Goal: Information Seeking & Learning: Learn about a topic

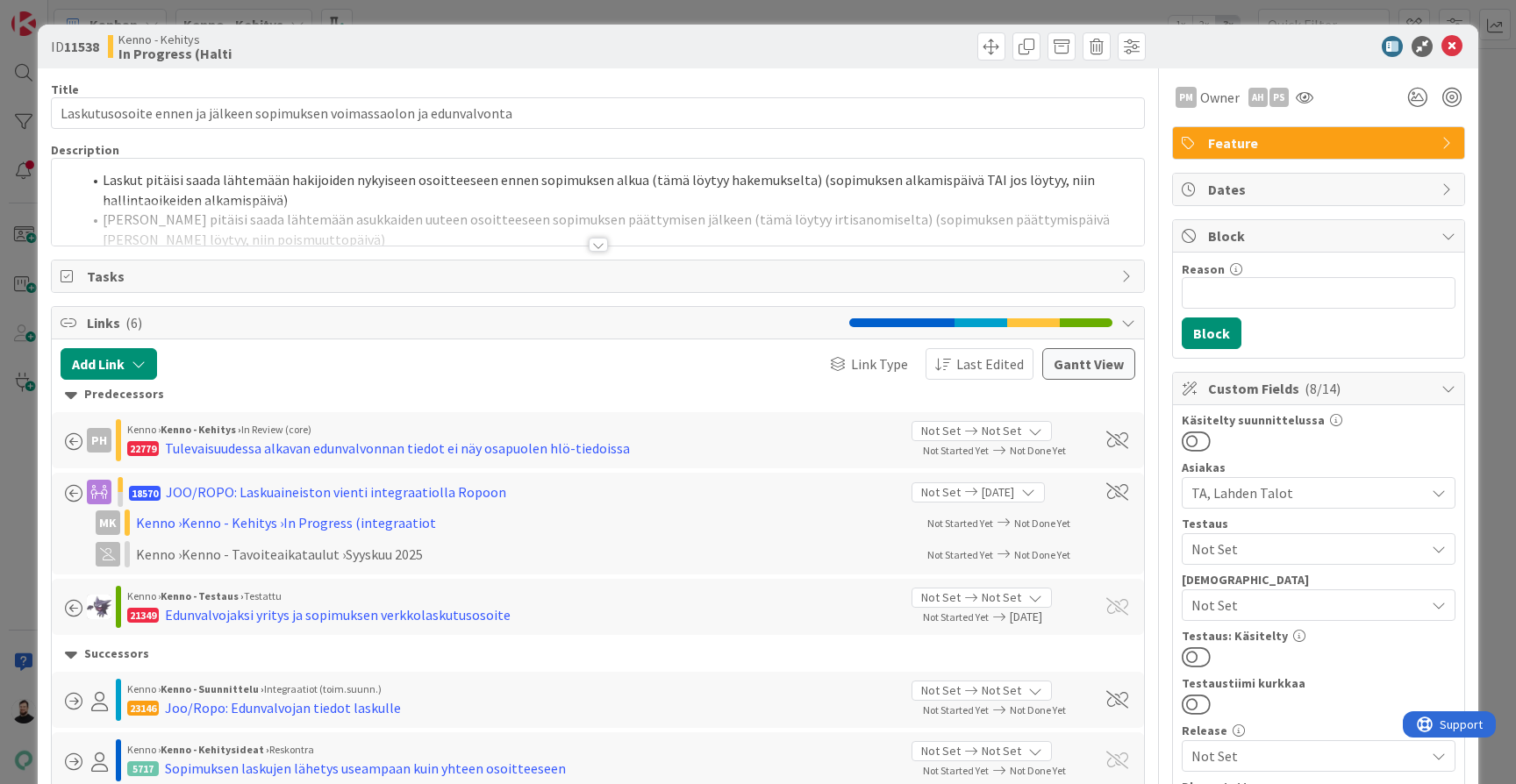
click at [597, 245] on div at bounding box center [598, 245] width 19 height 14
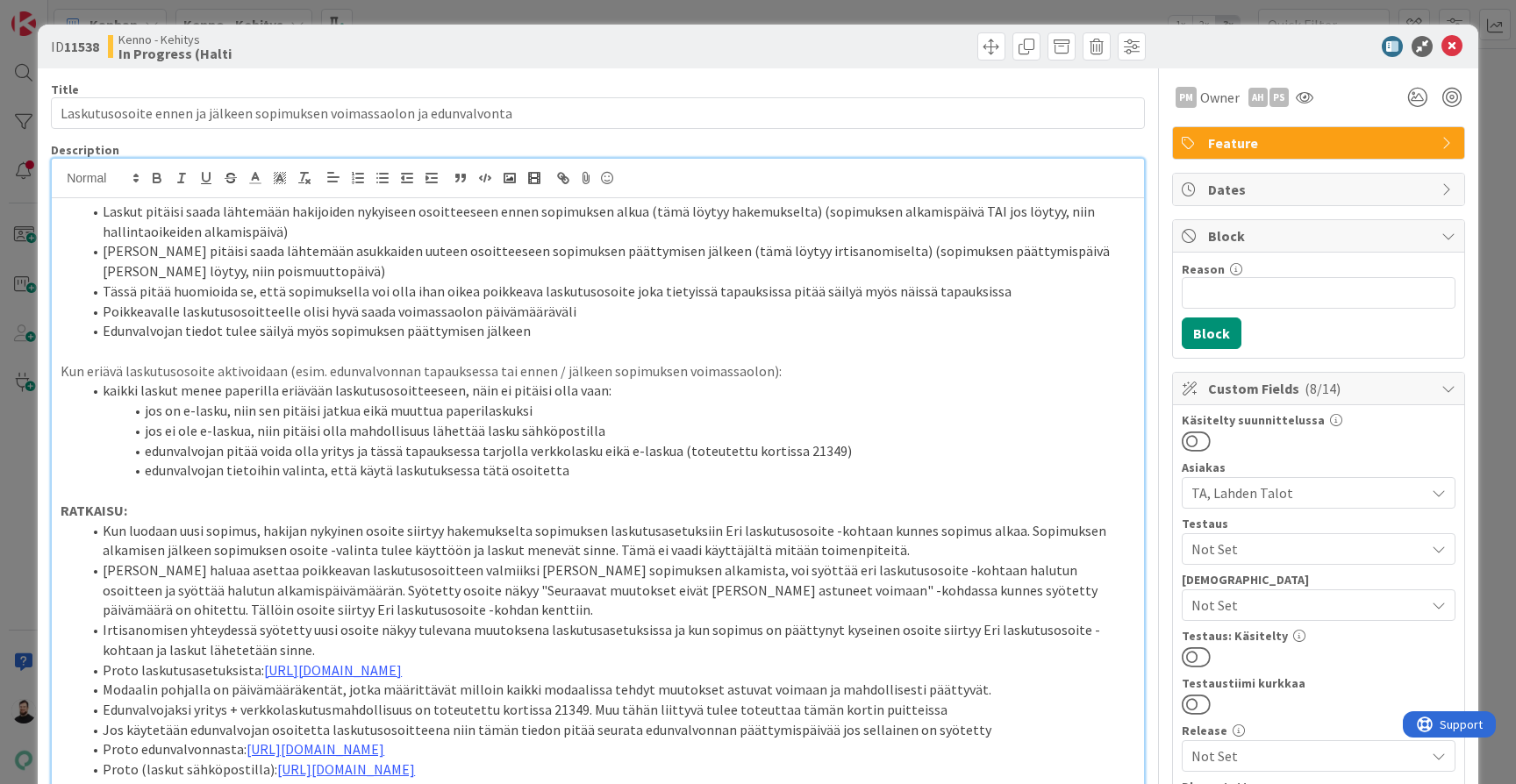
scroll to position [1, 0]
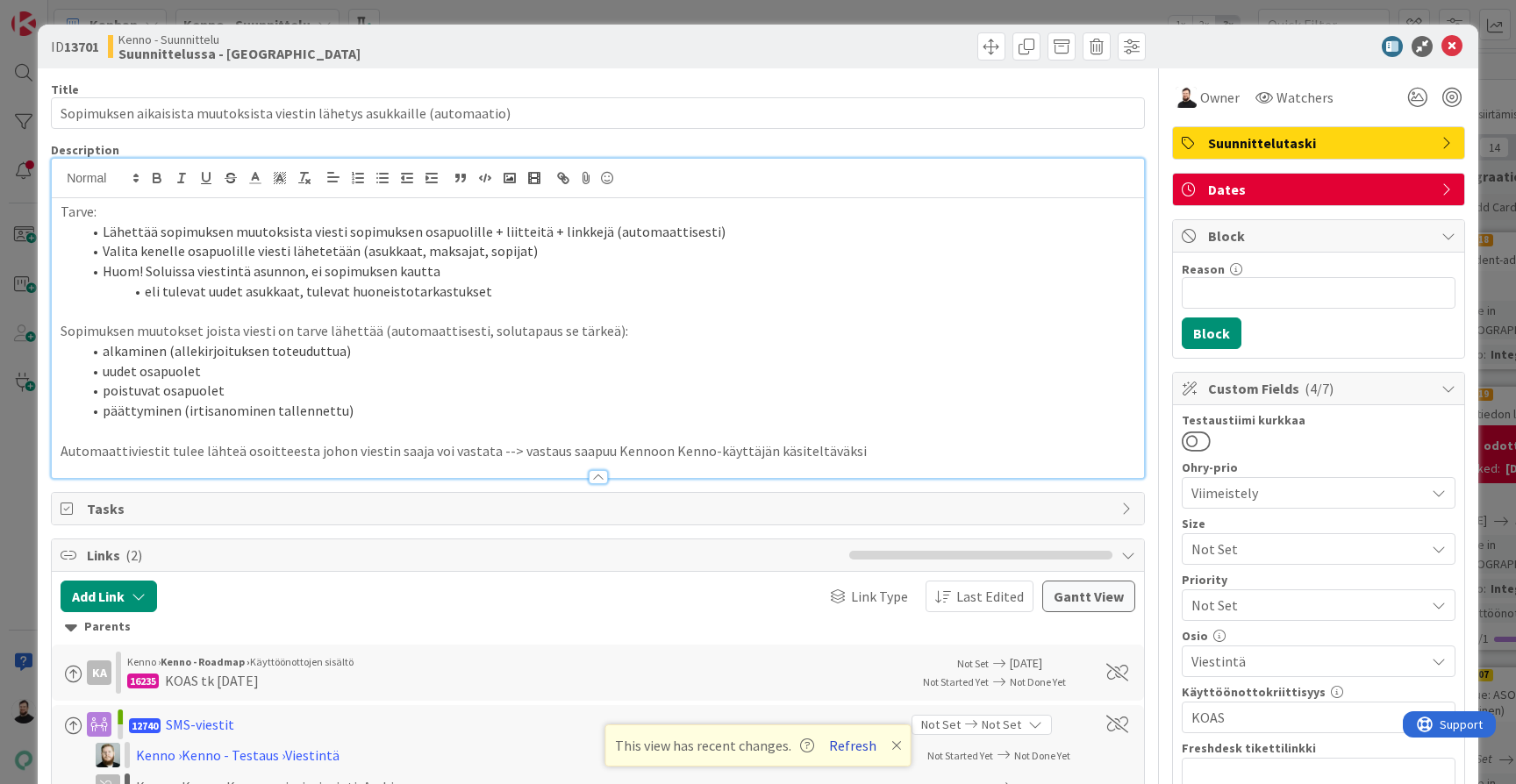
click at [843, 739] on button "Refresh" at bounding box center [853, 746] width 60 height 23
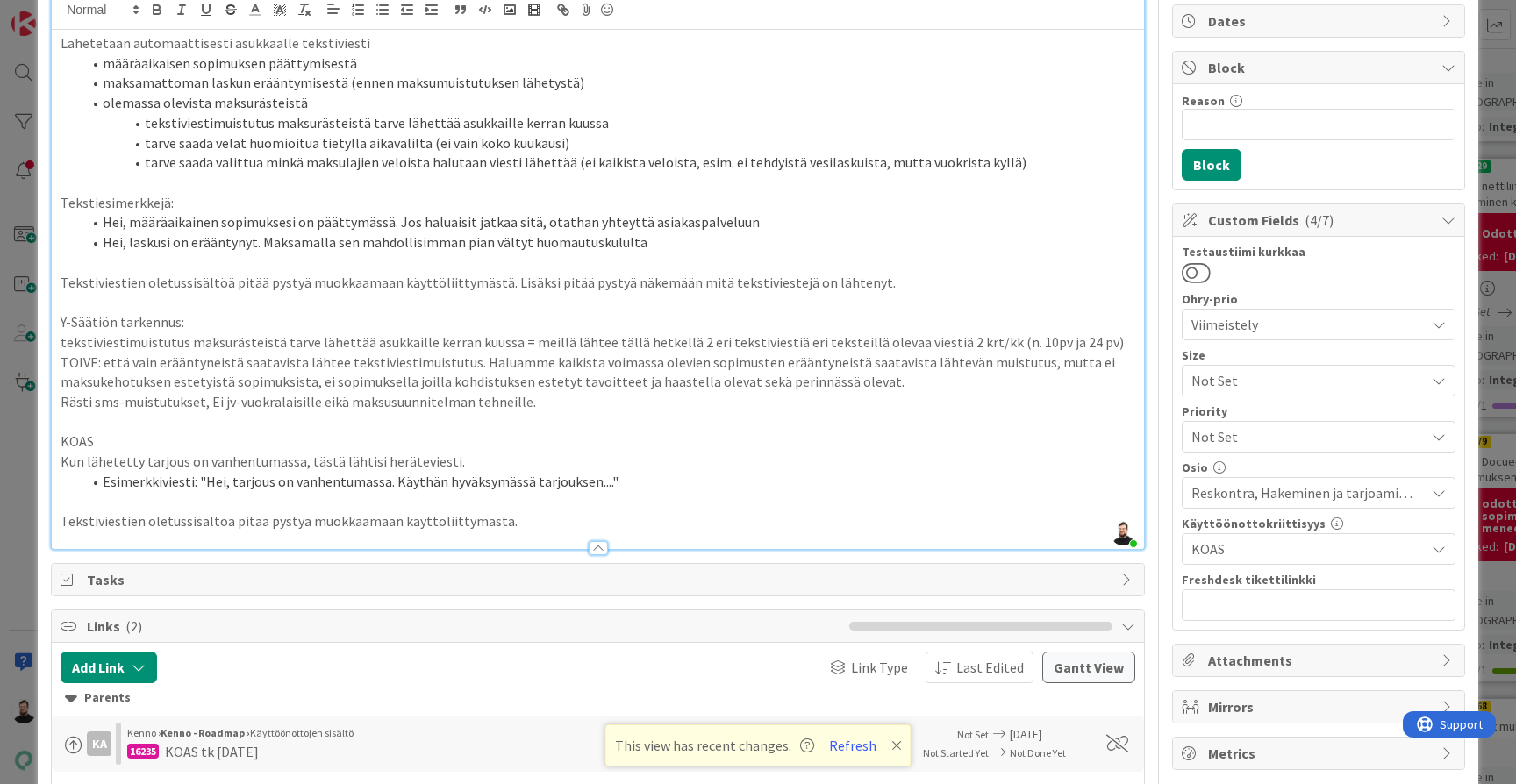
scroll to position [153, 0]
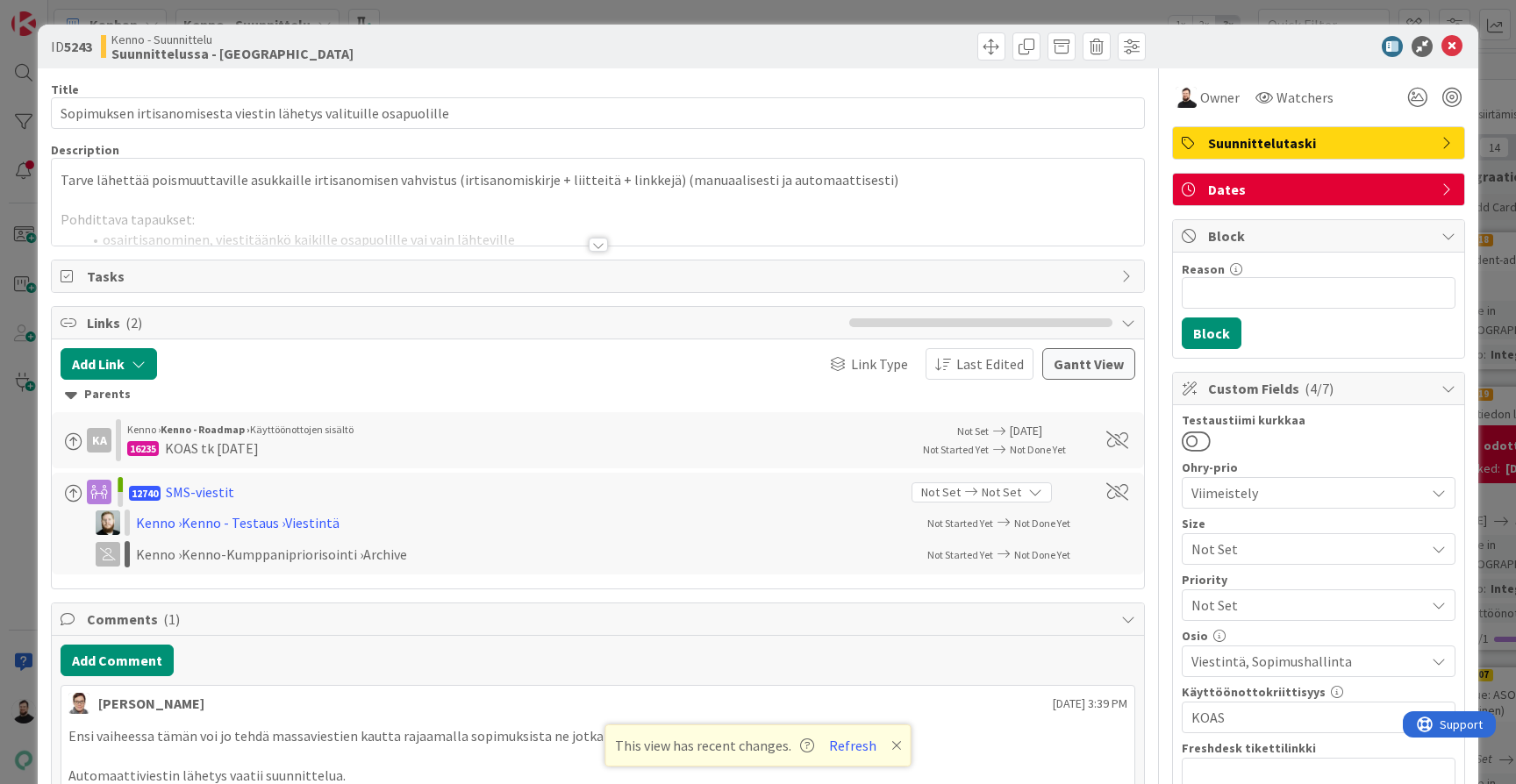
click at [594, 248] on div at bounding box center [598, 245] width 19 height 14
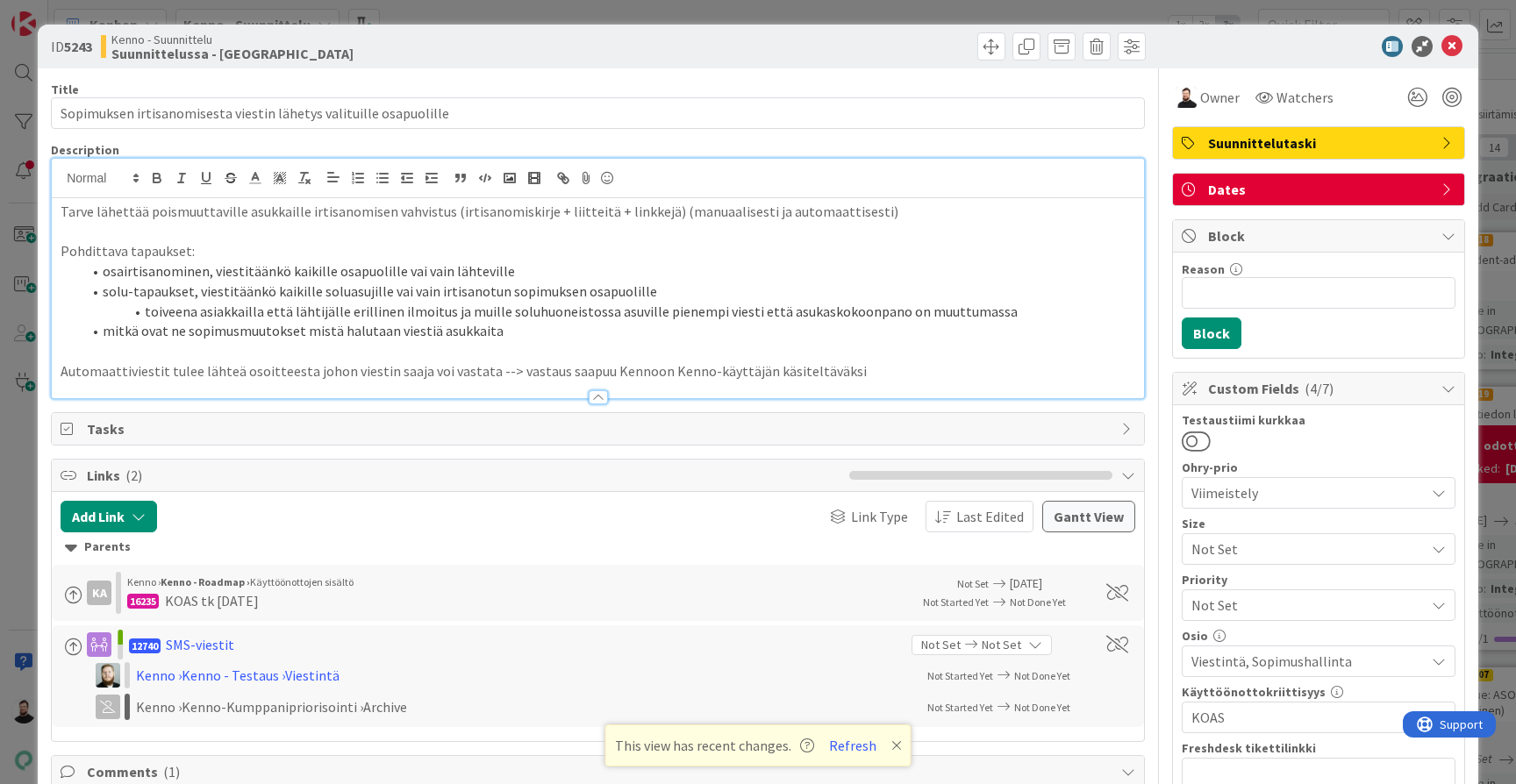
click at [623, 364] on p "Automaattiviestit tulee lähteä osoitteesta johon viestin saaja voi vastata --> …" at bounding box center [597, 370] width 1074 height 20
click at [466, 368] on p "Automaattiviestit tulee lähteä osoitteesta johon viestin saaja voi vastata --> …" at bounding box center [597, 370] width 1074 height 20
click at [21, 542] on div "ID 5243 Kenno - Suunnittelu Suunnittelussa - Rautalangat Title 65 / 128 Sopimuk…" at bounding box center [758, 392] width 1516 height 784
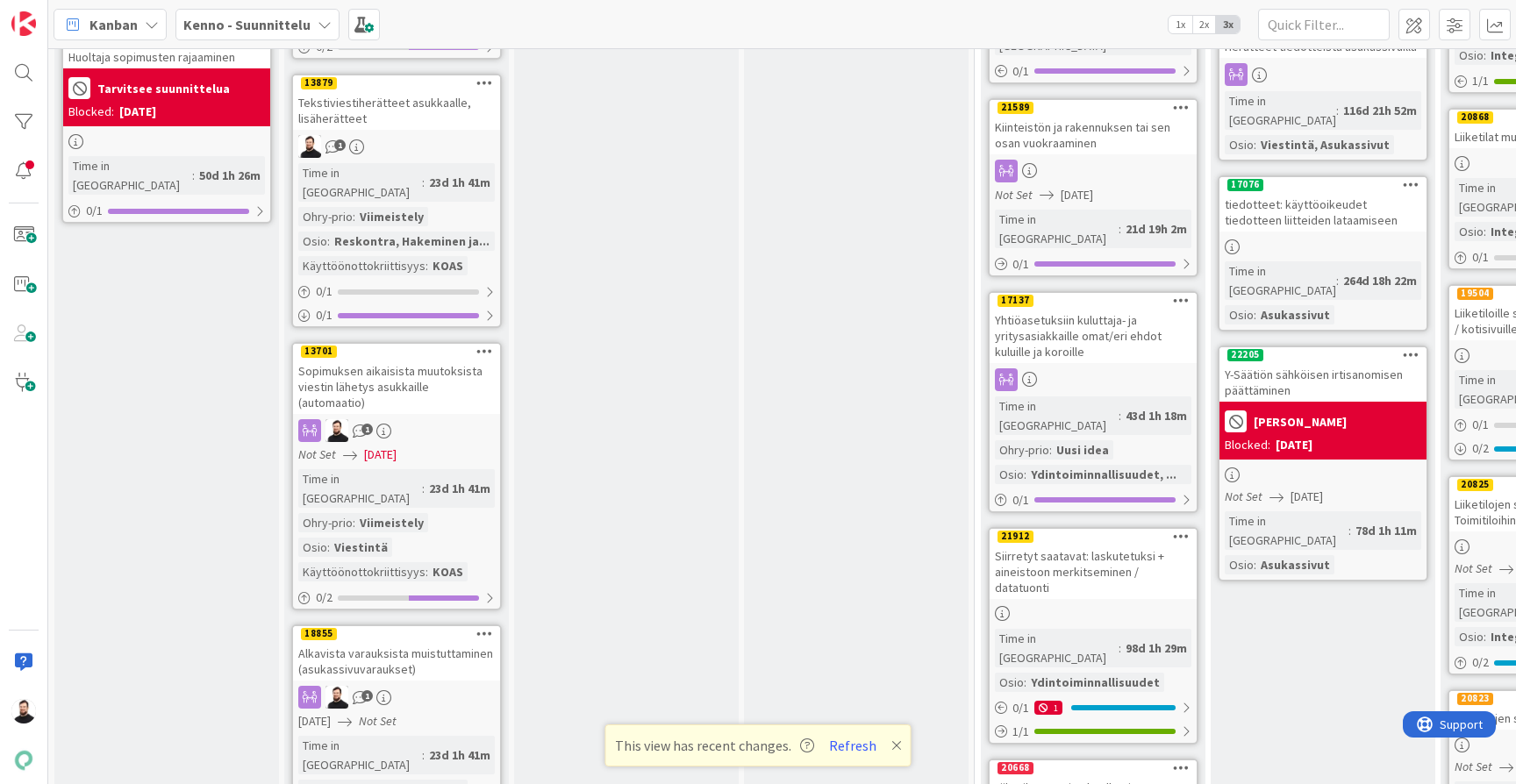
scroll to position [1939, 0]
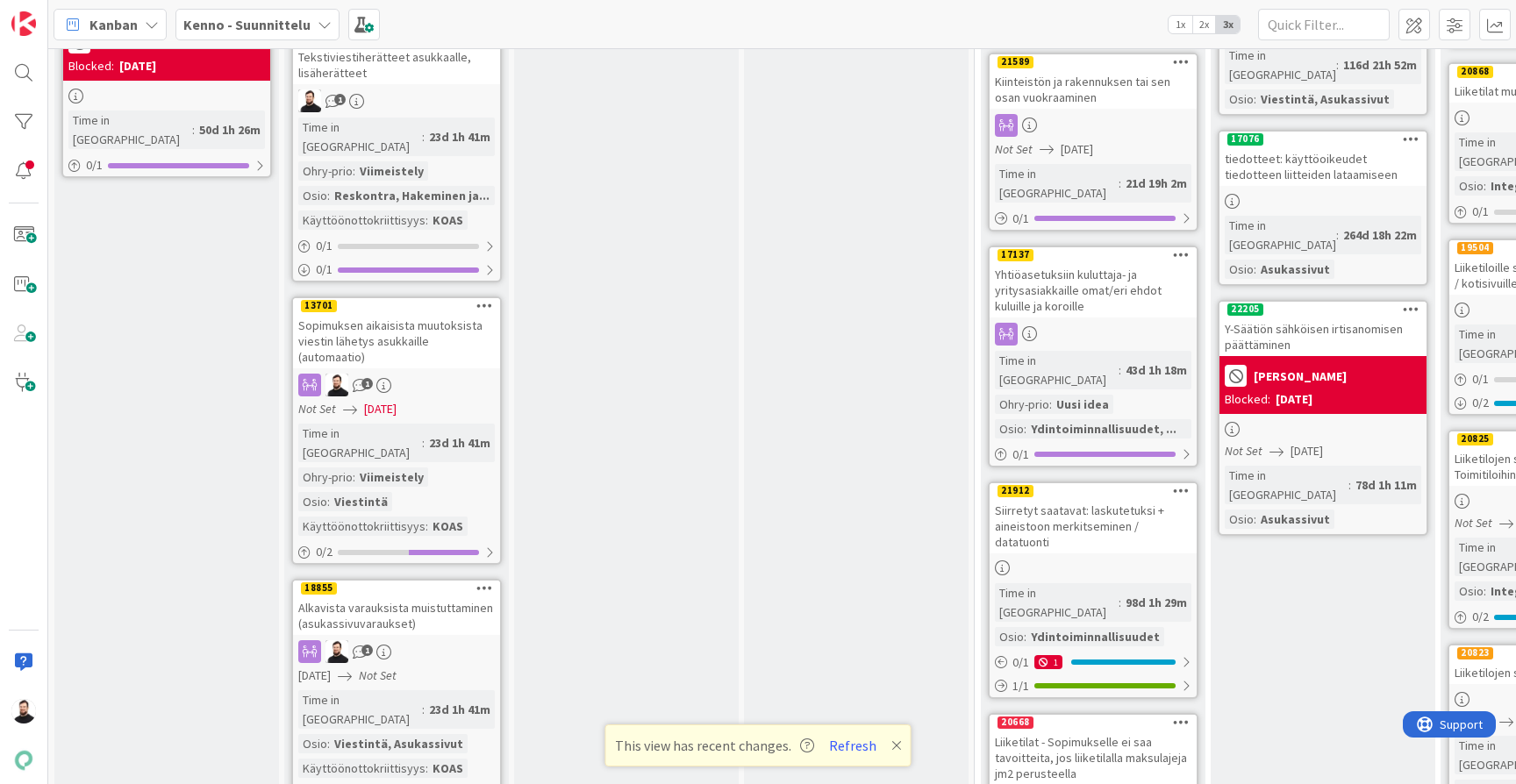
click at [418, 596] on div "Alkavista varauksista muistuttaminen (asukassivuvaraukset)" at bounding box center [397, 615] width 207 height 38
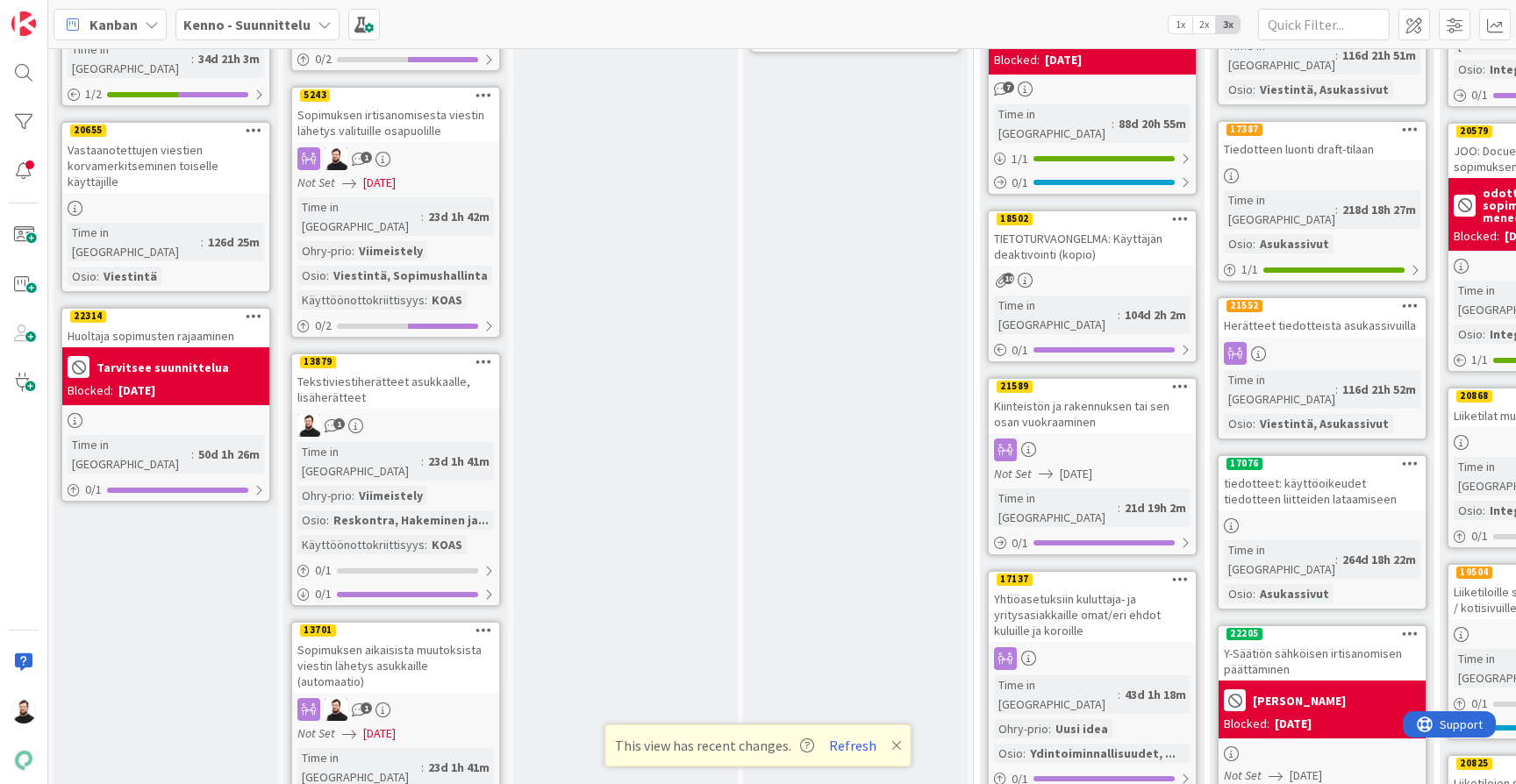
scroll to position [1588, 1]
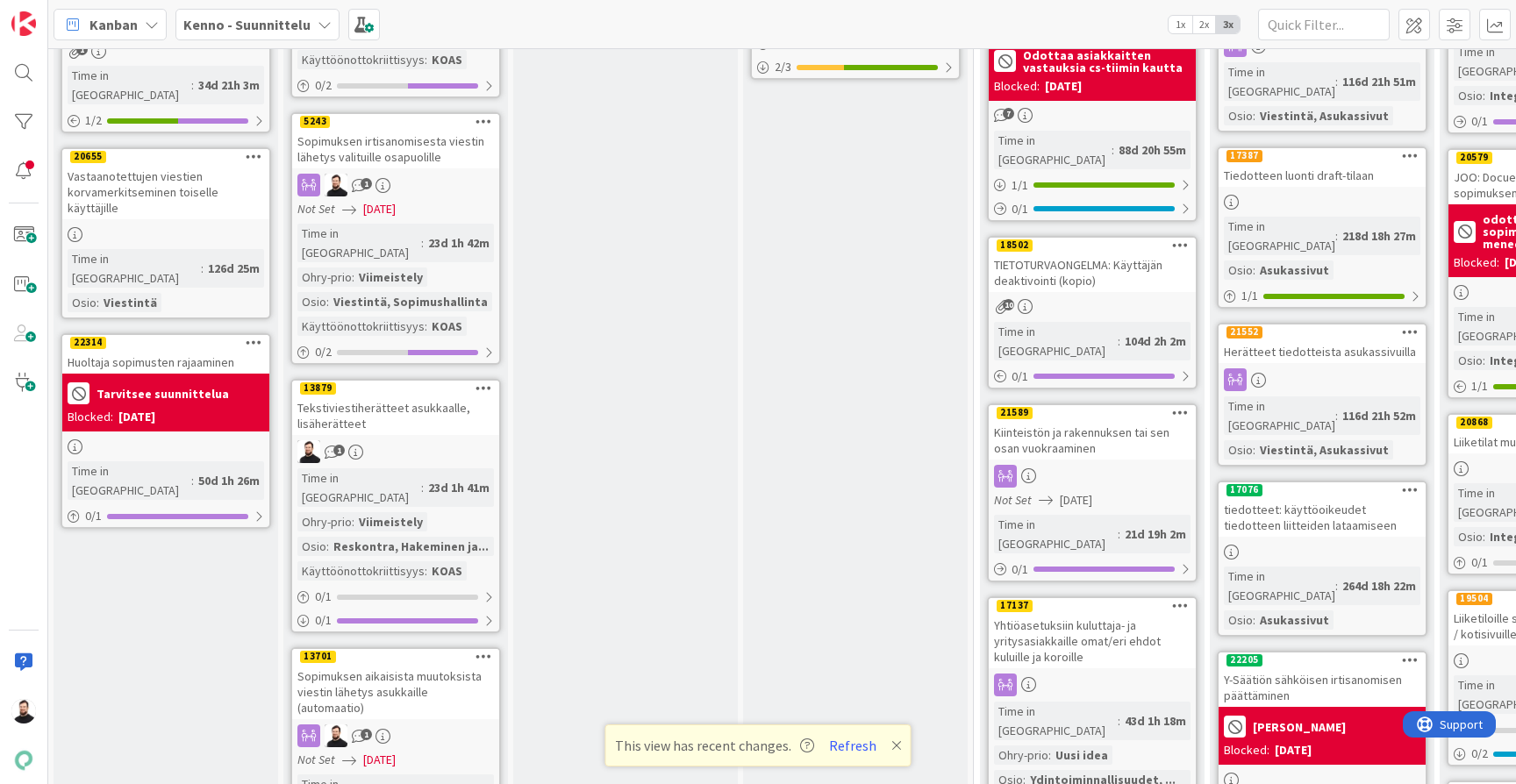
click at [439, 396] on div "Tekstiviestiherätteet asukkaalle, lisäherätteet" at bounding box center [396, 416] width 207 height 38
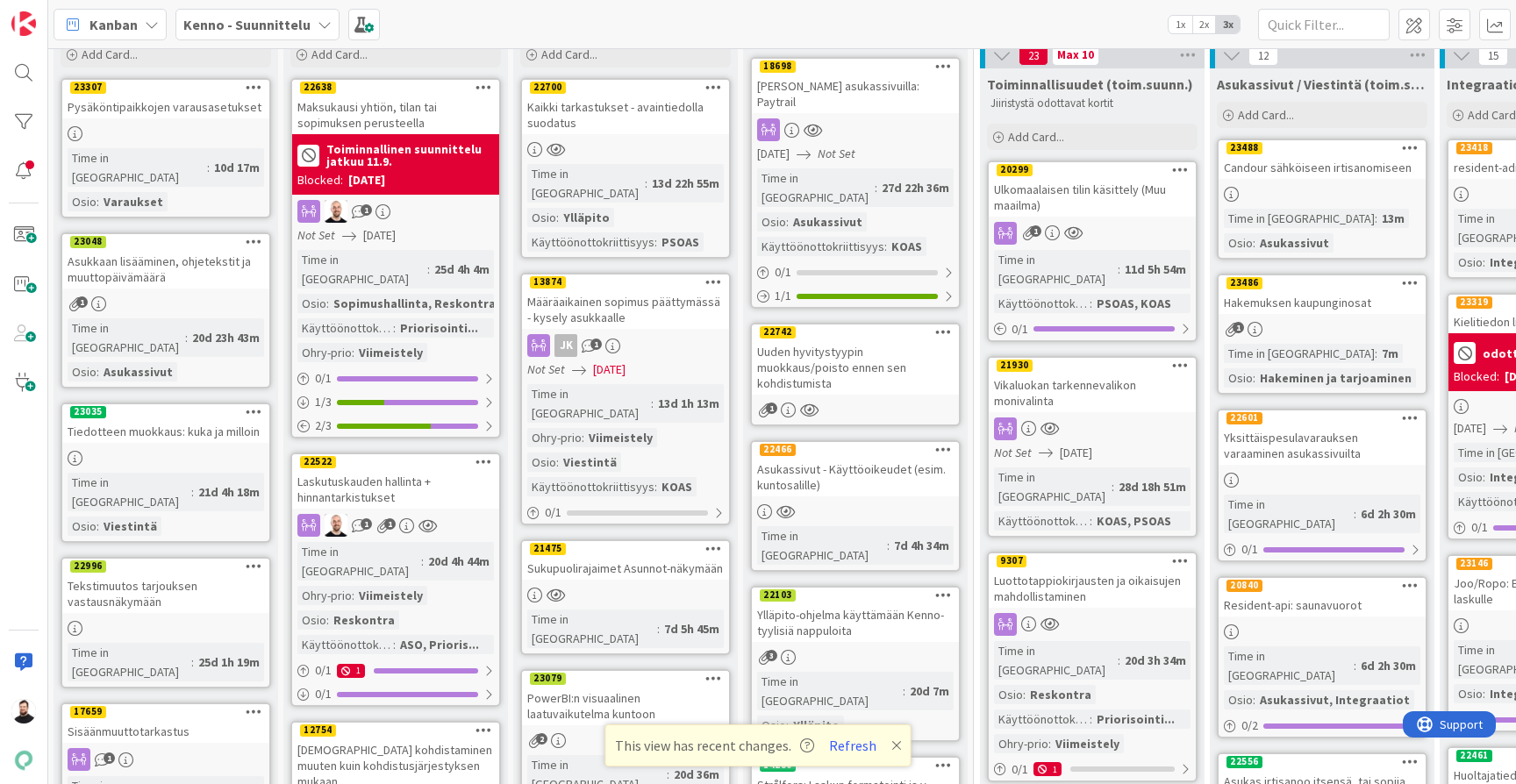
scroll to position [139, 3]
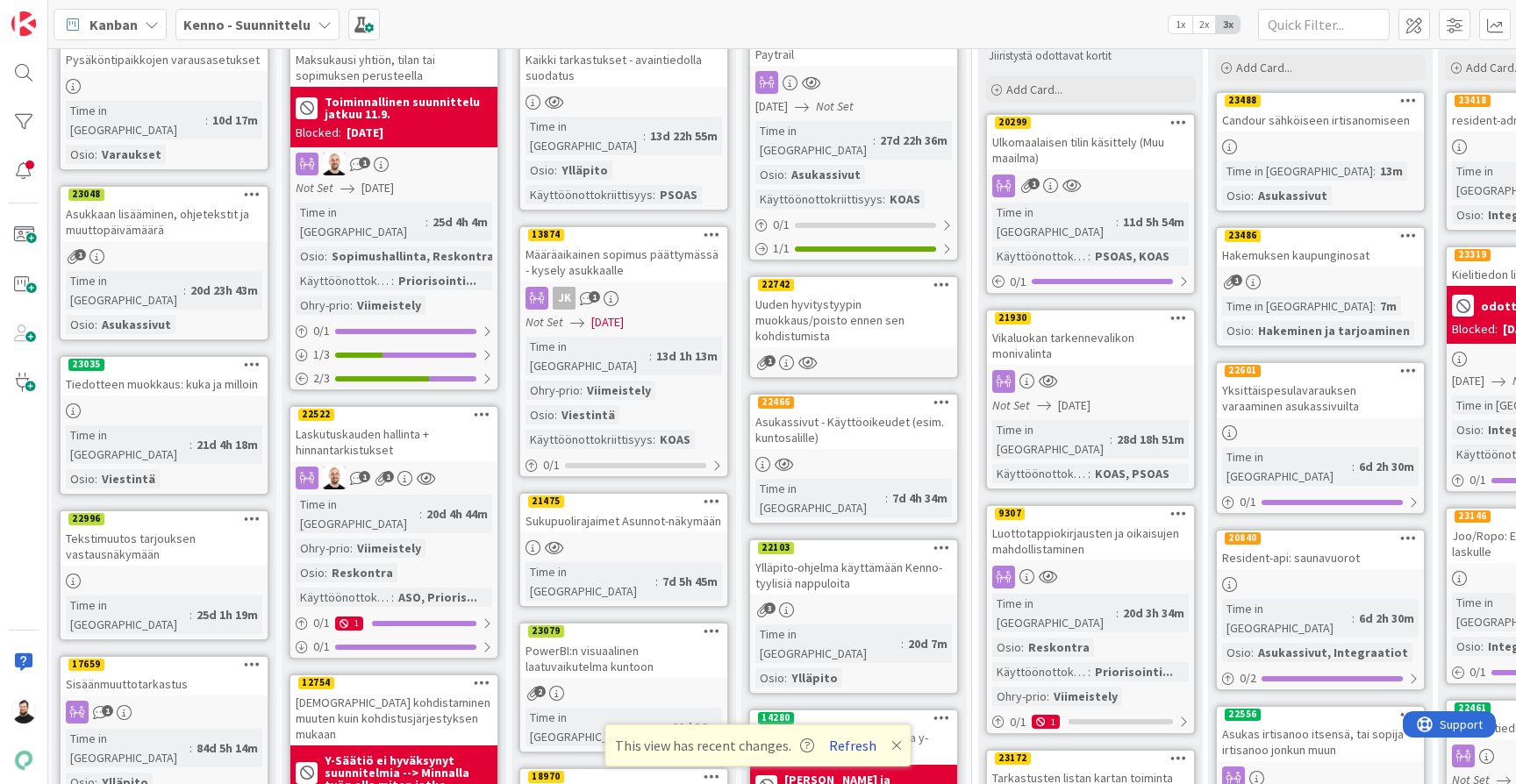
click at [860, 748] on button "Refresh" at bounding box center [853, 746] width 60 height 23
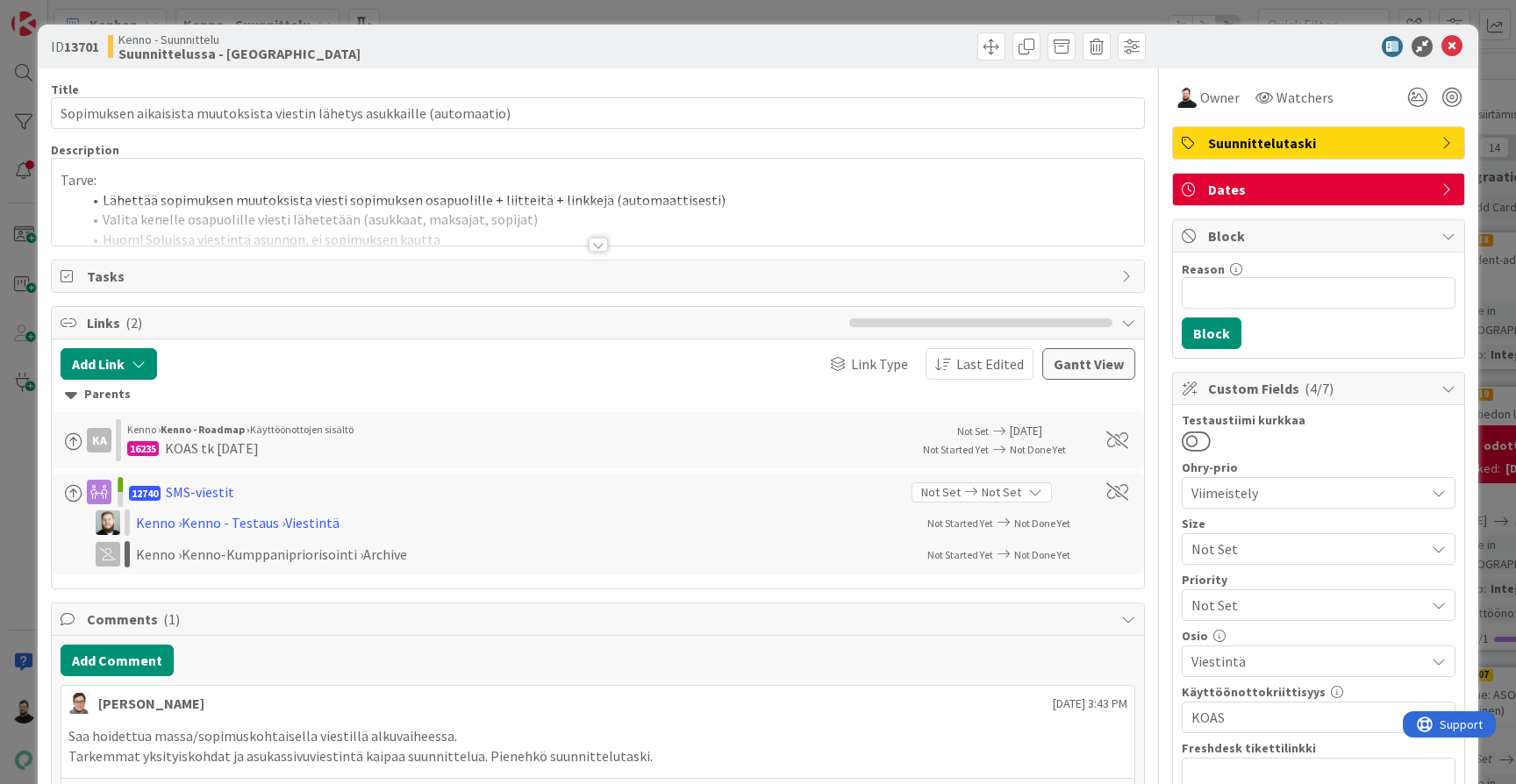
click at [601, 242] on div at bounding box center [598, 245] width 19 height 14
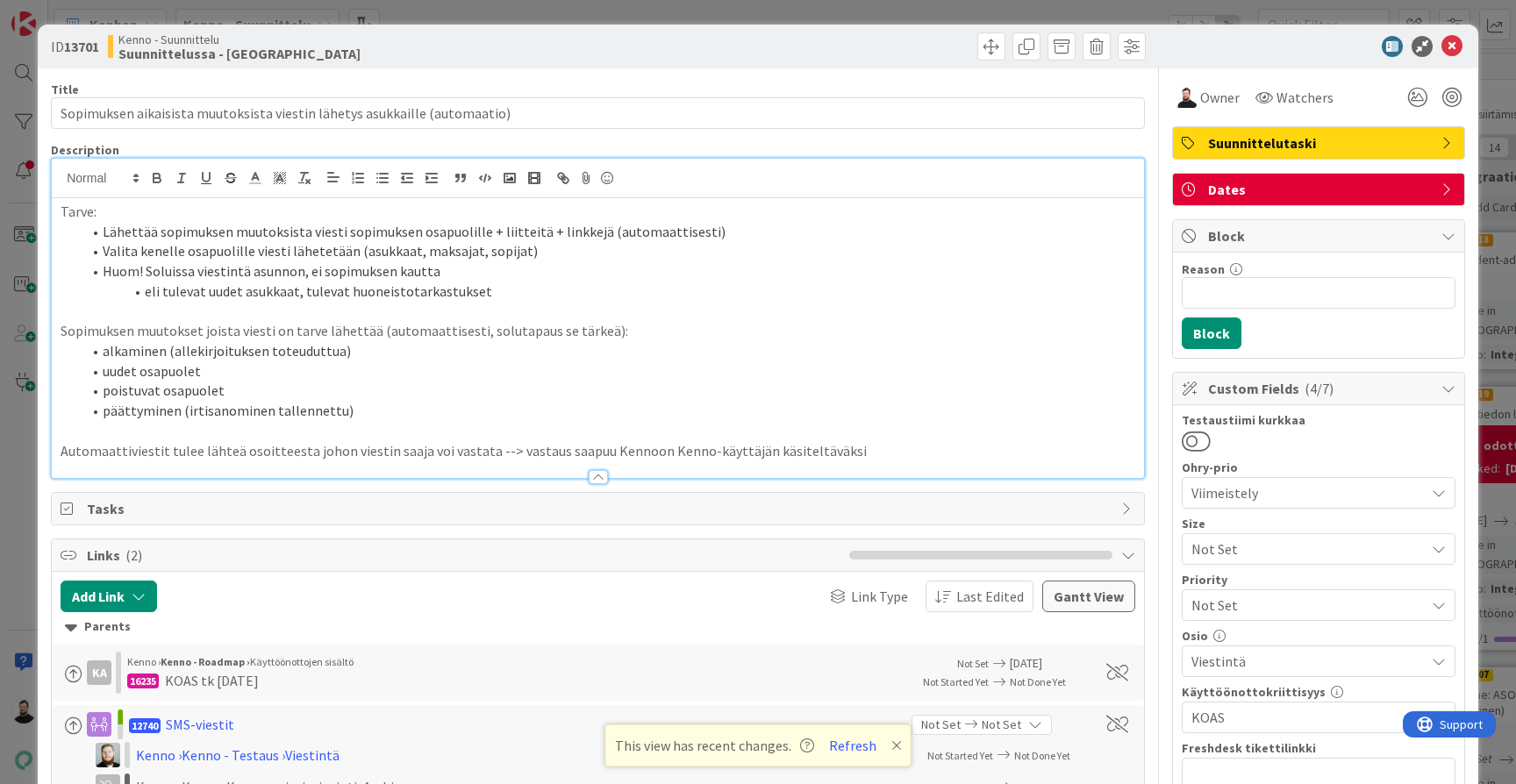
click at [7, 502] on div "ID 13701 Kenno - Suunnittelu Suunnittelussa - Rautalangat Title 73 / 128 Sopimu…" at bounding box center [758, 392] width 1516 height 784
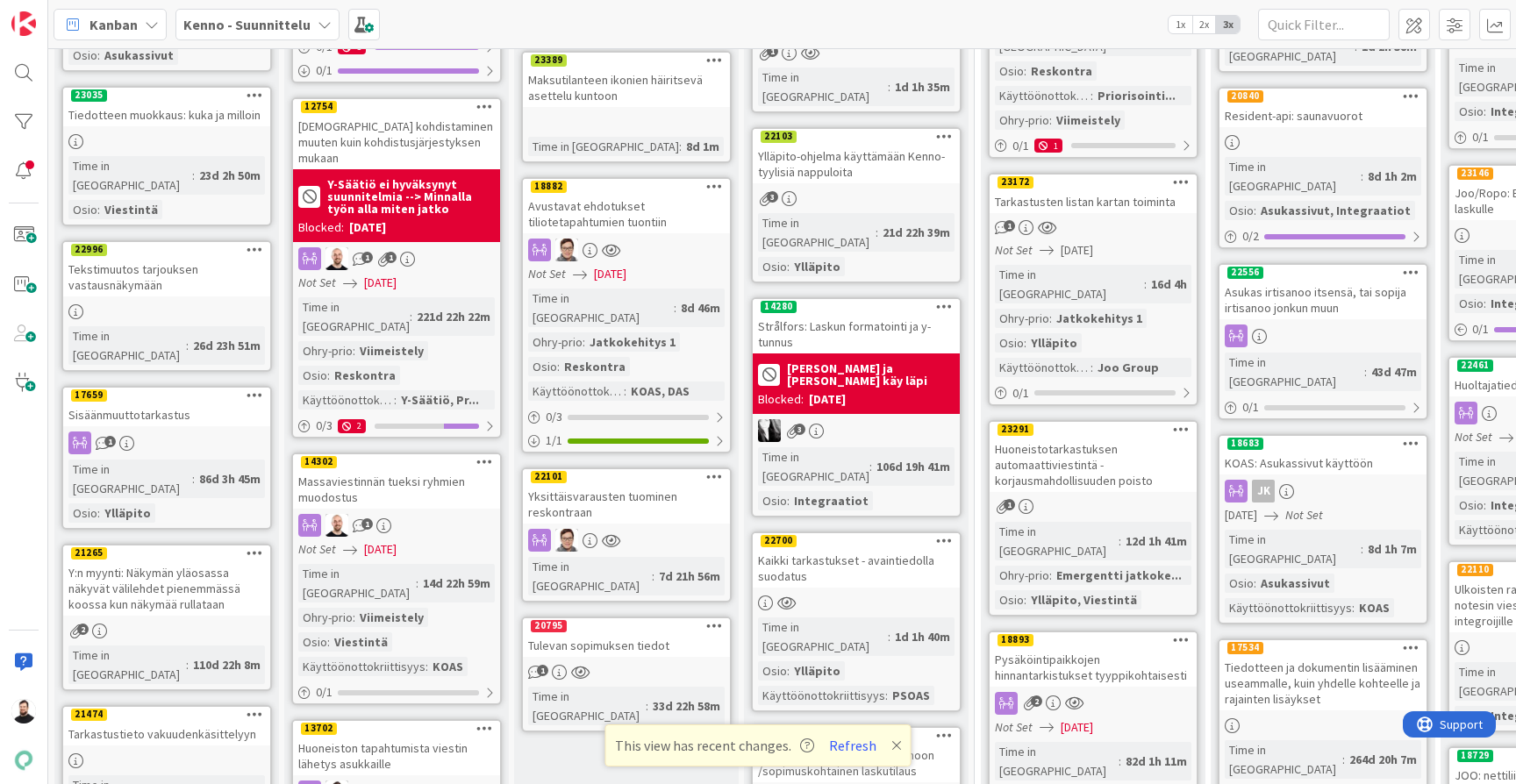
scroll to position [721, 0]
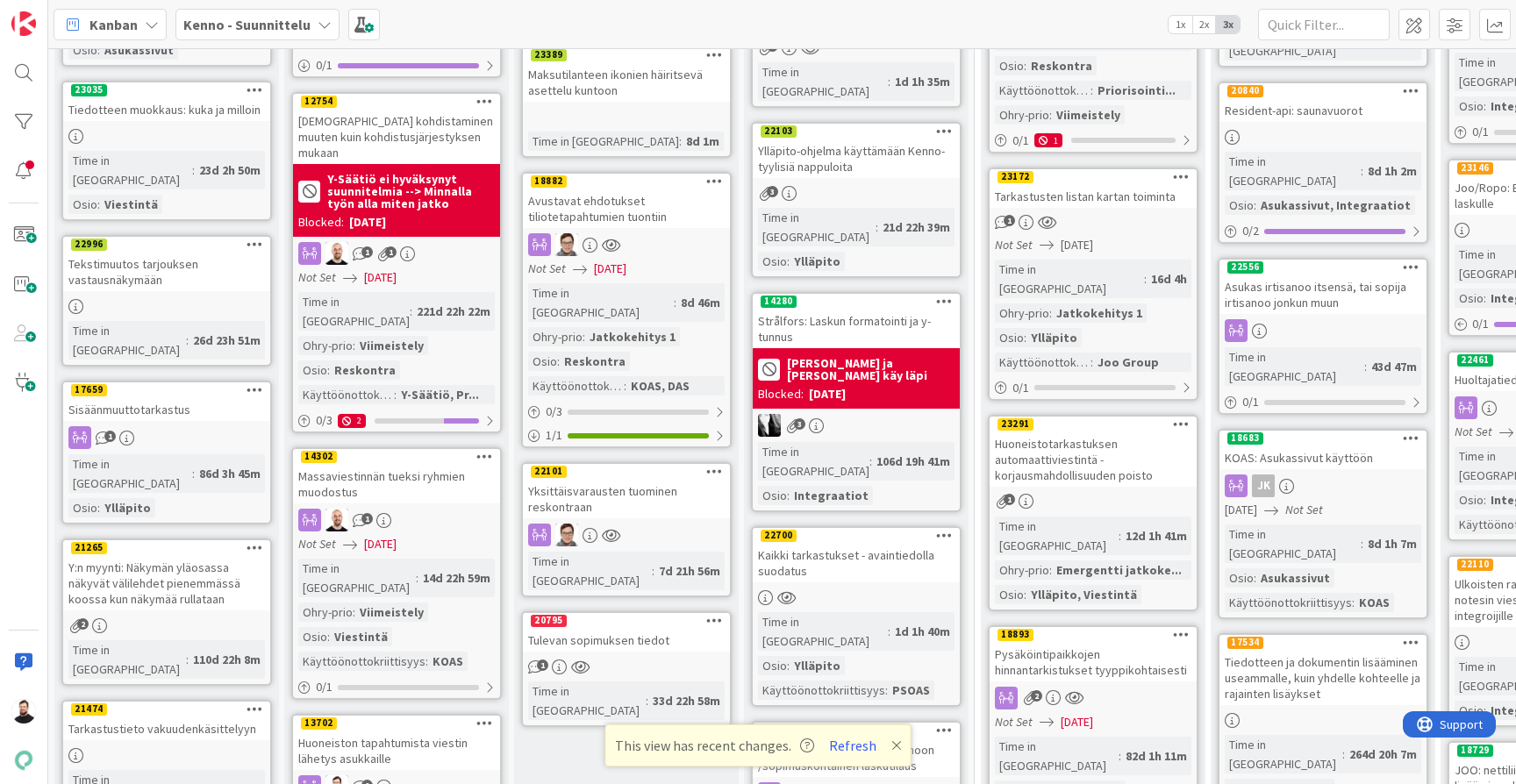
click at [446, 464] on div "Massaviestinnän tueksi ryhmien muodostus" at bounding box center [397, 484] width 207 height 38
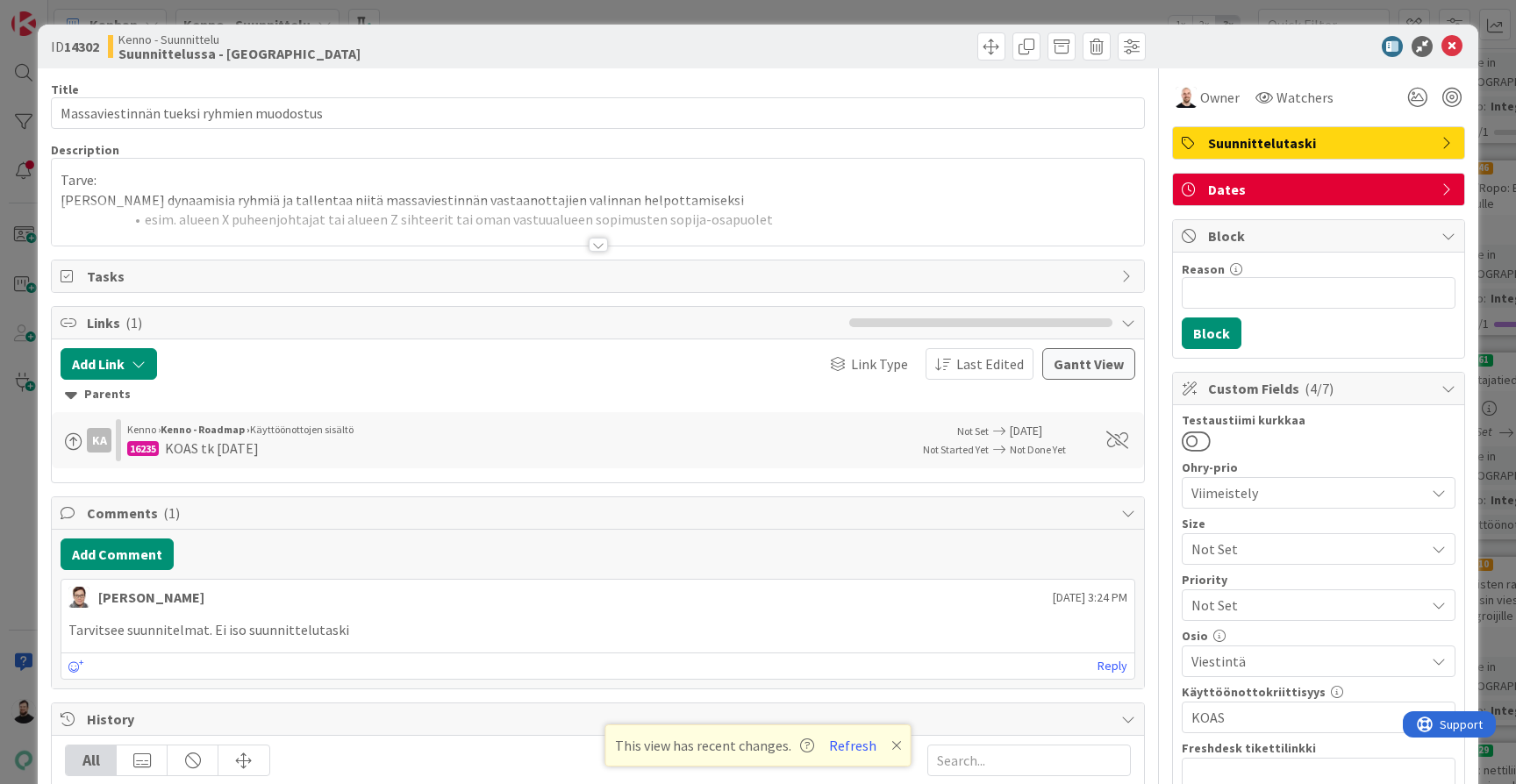
click at [599, 247] on div at bounding box center [598, 245] width 19 height 14
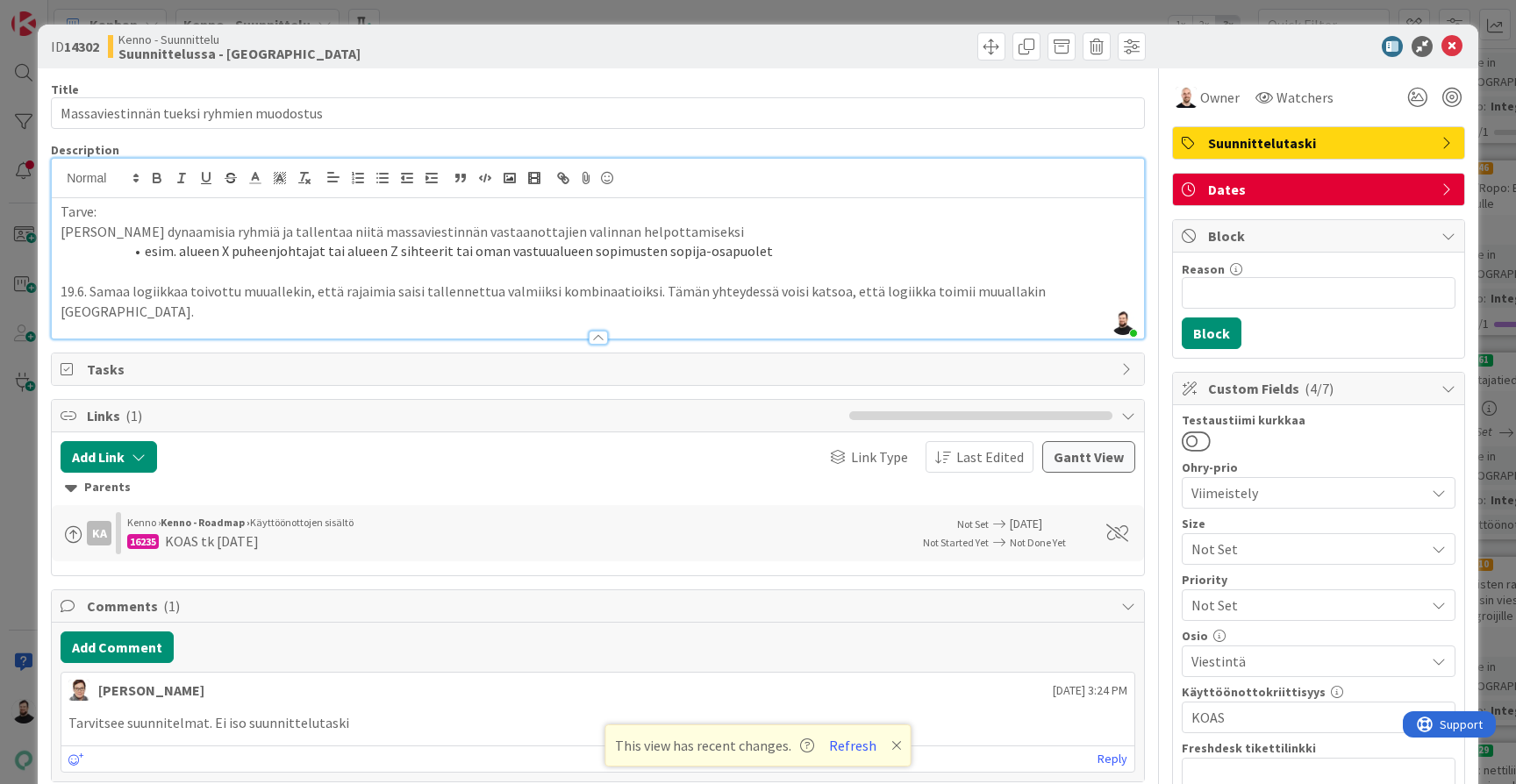
click at [852, 250] on li "esim. alueen X puheenjohtajat tai alueen Z sihteerit tai oman vastuualueen sopi…" at bounding box center [608, 250] width 1053 height 20
click at [857, 278] on p at bounding box center [597, 271] width 1074 height 20
click at [877, 266] on p at bounding box center [597, 271] width 1074 height 20
click at [541, 273] on p at bounding box center [597, 271] width 1074 height 20
click at [552, 232] on p "Luoda dynaamisia ryhmiä ja tallentaa niitä massaviestinnän vastaanottajien vali…" at bounding box center [597, 231] width 1074 height 20
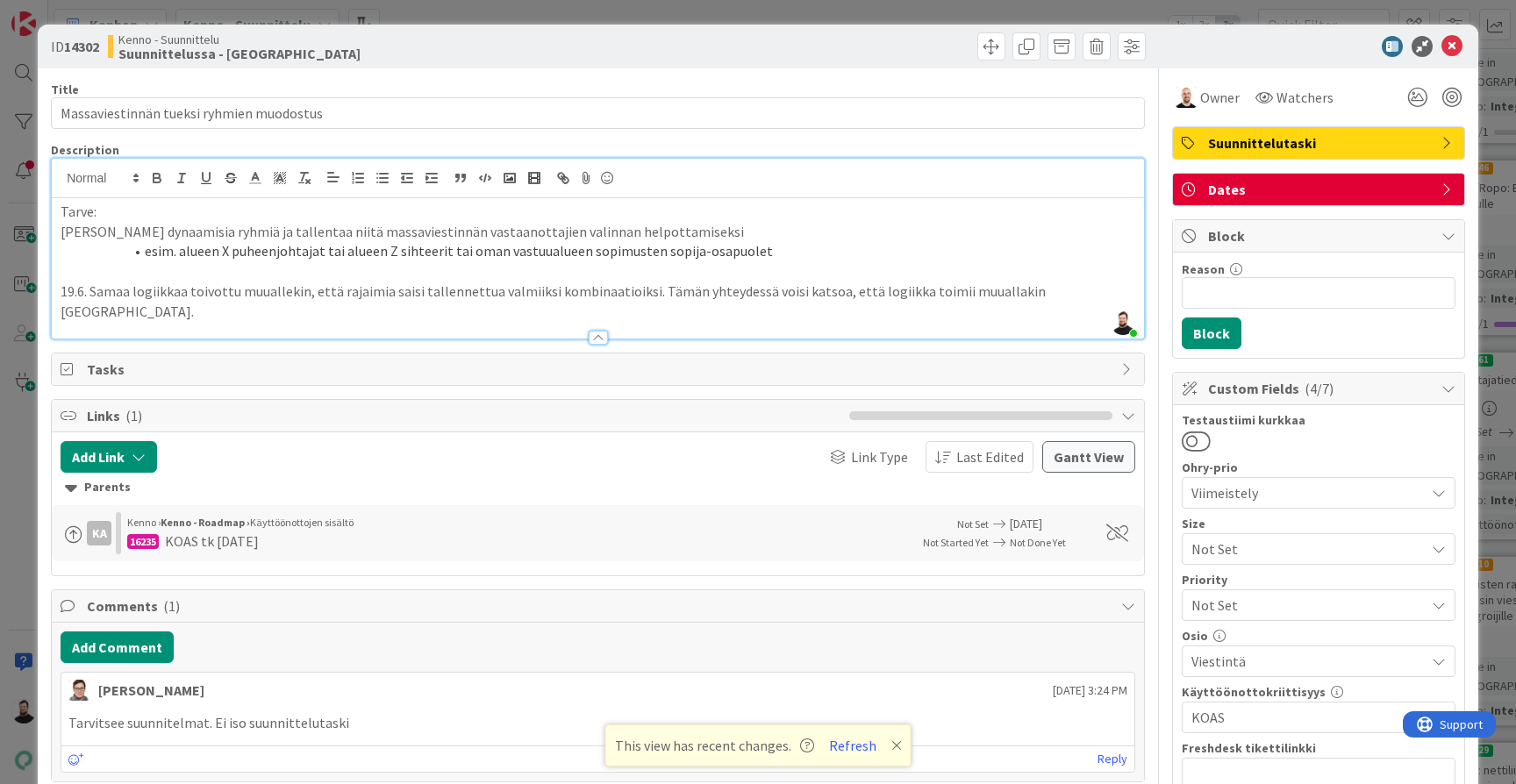
click at [561, 252] on li "esim. alueen X puheenjohtajat tai alueen Z sihteerit tai oman vastuualueen sopi…" at bounding box center [608, 250] width 1053 height 20
click at [595, 237] on p "Luoda dynaamisia ryhmiä ja tallentaa niitä massaviestinnän vastaanottajien vali…" at bounding box center [597, 231] width 1074 height 20
click at [593, 265] on p at bounding box center [597, 271] width 1074 height 20
click at [711, 233] on p "Luoda dynaamisia ryhmiä ja tallentaa niitä massaviestinnän vastaanottajien vali…" at bounding box center [597, 231] width 1074 height 20
click at [715, 273] on p at bounding box center [597, 271] width 1074 height 20
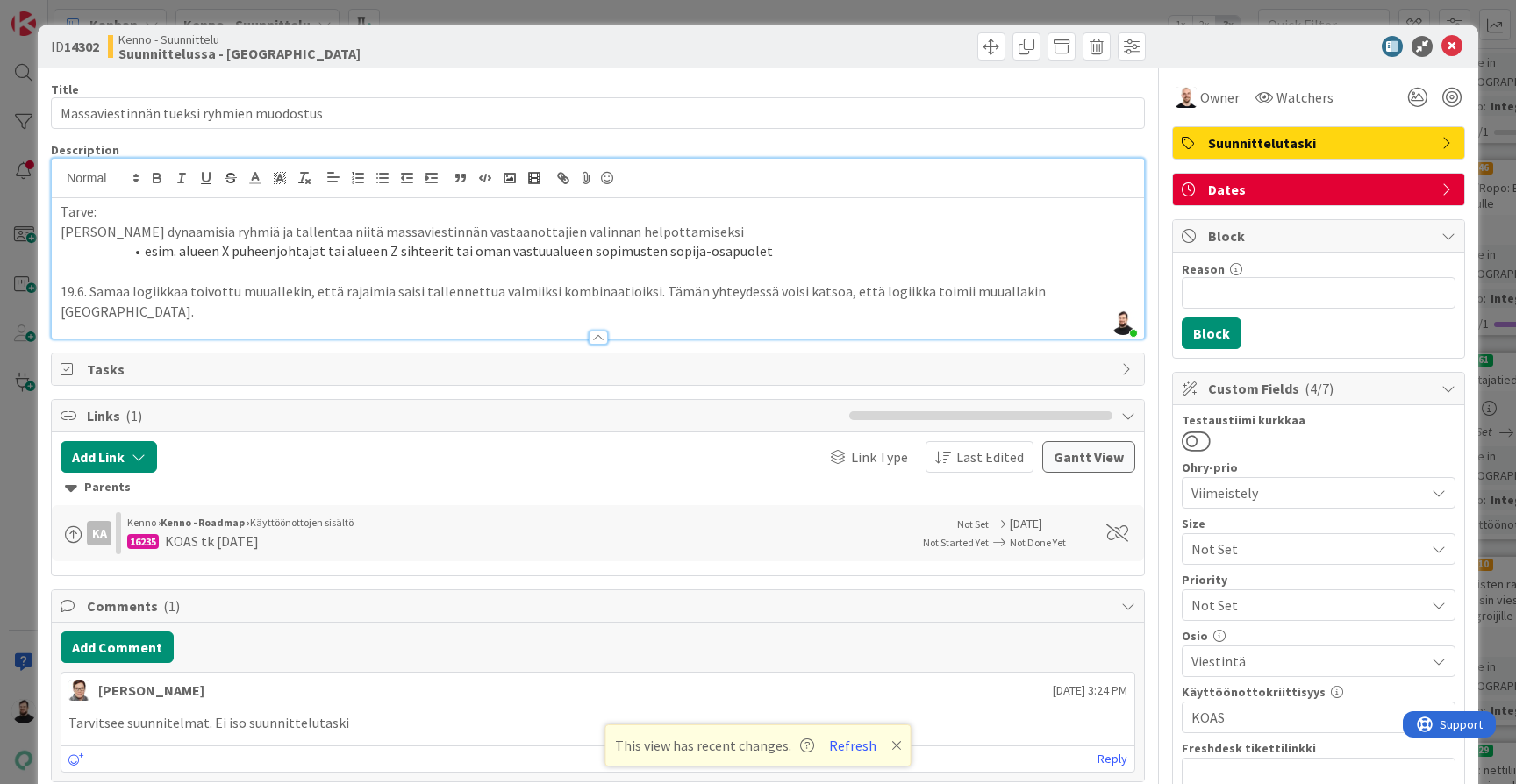
click at [709, 235] on p "Luoda dynaamisia ryhmiä ja tallentaa niitä massaviestinnän vastaanottajien vali…" at bounding box center [597, 231] width 1074 height 20
click at [950, 258] on li "esim. alueen X puheenjohtajat tai alueen Z sihteerit tai oman vastuualueen sopi…" at bounding box center [608, 250] width 1053 height 20
drag, startPoint x: 950, startPoint y: 258, endPoint x: 907, endPoint y: 244, distance: 45.2
click at [907, 244] on li "esim. alueen X puheenjohtajat tai alueen Z sihteerit tai oman vastuualueen sopi…" at bounding box center [608, 250] width 1053 height 20
click at [910, 233] on p "Luoda dynaamisia ryhmiä ja tallentaa niitä massaviestinnän vastaanottajien vali…" at bounding box center [597, 231] width 1074 height 20
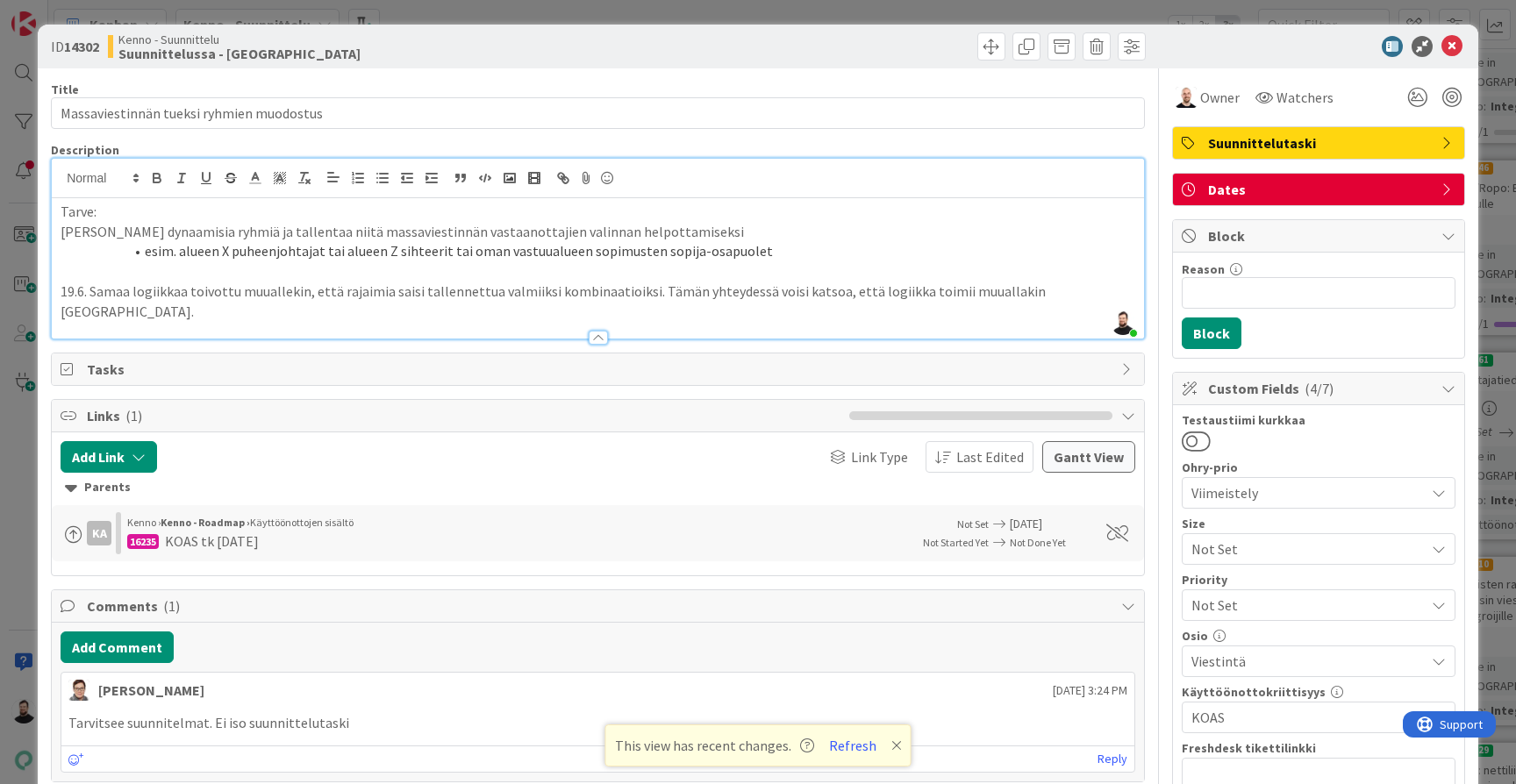
click at [1359, 189] on span "Dates" at bounding box center [1320, 189] width 225 height 21
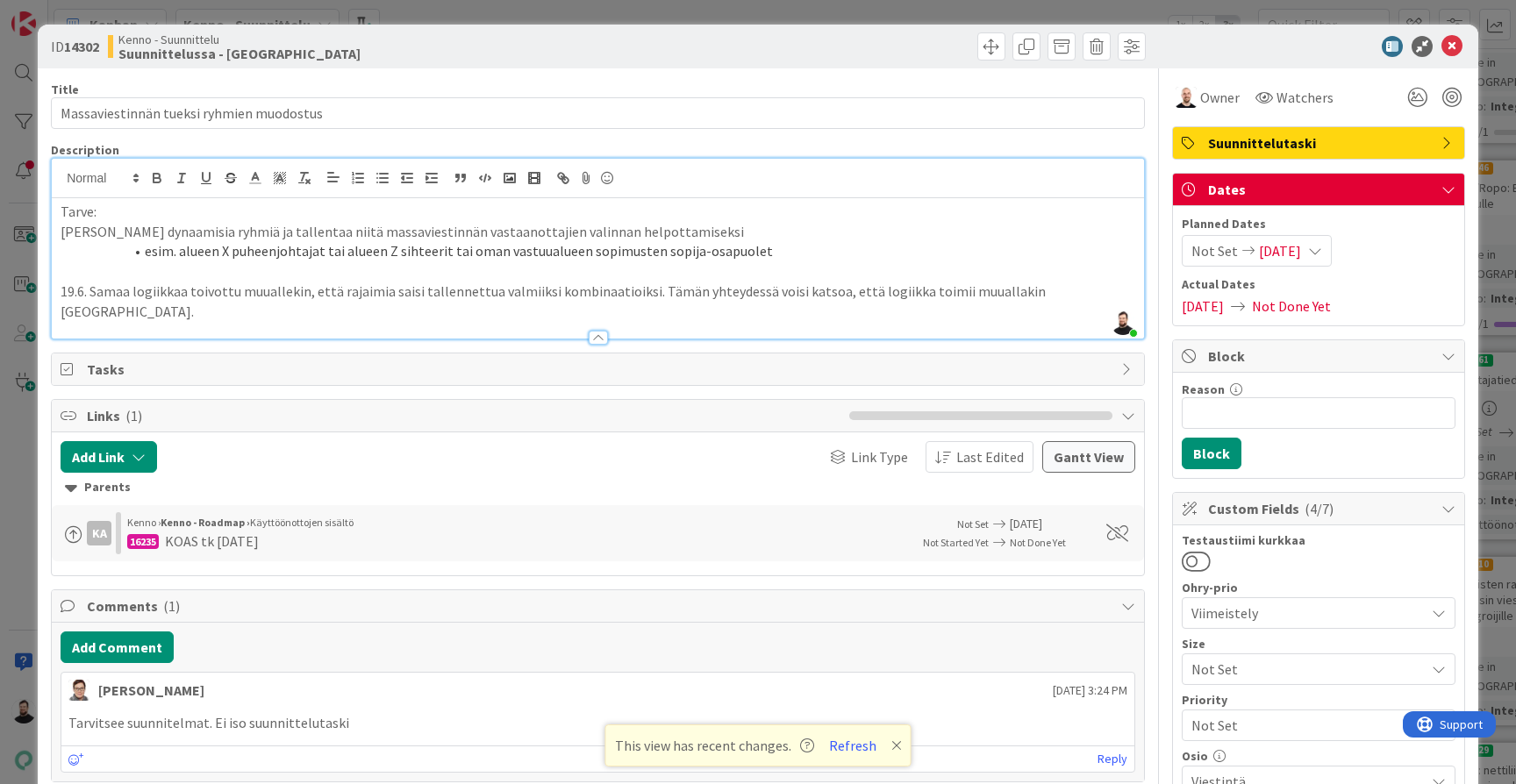
click at [1322, 301] on span "Not Done Yet" at bounding box center [1291, 306] width 79 height 21
click at [1495, 236] on div "ID 14302 Kenno - Suunnittelu Suunnittelussa - Rautalangat Title 40 / 128 Massav…" at bounding box center [758, 392] width 1516 height 784
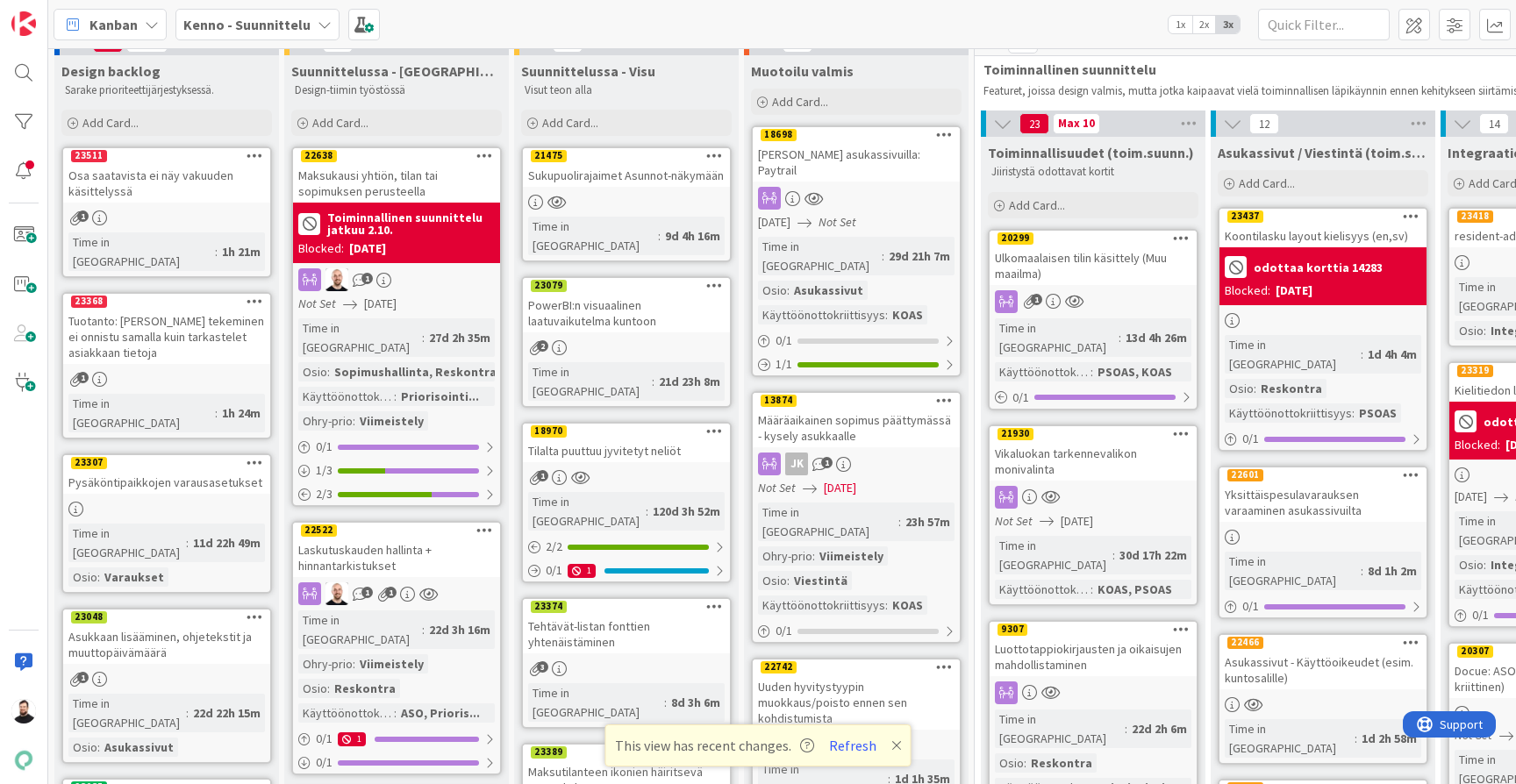
scroll to position [25, 1]
click at [1109, 443] on div "Vikaluokan tarkennevalikon monivalinta" at bounding box center [1093, 460] width 207 height 38
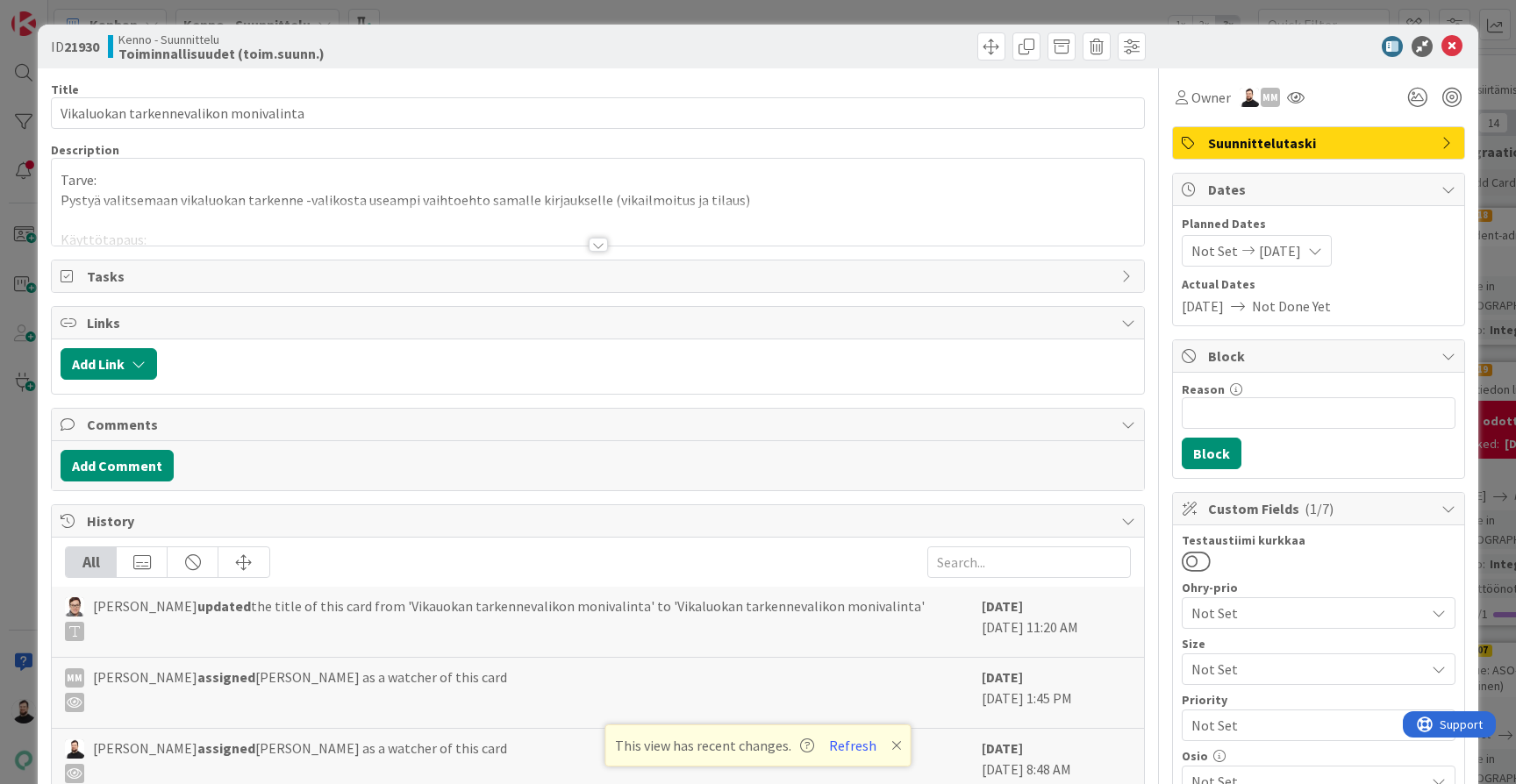
click at [599, 243] on div at bounding box center [598, 245] width 19 height 14
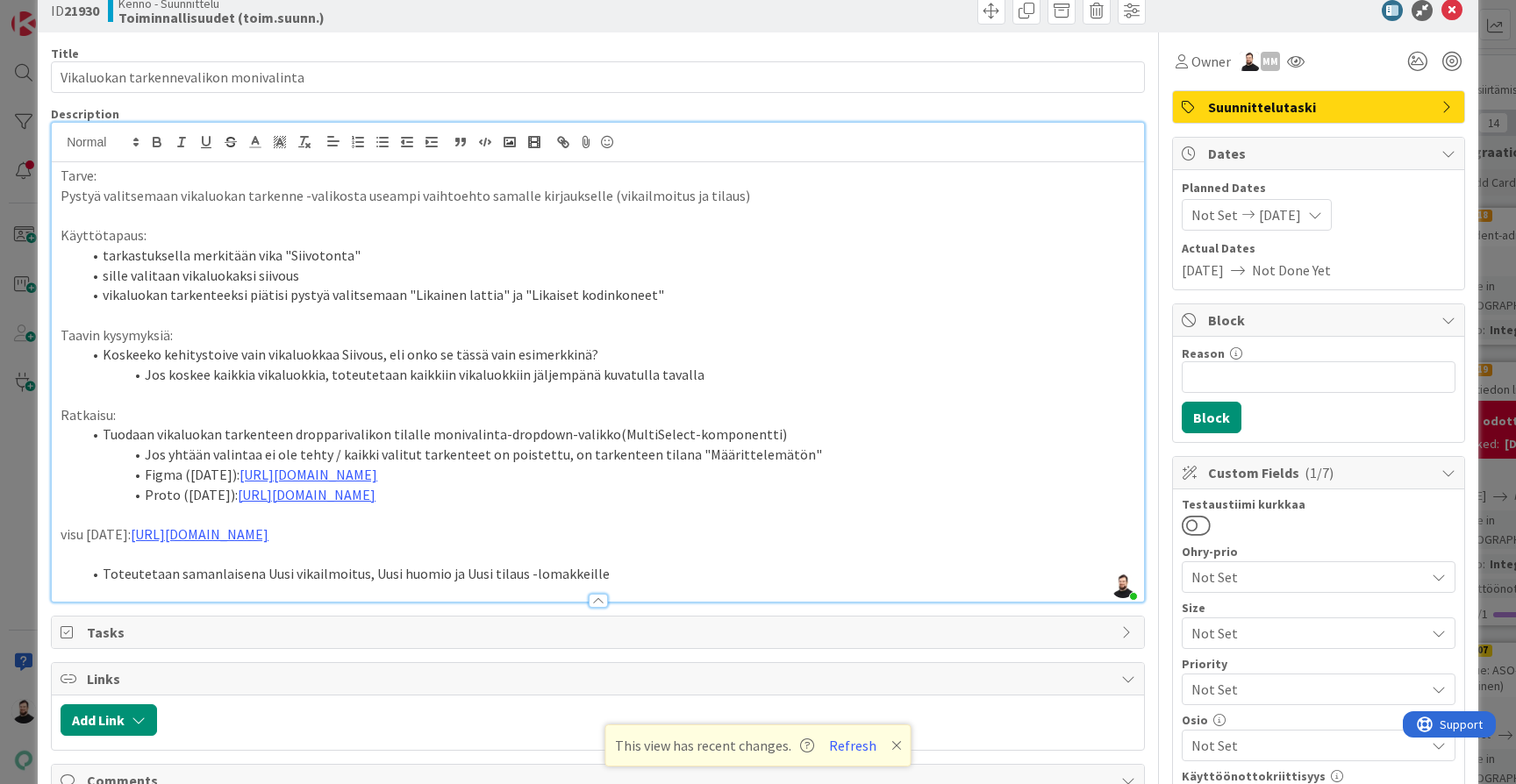
scroll to position [42, 0]
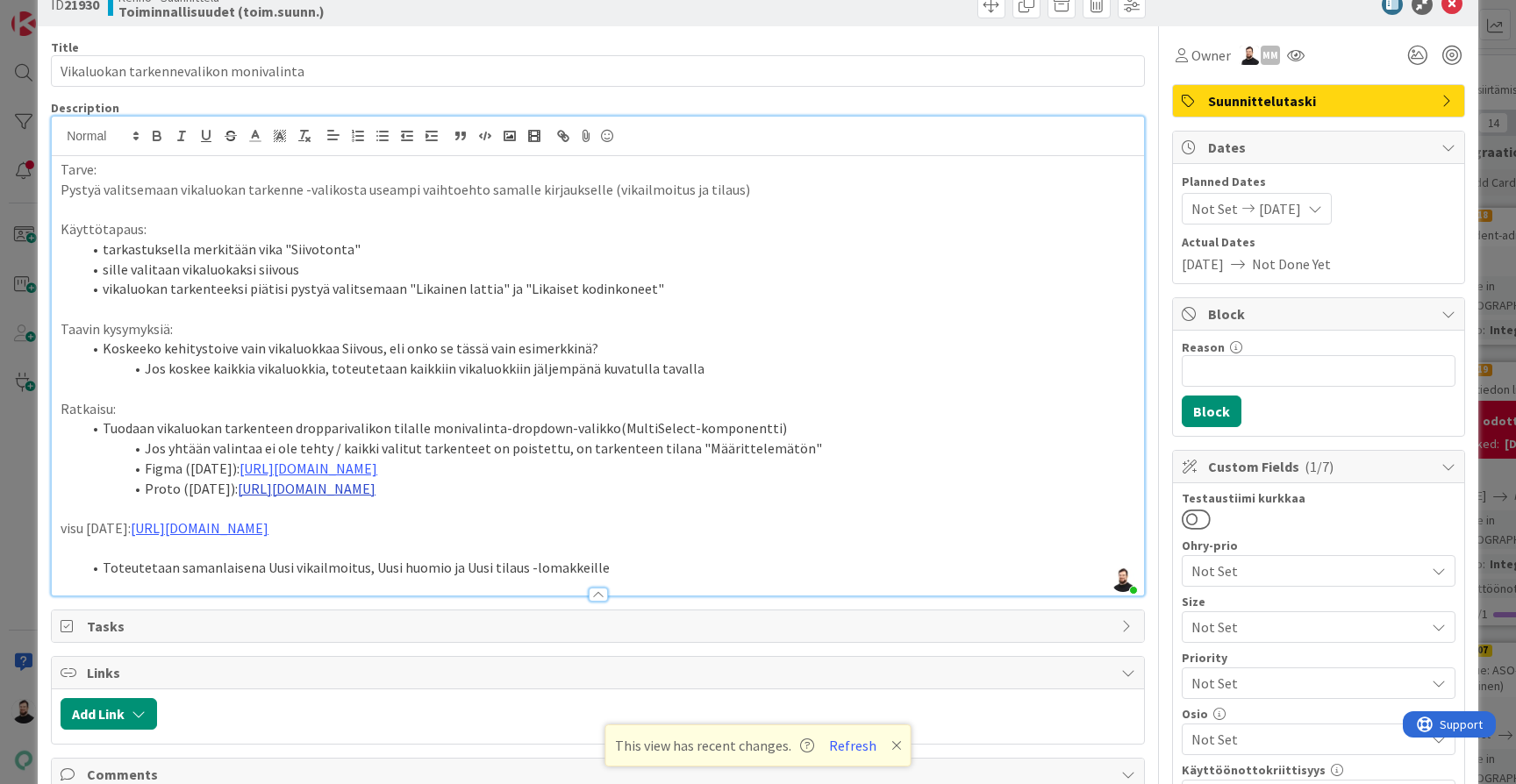
click at [375, 480] on link "https://www.figma.com/proto/tVrM7F0dWYQn47os8szCQo/Teht%C3%A4v%C3%A4t-ja-kiinte…" at bounding box center [306, 488] width 137 height 17
click at [552, 530] on link "https://www.figma.com/proto/tVrM7F0dWYQn47os8szCQo/Teht%C3%A4v%C3%A4t-ja-kiinte…" at bounding box center [551, 532] width 120 height 23
click at [12, 632] on div "ID 21930 Kenno - Suunnittelu Toiminnallisuudet (toim.suunn.) Title 38 / 128 Vik…" at bounding box center [758, 392] width 1516 height 784
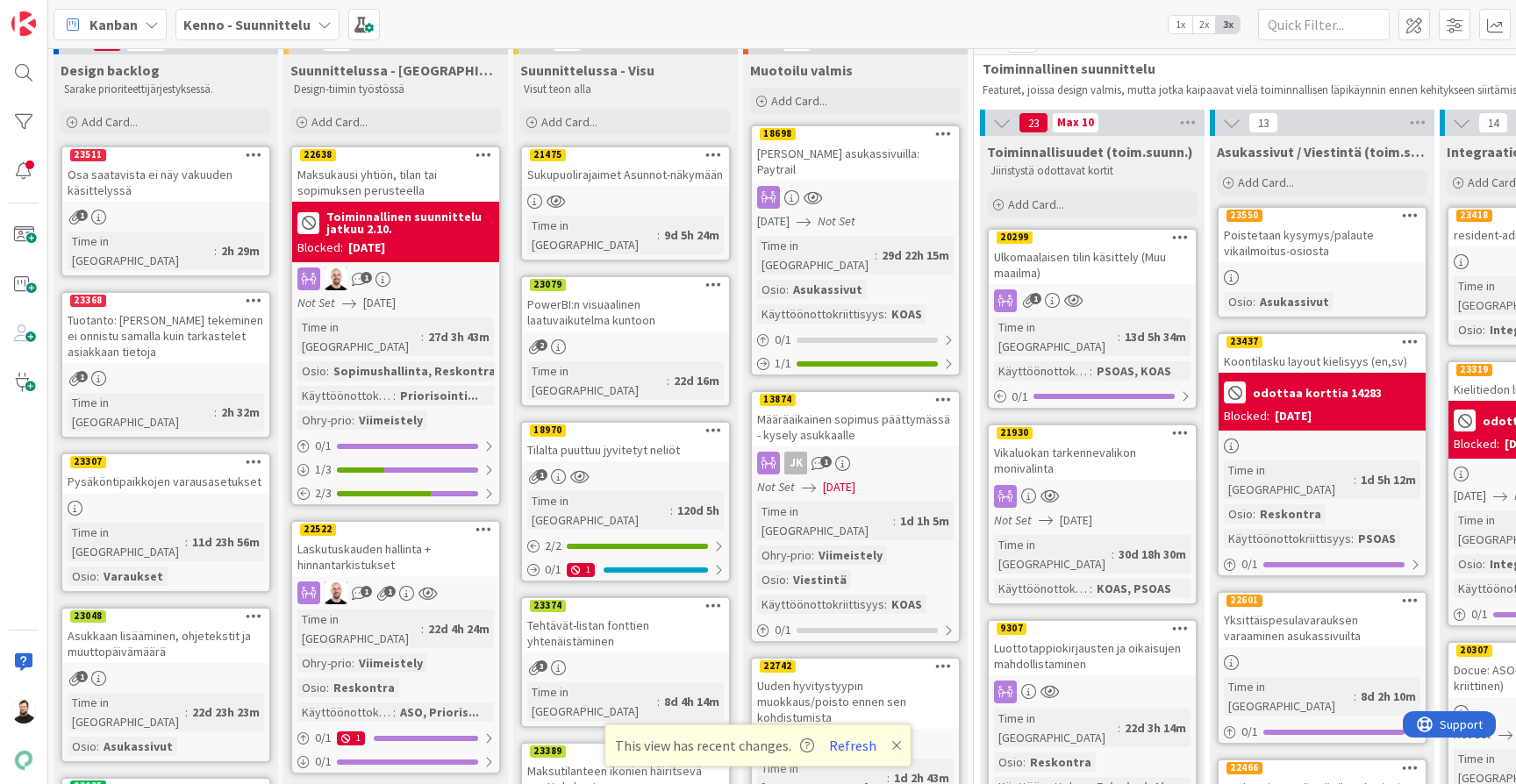
click at [1126, 260] on div "Ulkomaalaisen tilin käsittely (Muu maailma)" at bounding box center [1093, 265] width 207 height 38
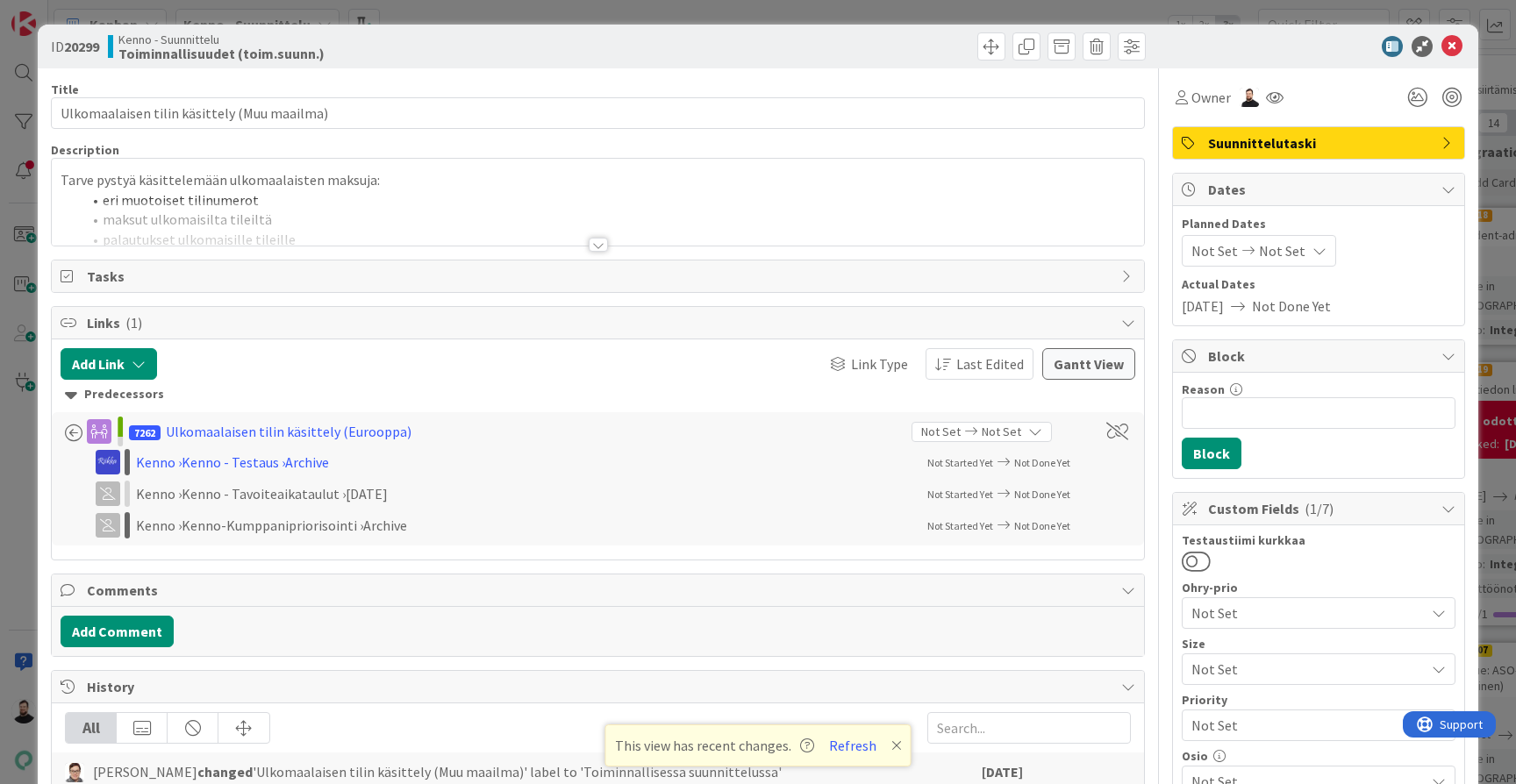
click at [593, 249] on div at bounding box center [598, 245] width 19 height 14
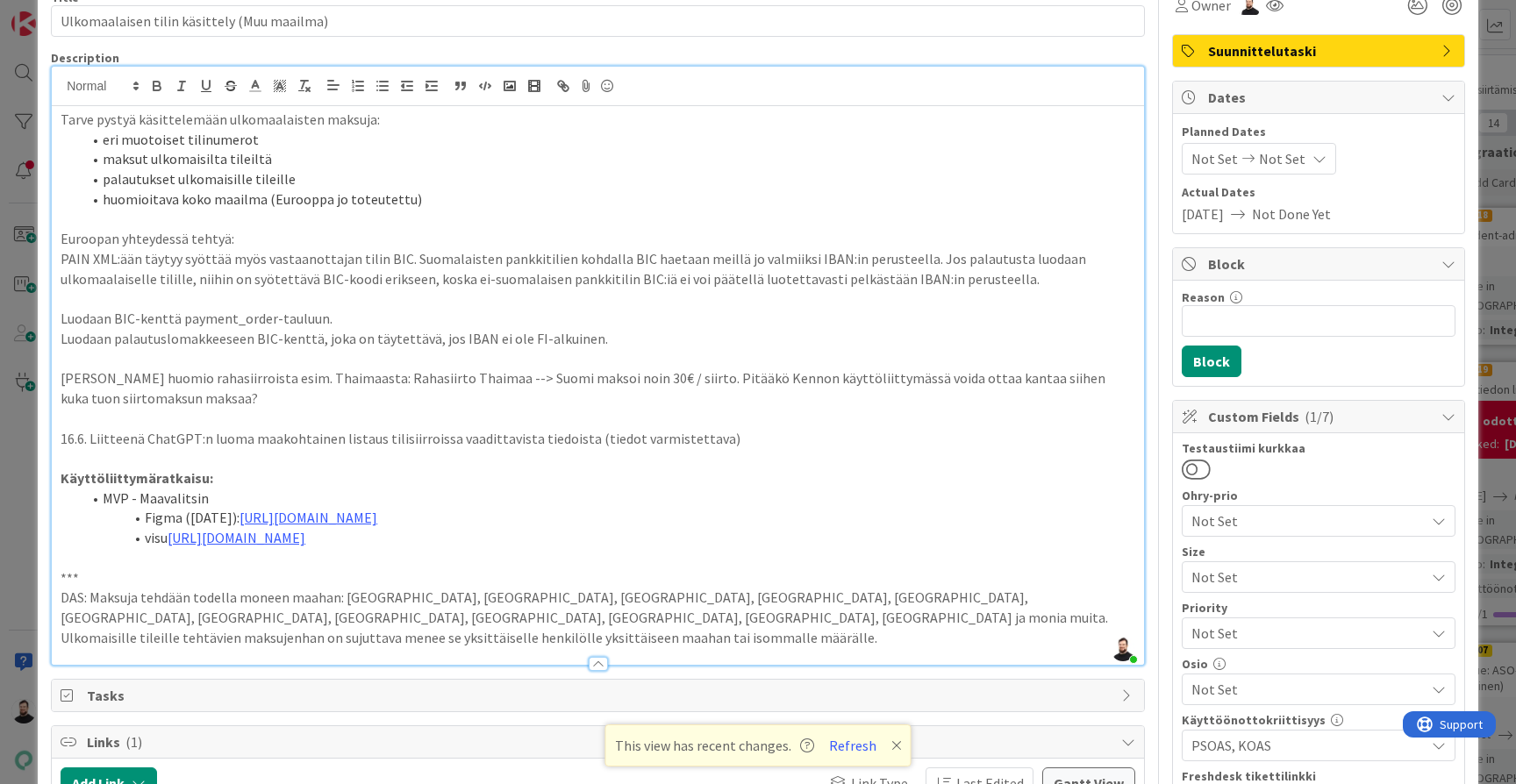
scroll to position [101, 0]
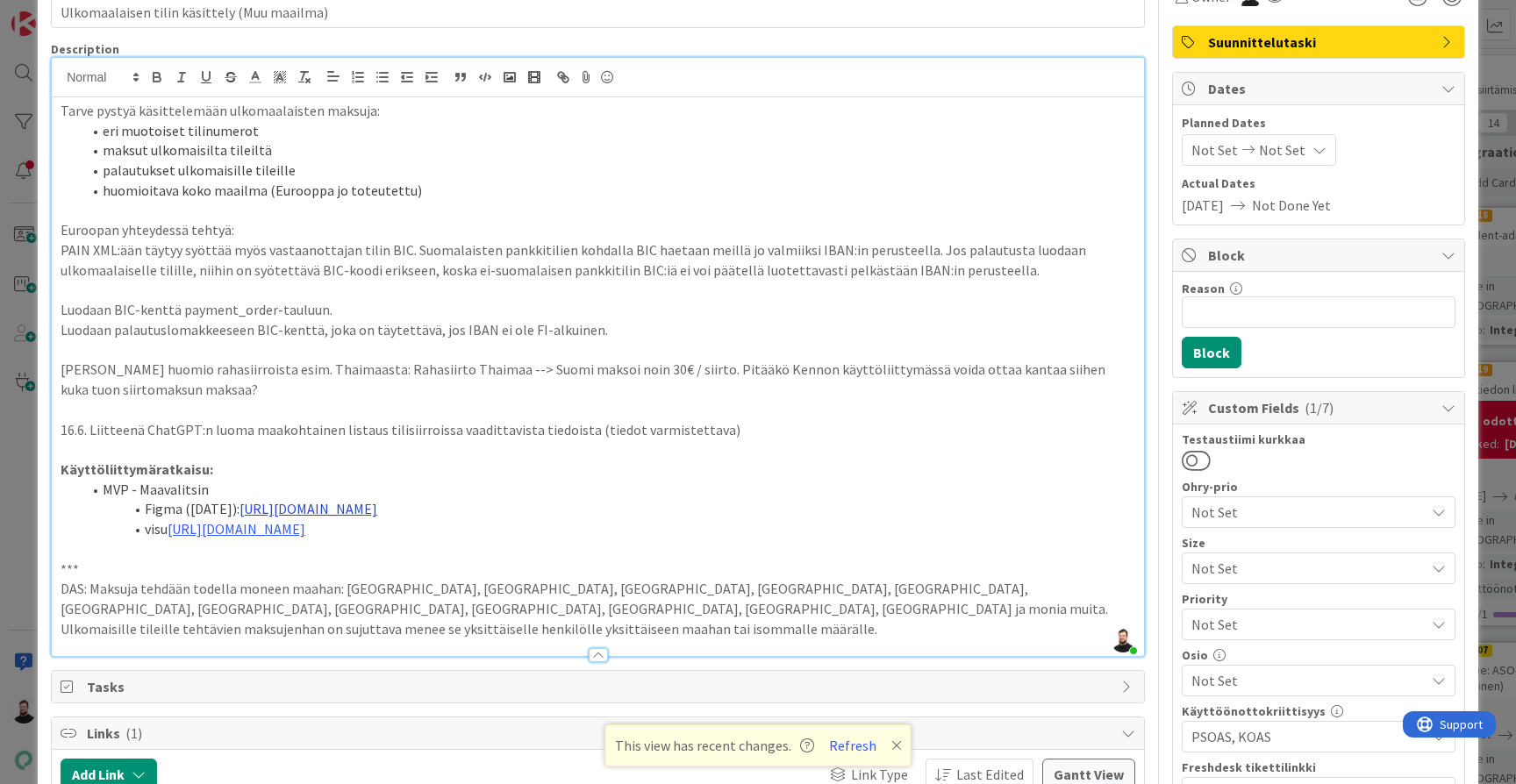
click at [377, 500] on link "https://www.figma.com/design/8nkeArknswRheh0fKWhyRc/Asukassivut?node-id=11170-4…" at bounding box center [307, 509] width 137 height 17
click at [614, 533] on link "https://www.figma.com/design/8nkeArknswRheh0fKWhyRc/Asukassivut?node-id=11170-4…" at bounding box center [552, 531] width 120 height 23
click at [1505, 461] on div "ID 20299 Kenno - Suunnittelu Toiminnallisuudet (toim.suunn.) Title 43 / 128 Ulk…" at bounding box center [758, 392] width 1516 height 784
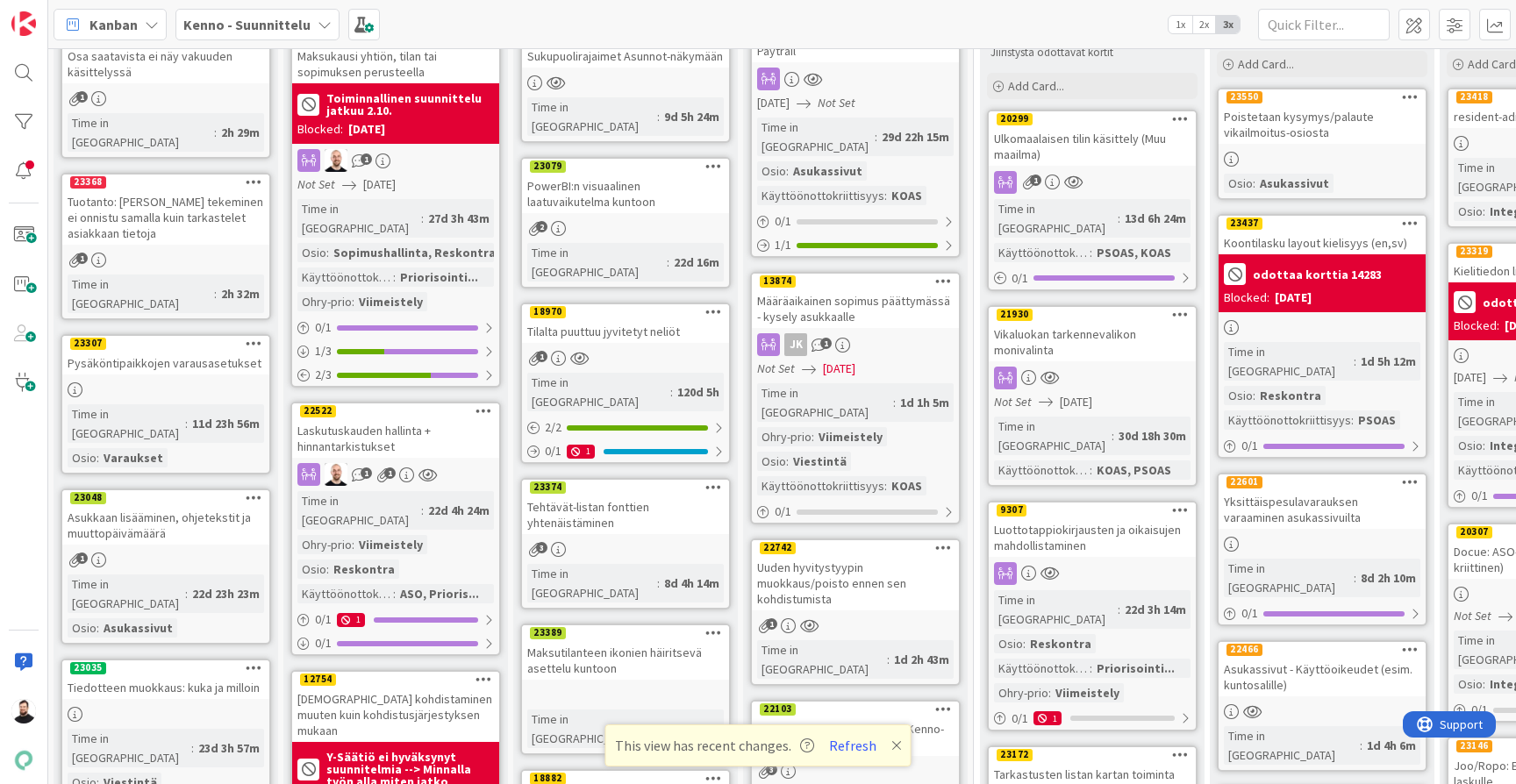
scroll to position [154, 5]
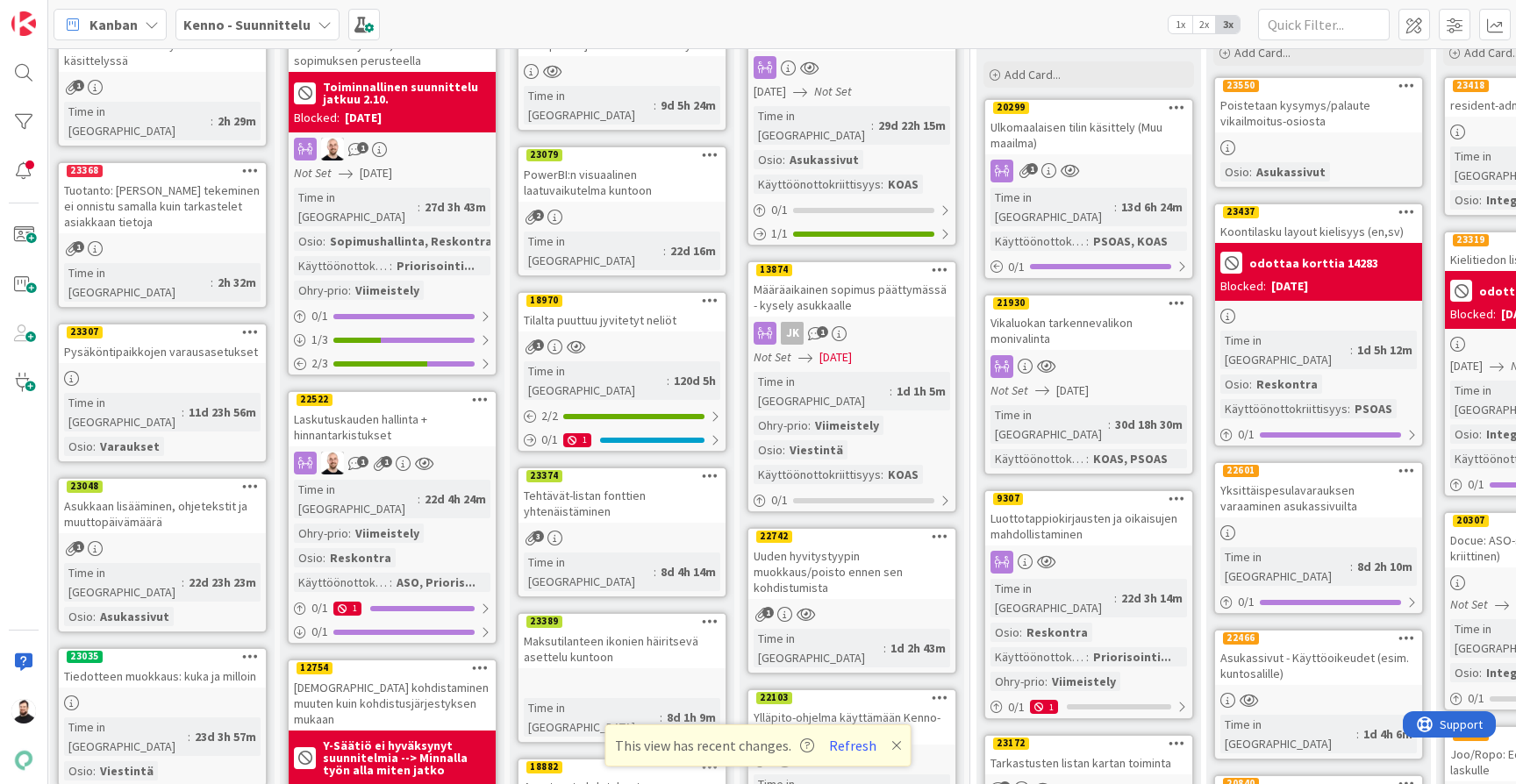
click at [1085, 507] on div "Luottotappiokirjausten ja oikaisujen mahdollistaminen" at bounding box center [1089, 526] width 207 height 38
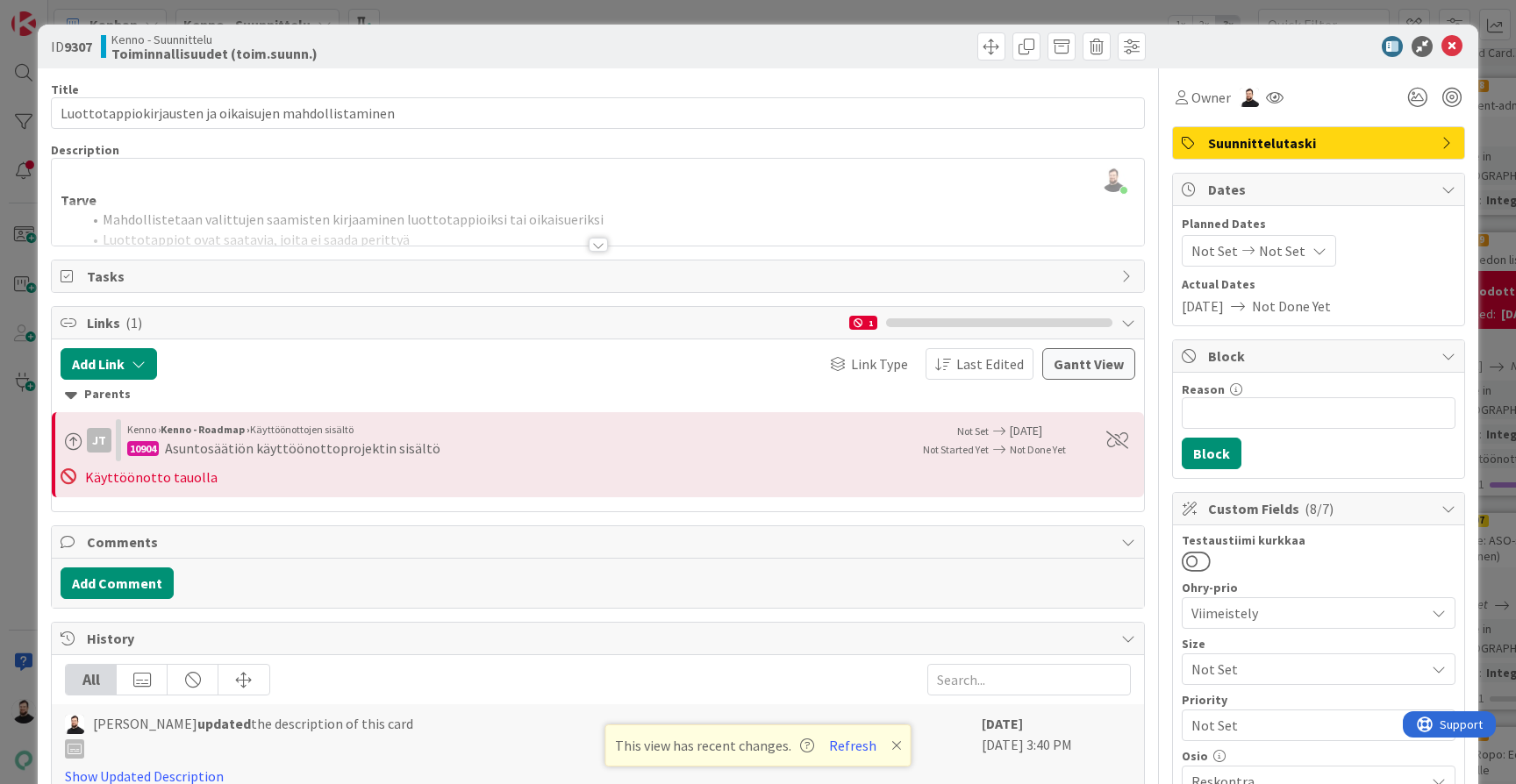
click at [593, 247] on div at bounding box center [598, 245] width 19 height 14
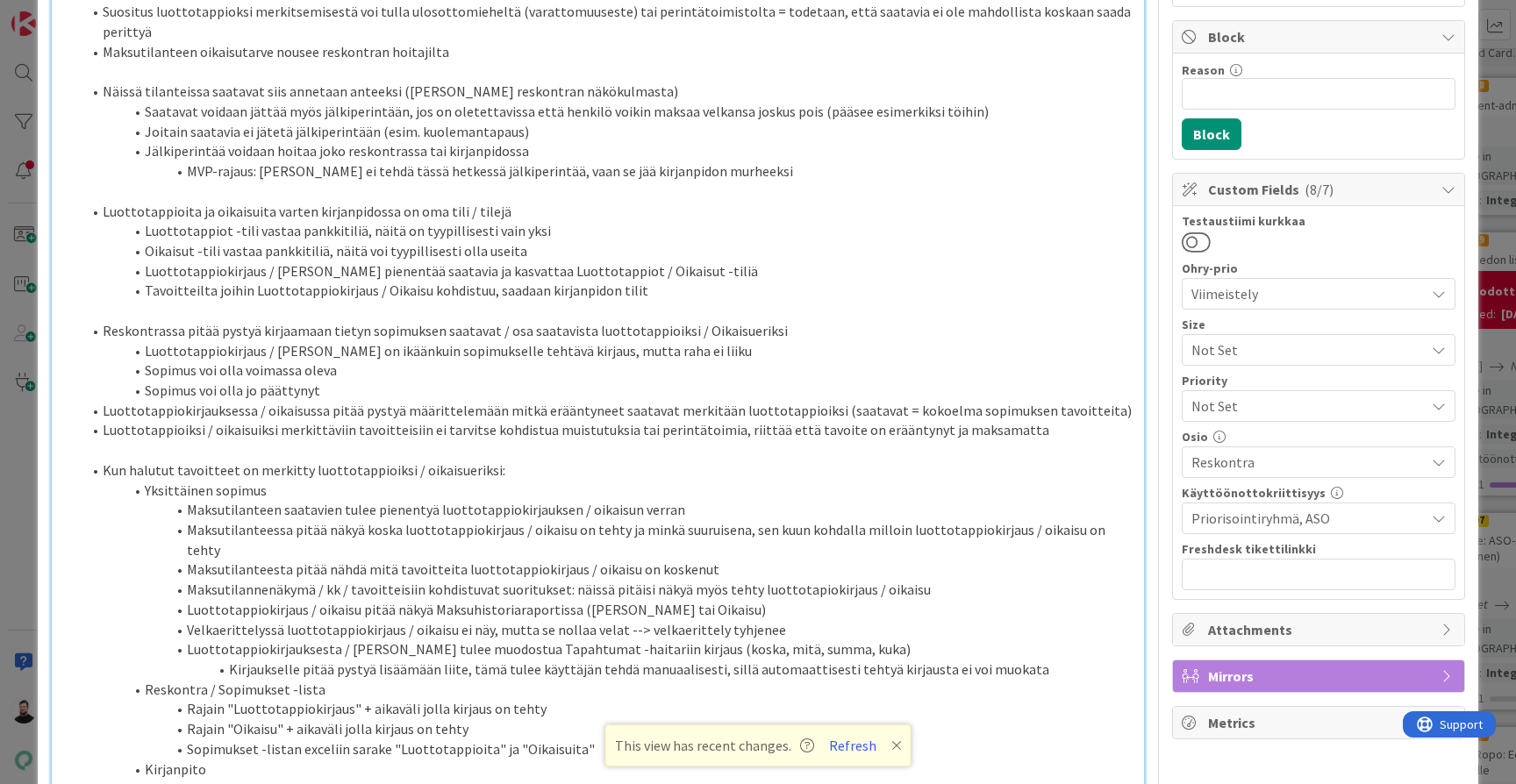
scroll to position [324, 0]
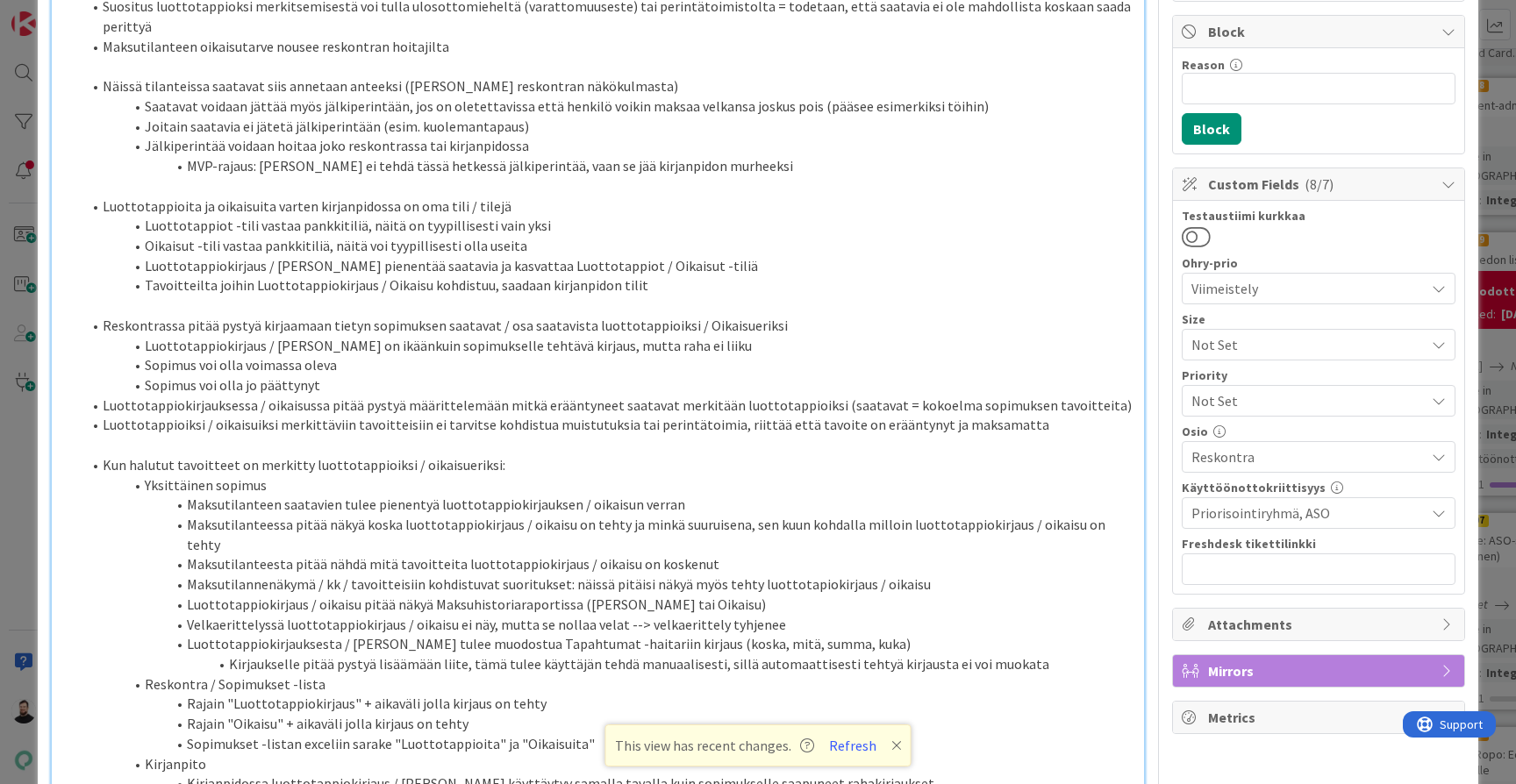
click at [1501, 271] on div "ID 9307 Kenno - Suunnittelu Toiminnallisuudet (toim.suunn.) Title 53 / 128 Luot…" at bounding box center [758, 392] width 1516 height 784
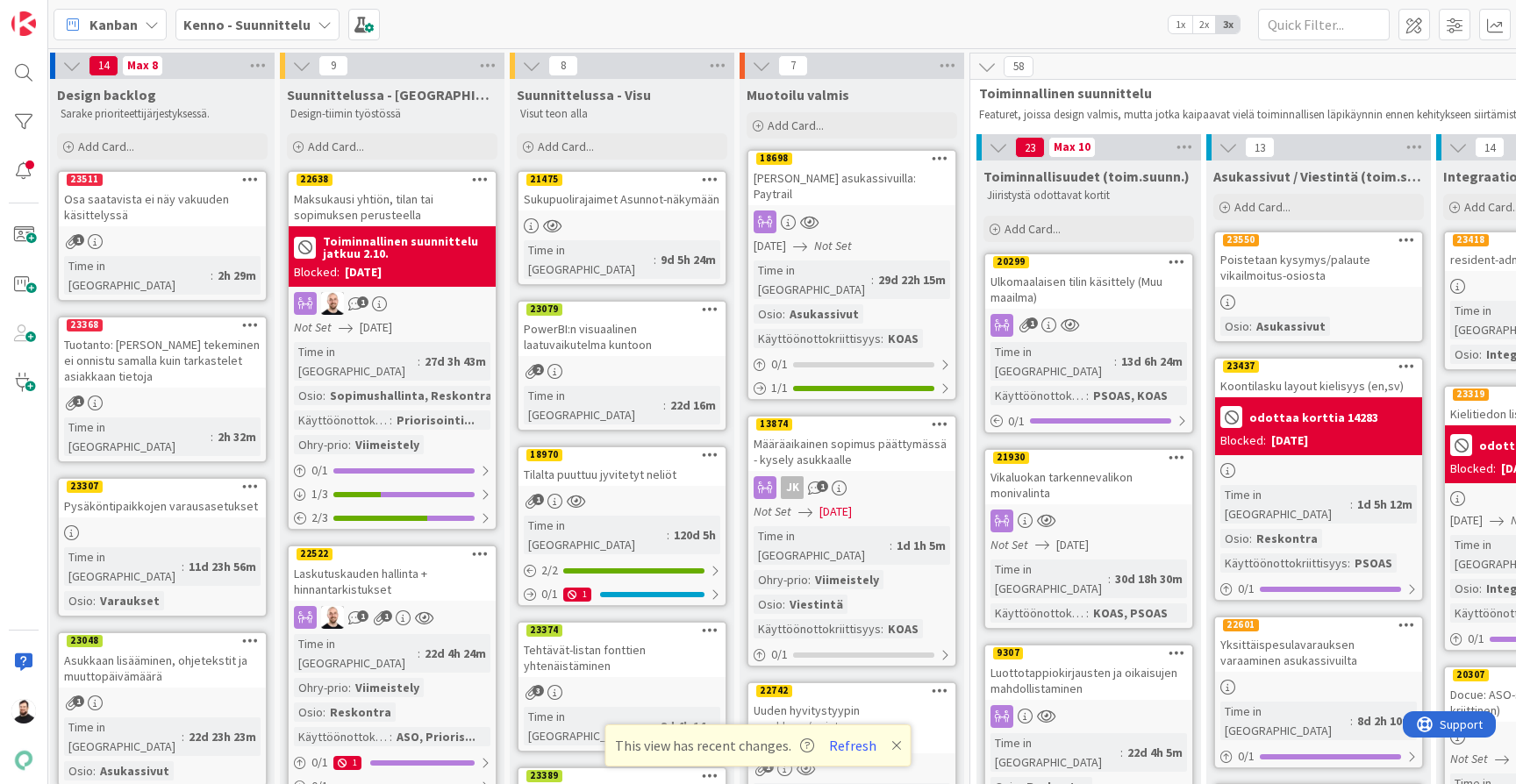
scroll to position [0, 5]
click at [270, 24] on b "Kenno - Suunnittelu" at bounding box center [247, 24] width 127 height 17
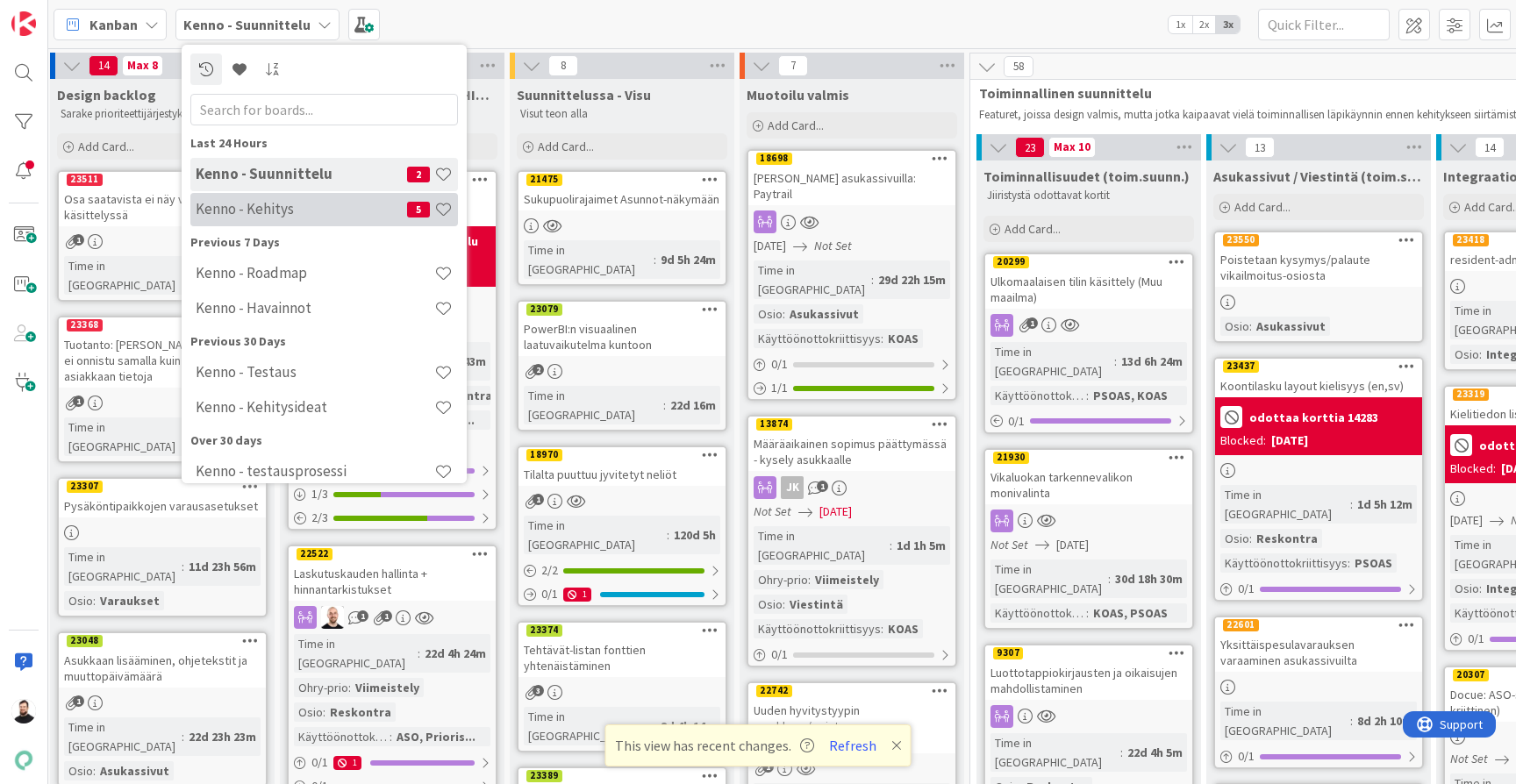
click at [306, 200] on div "Kenno - Kehitys 5" at bounding box center [324, 209] width 268 height 34
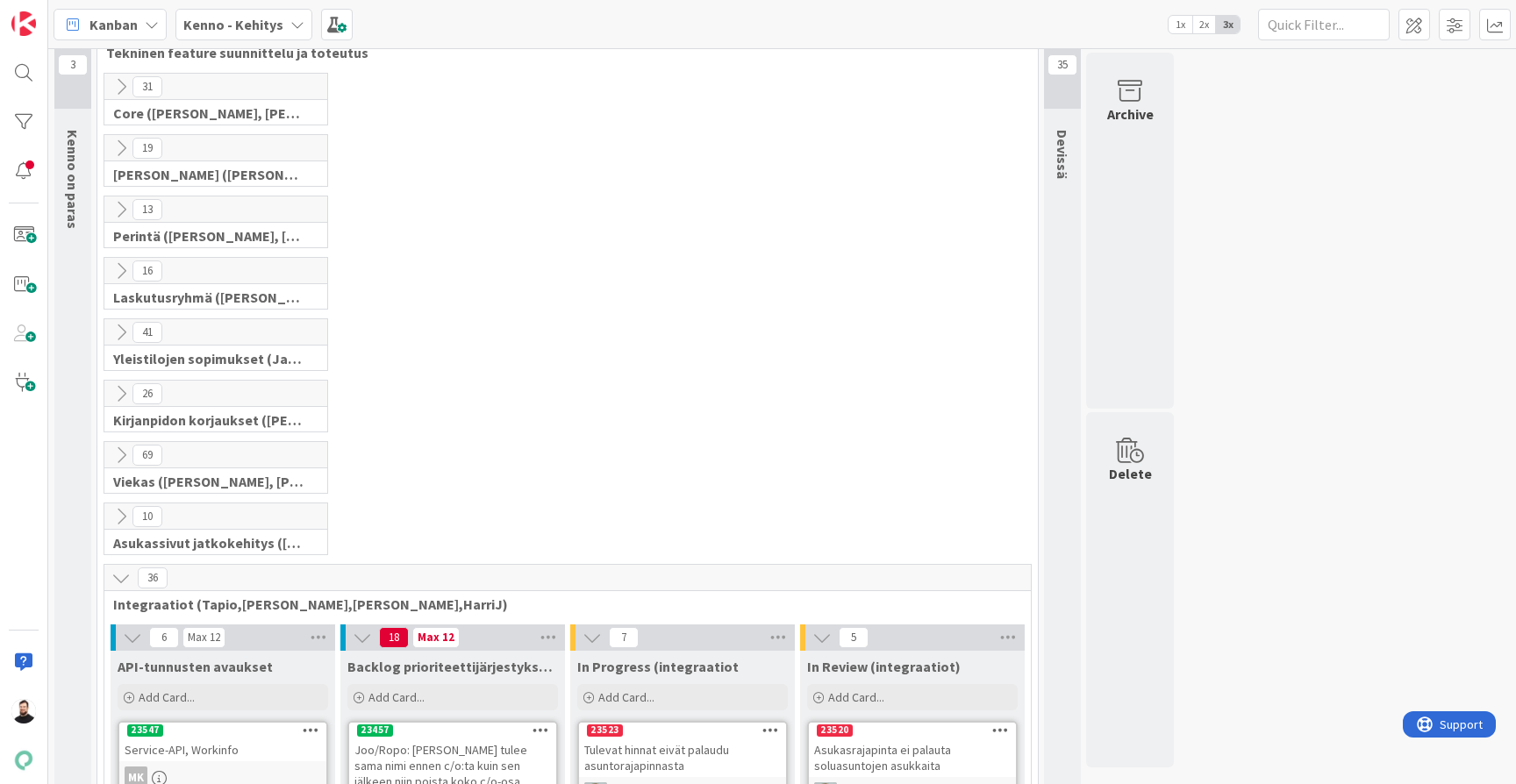
scroll to position [45, 0]
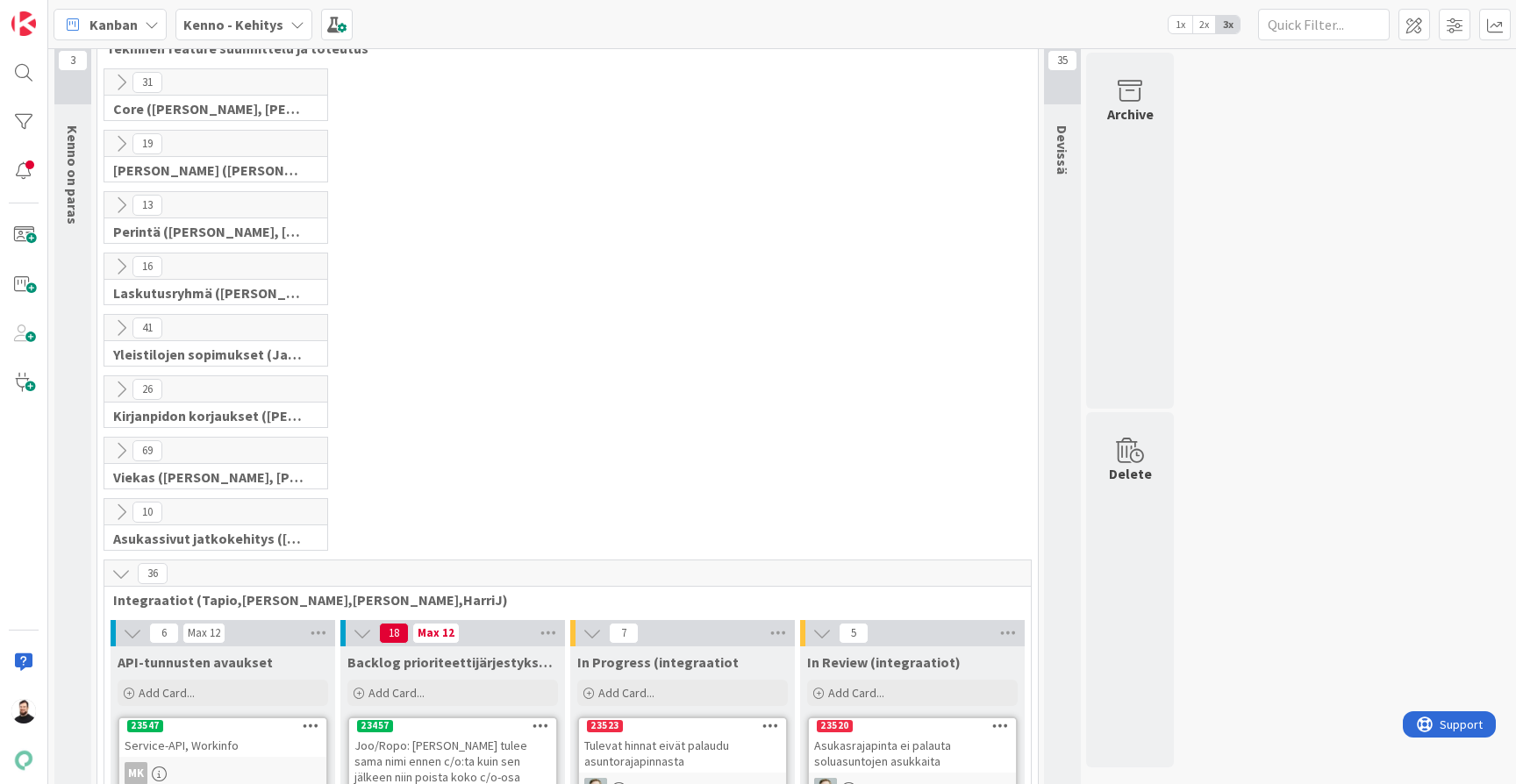
click at [116, 447] on icon at bounding box center [121, 450] width 19 height 19
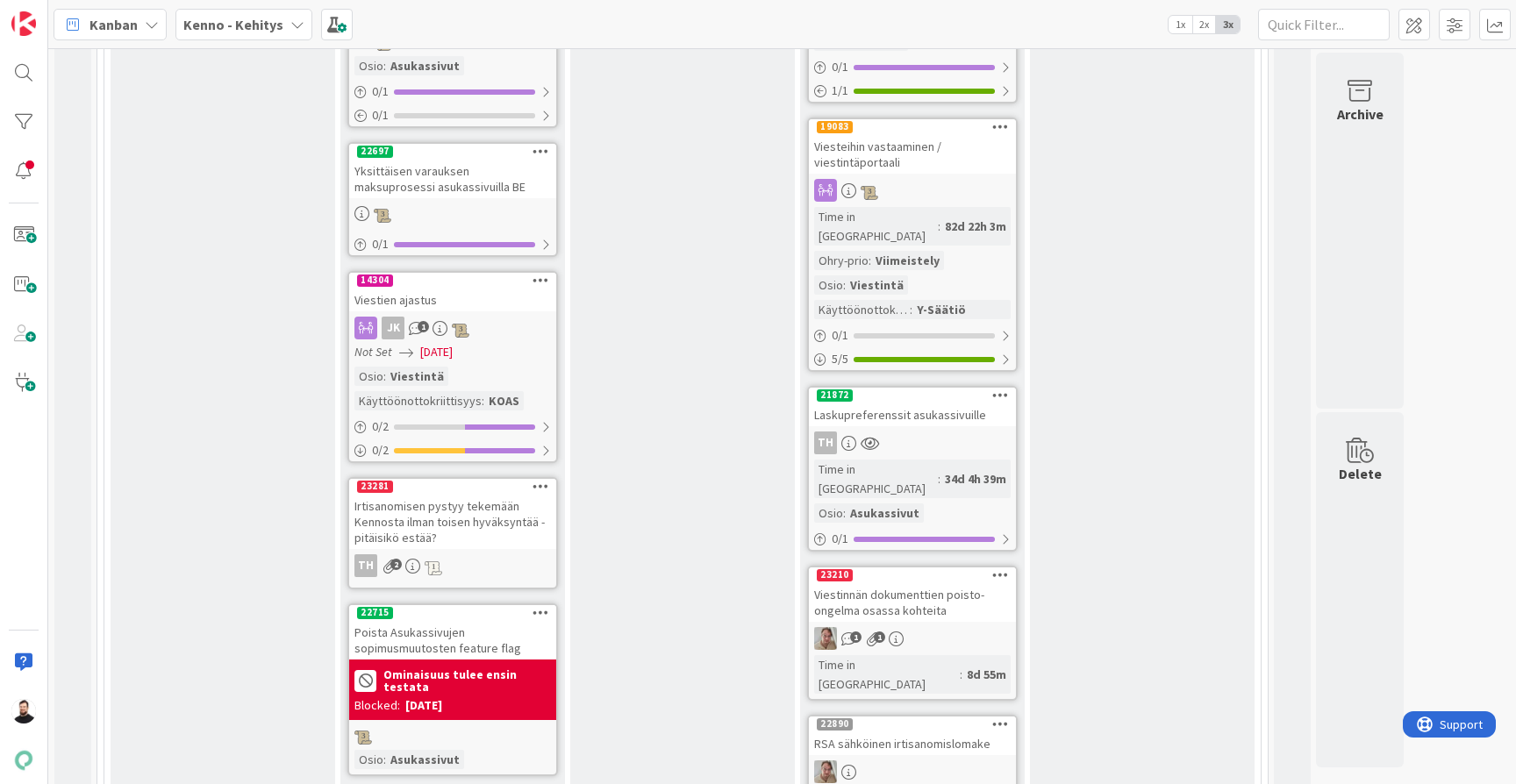
scroll to position [3068, 0]
click at [410, 288] on div "Viestien ajastus" at bounding box center [453, 299] width 207 height 23
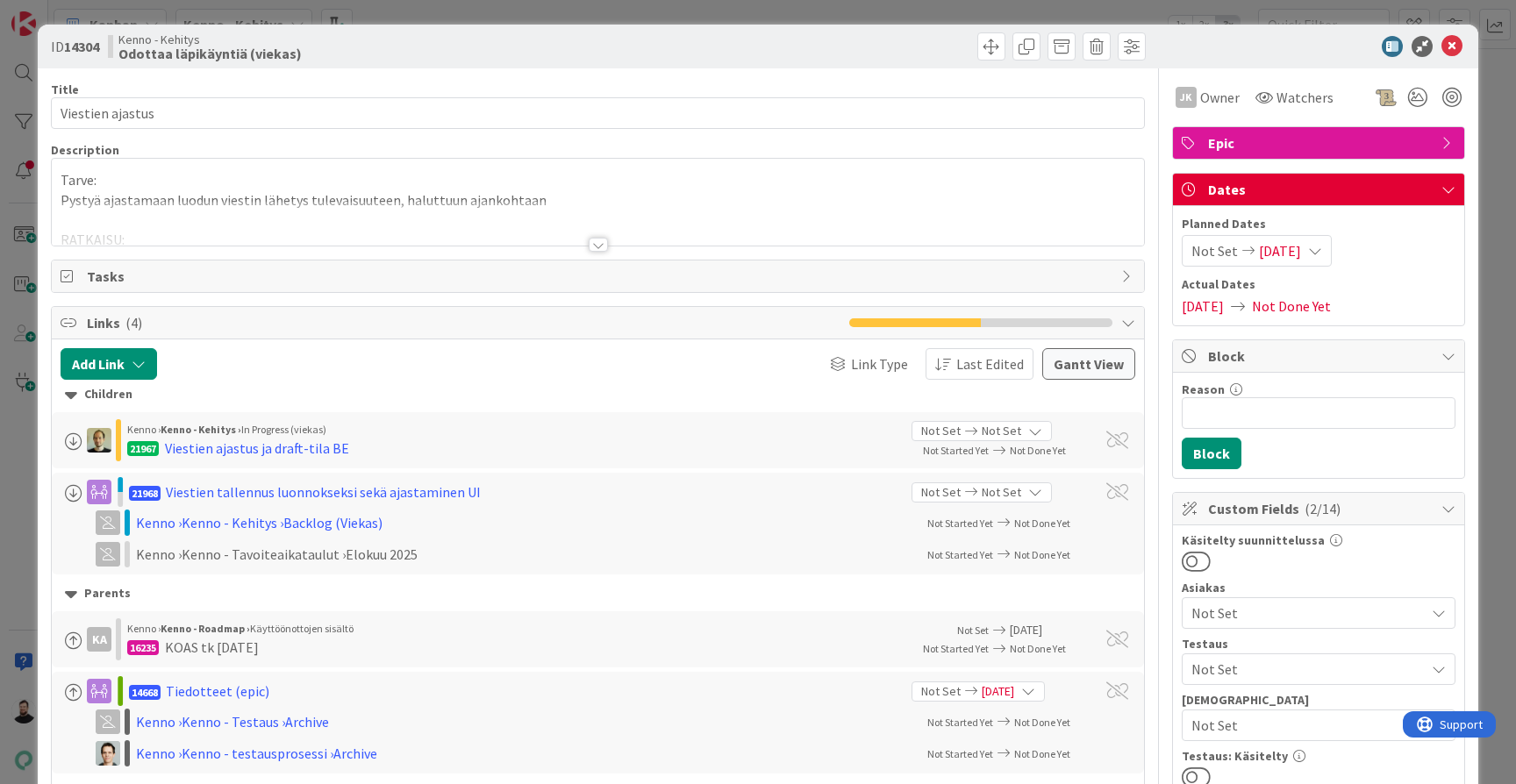
click at [602, 244] on div at bounding box center [598, 245] width 19 height 14
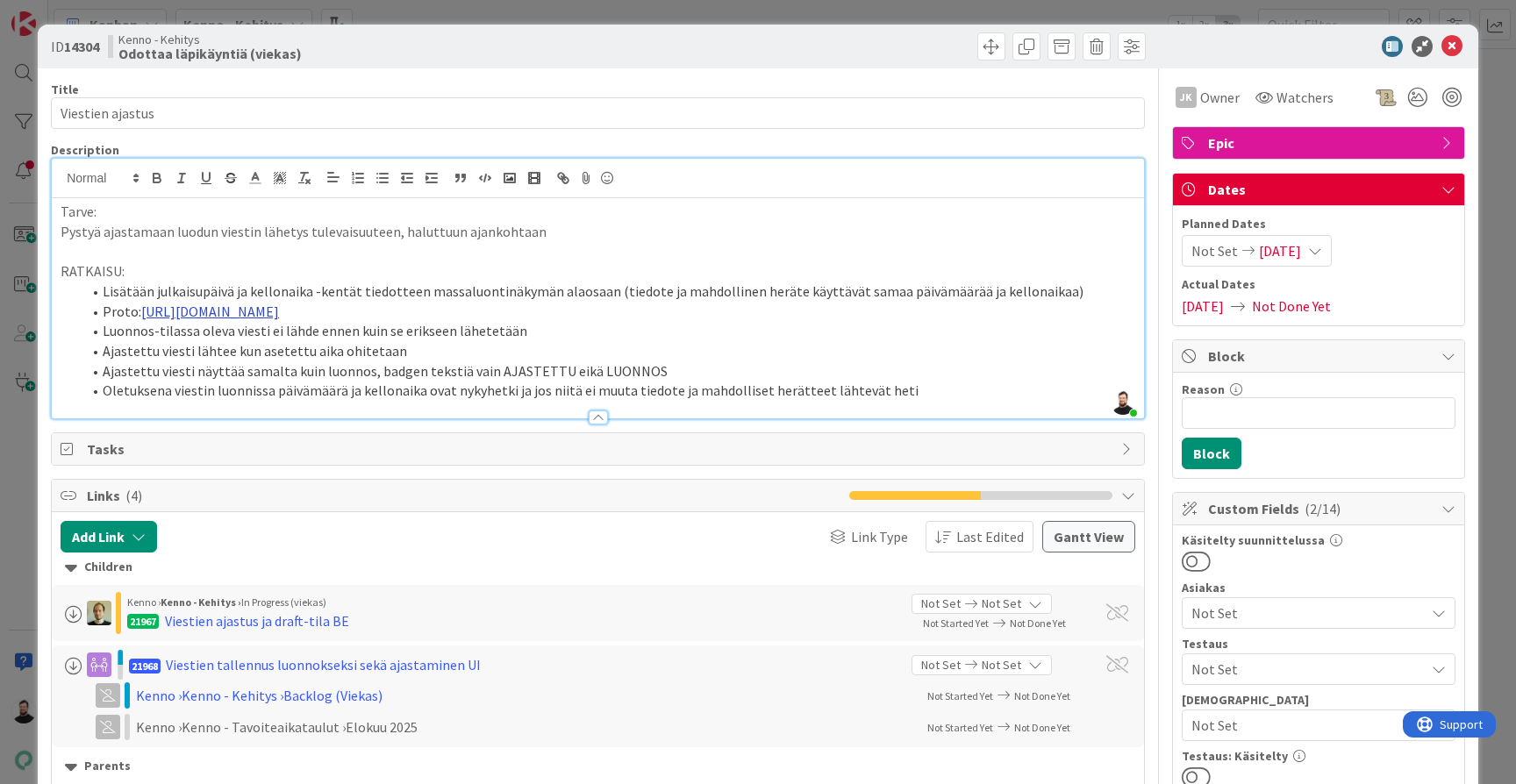
click at [278, 305] on link "https://www.figma.com/proto/F8K4NeEJpXdhuNz0ckoPp4/Viestint%C3%A4?page-id=0%3A1…" at bounding box center [209, 311] width 137 height 17
click at [548, 363] on link "https://www.figma.com/proto/F8K4NeEJpXdhuNz0ckoPp4/Viestint%C3%A4?content-scali…" at bounding box center [568, 361] width 120 height 23
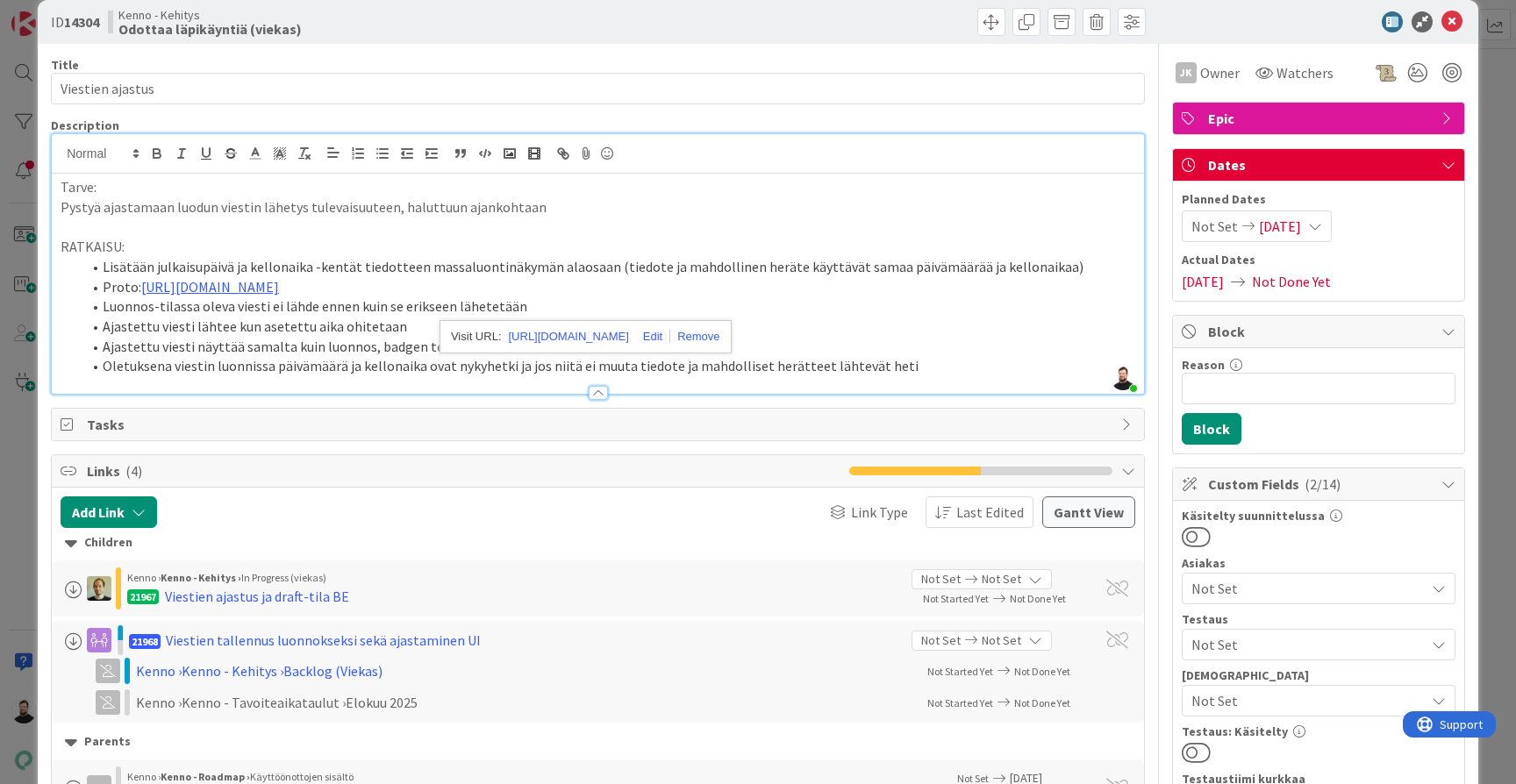
scroll to position [24, 0]
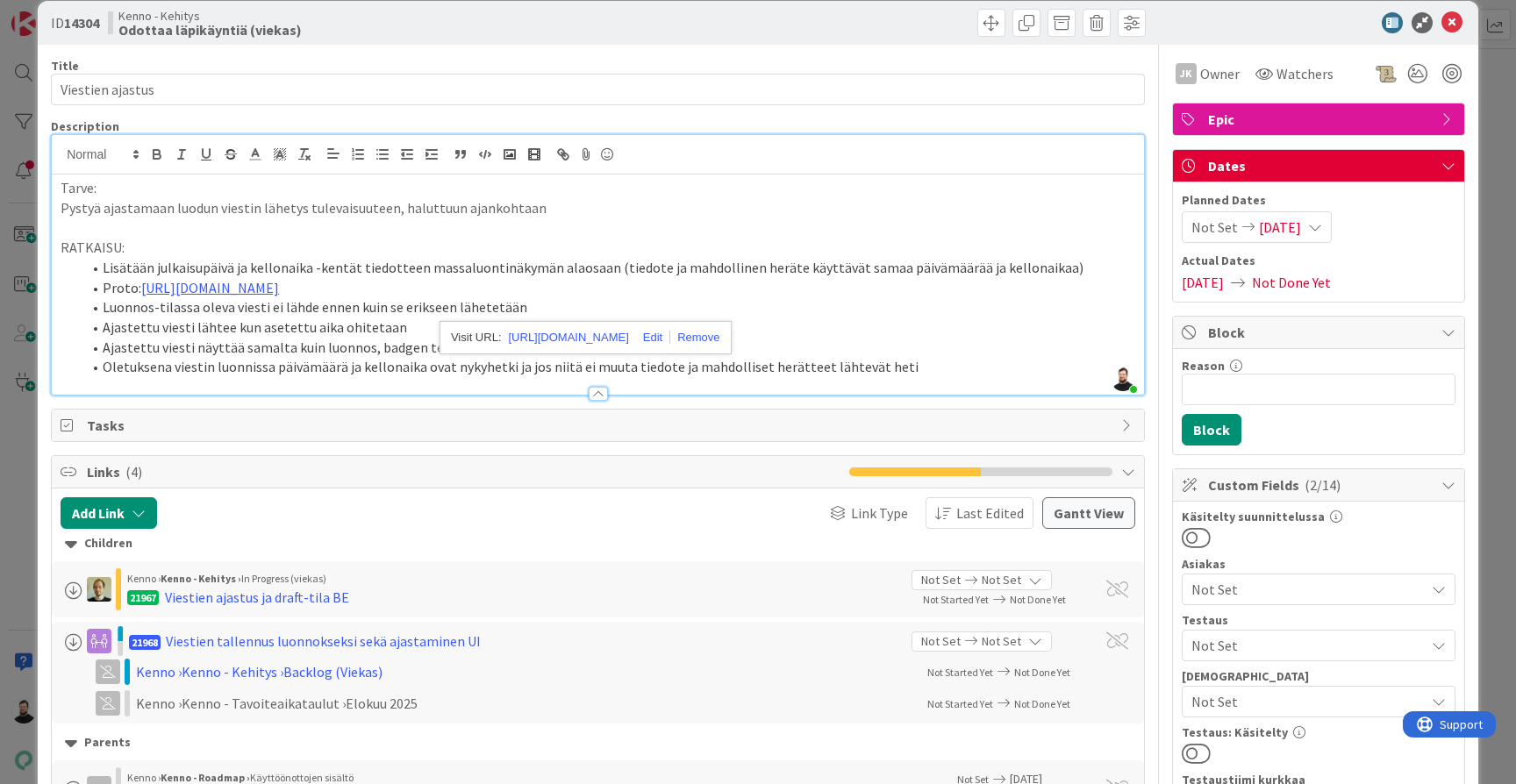
click at [33, 370] on div "ID 14304 Kenno - Kehitys Odottaa läpikäyntiä (viekas) Title 16 / 128 Viestien a…" at bounding box center [758, 392] width 1516 height 784
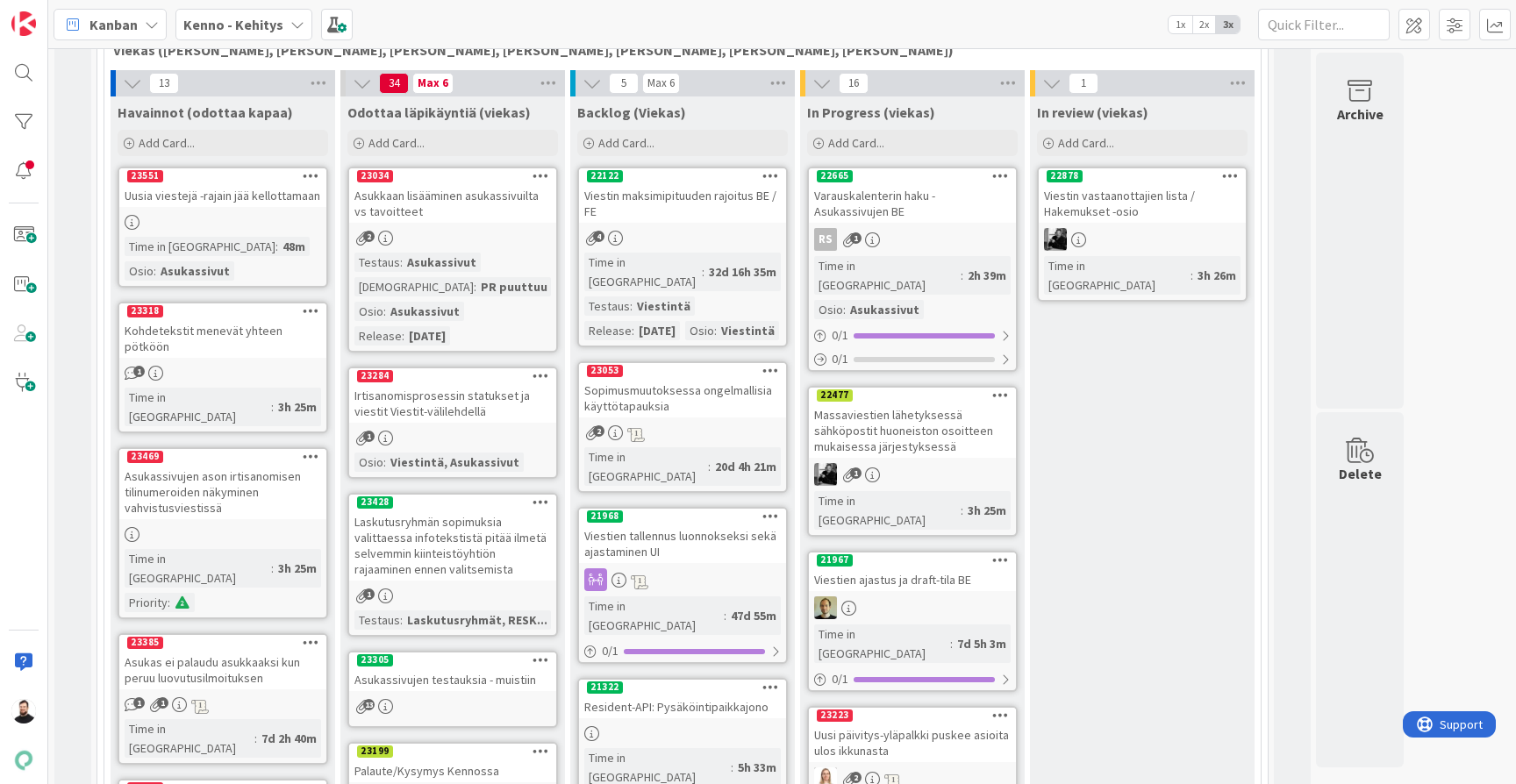
scroll to position [339, 0]
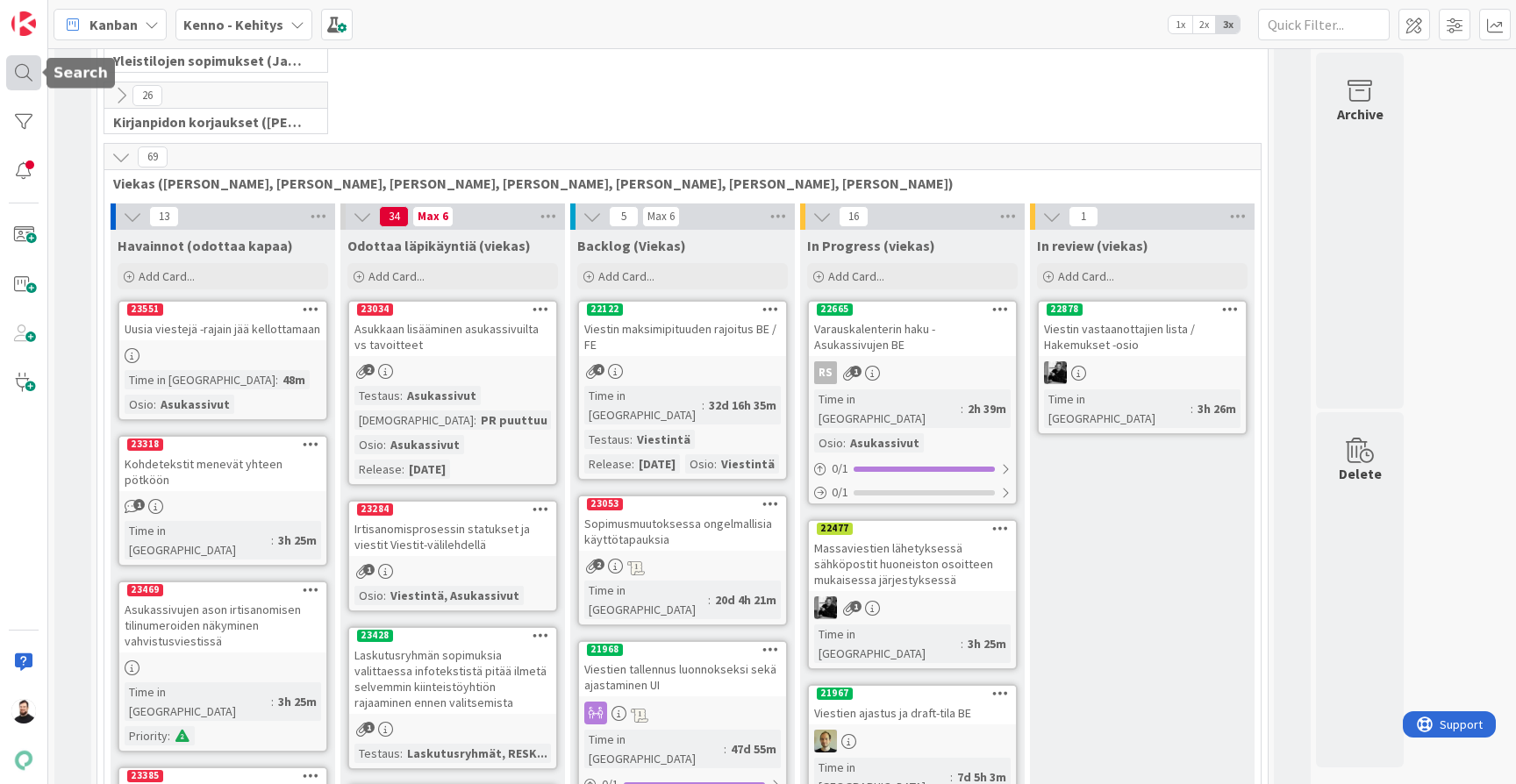
click at [27, 72] on div at bounding box center [23, 73] width 36 height 36
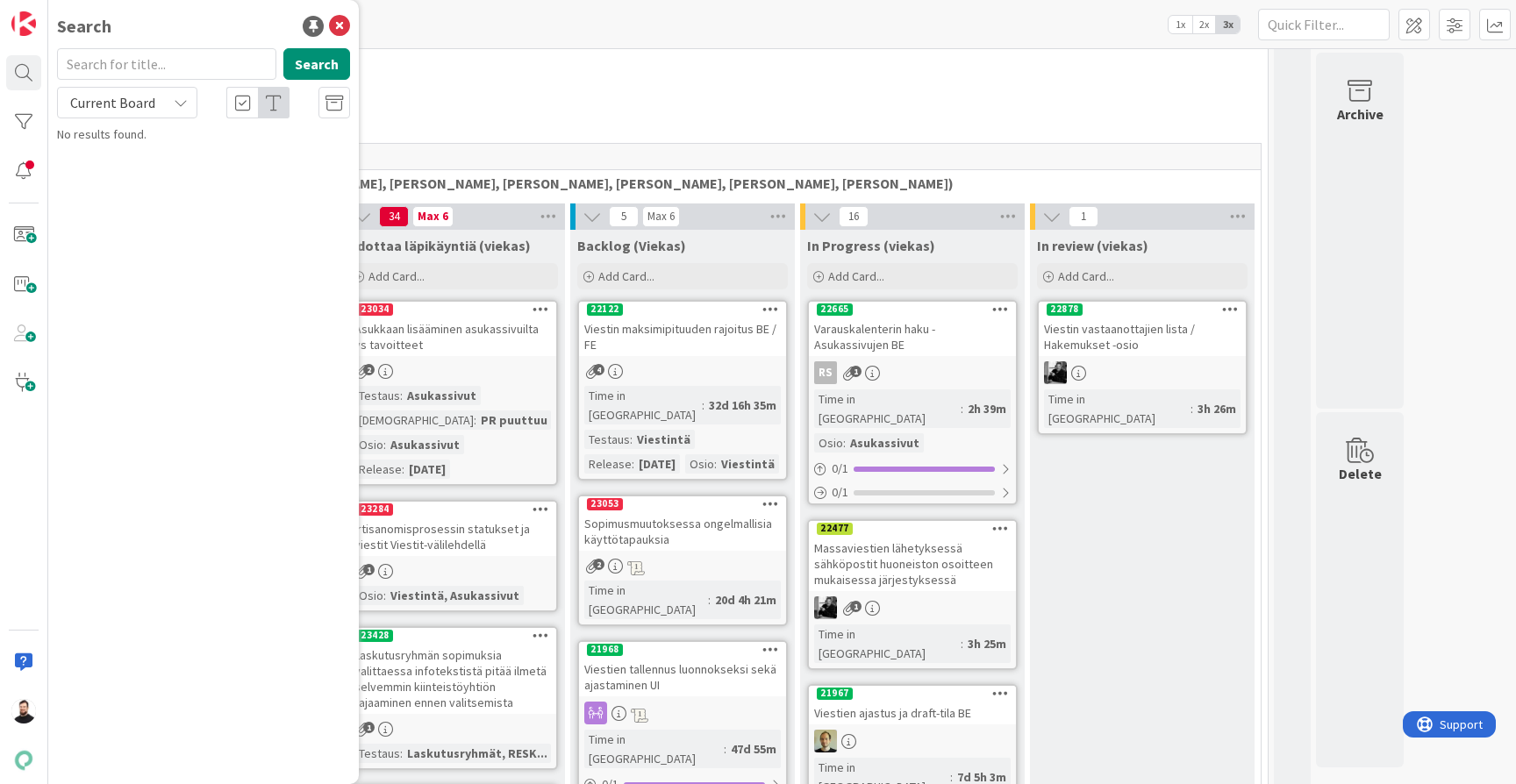
click at [188, 100] on div "Current Board" at bounding box center [127, 102] width 140 height 32
click at [146, 175] on span "All Boards" at bounding box center [157, 175] width 182 height 26
click at [164, 56] on input "text" at bounding box center [166, 63] width 219 height 32
click at [147, 64] on input "vikailmo" at bounding box center [166, 63] width 219 height 32
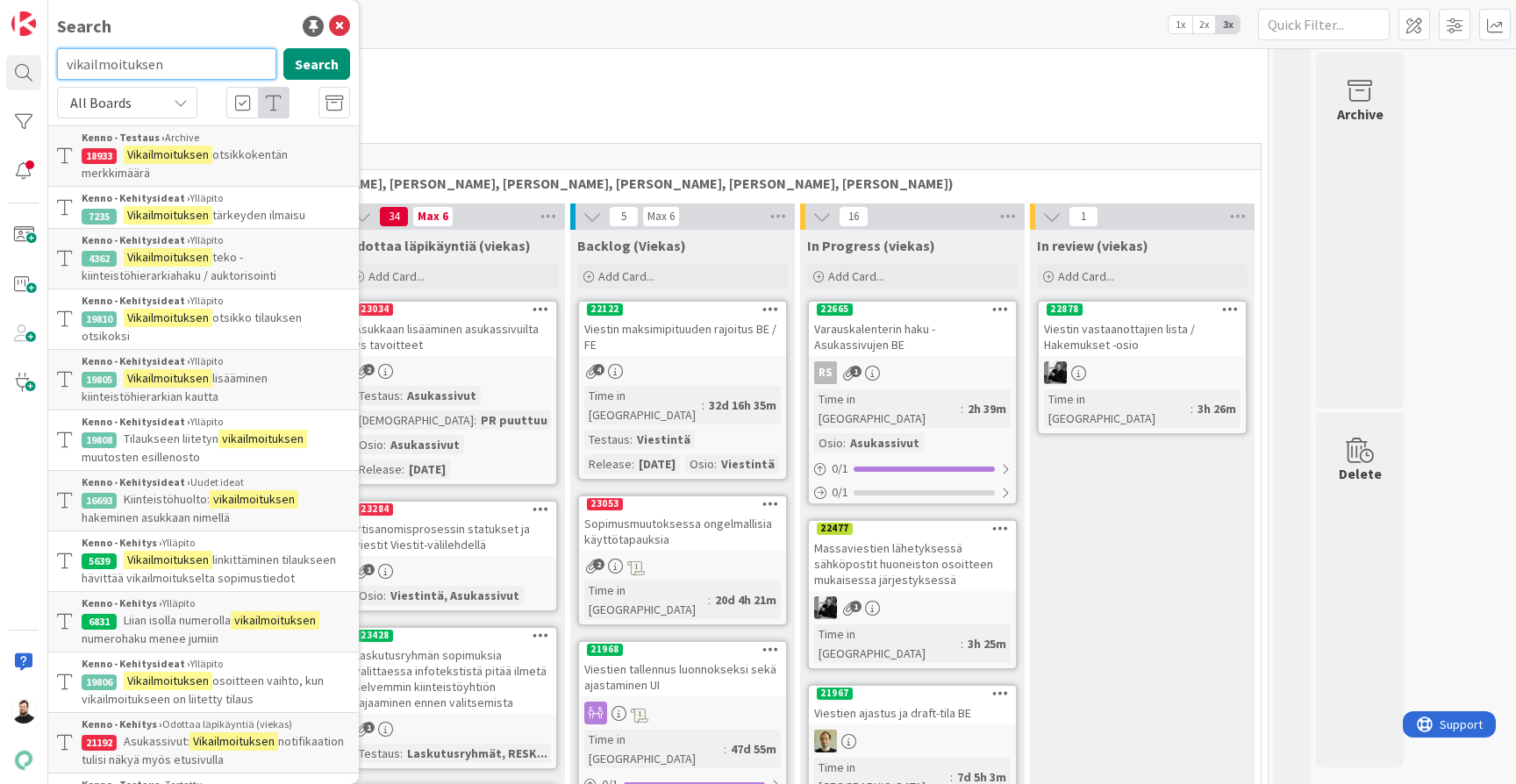
click at [166, 66] on input "vikailmoituksen" at bounding box center [166, 63] width 219 height 32
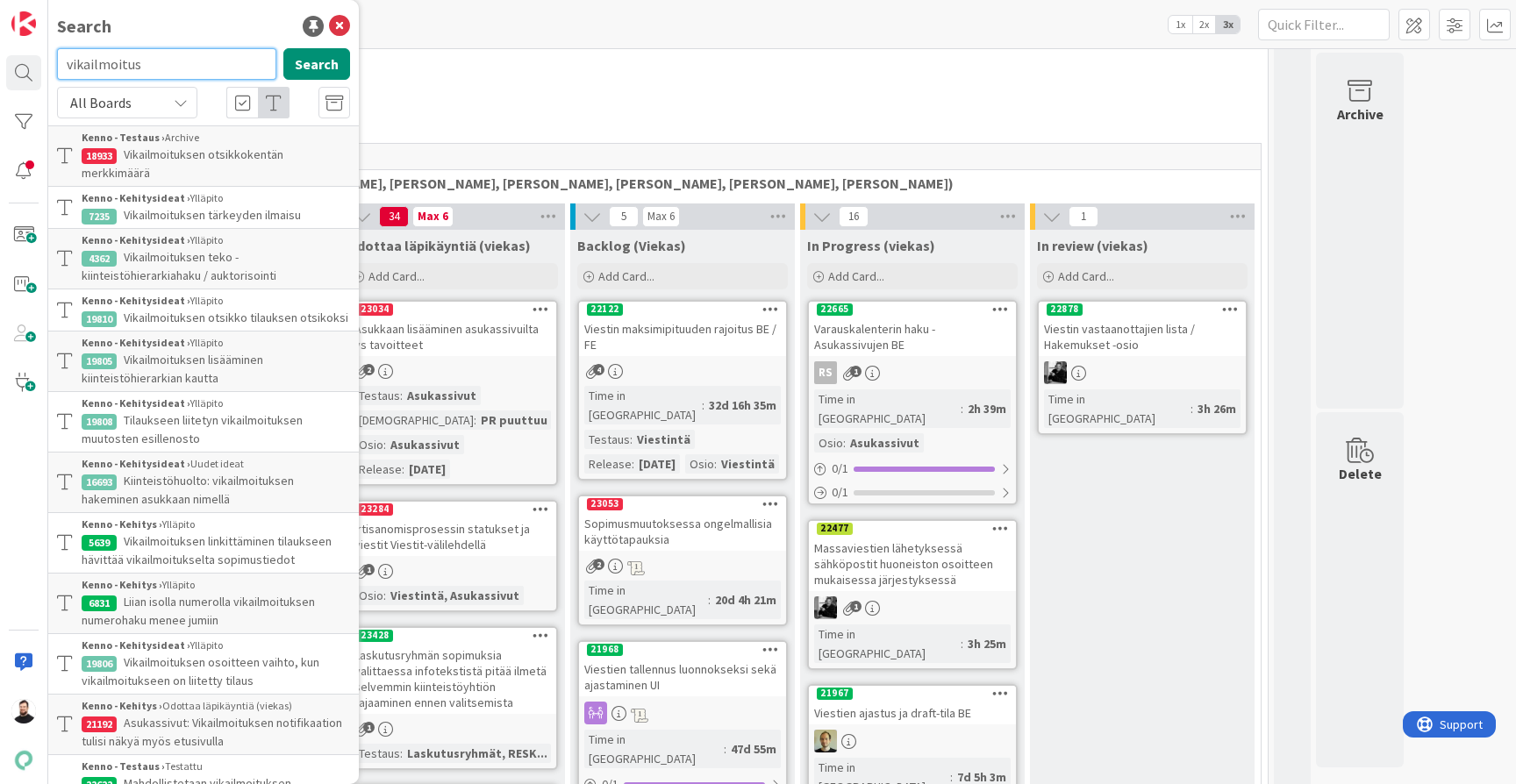
type input "vikailmoitus"
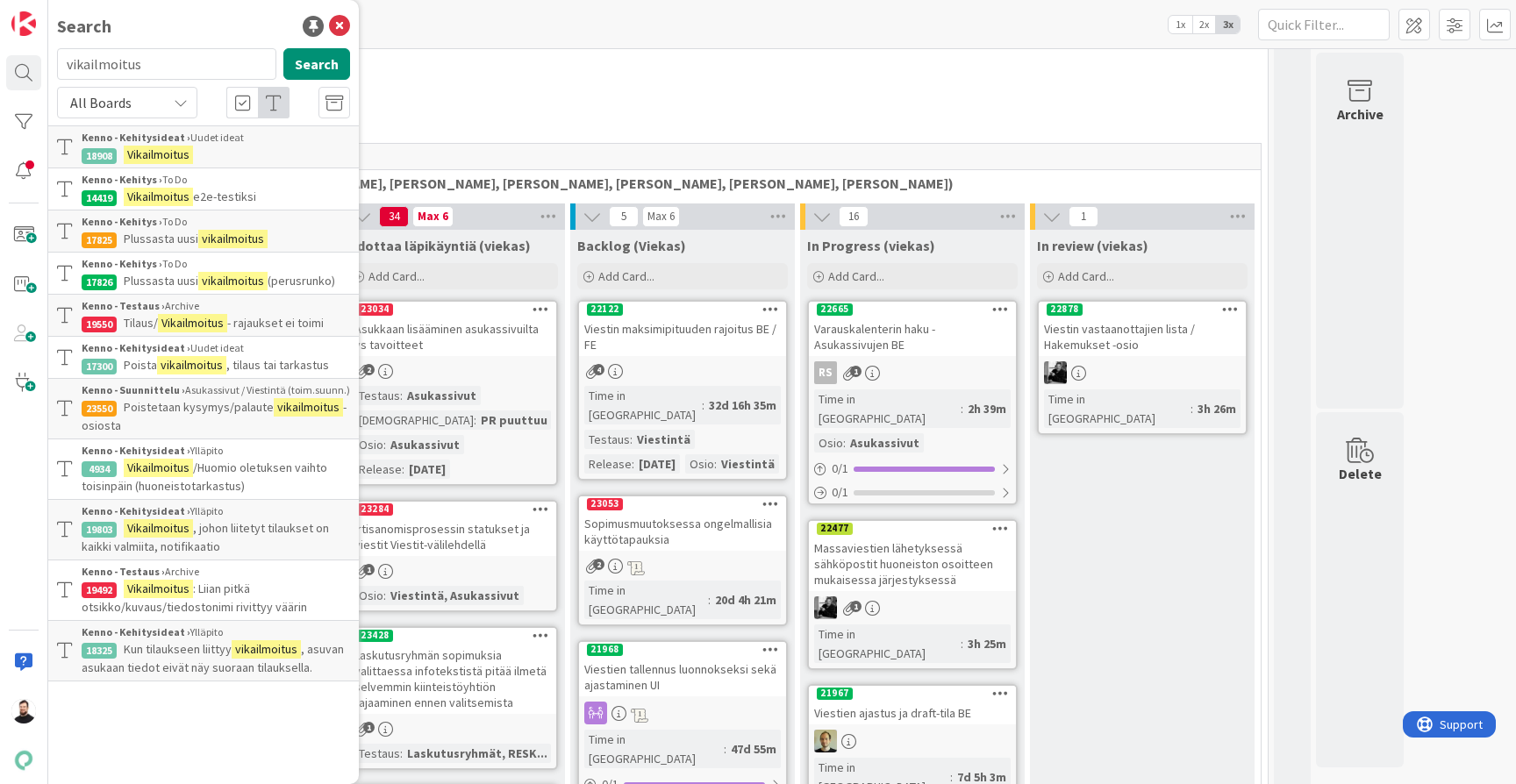
click at [261, 411] on span "Poistetaan kysymys/palaute" at bounding box center [199, 407] width 150 height 15
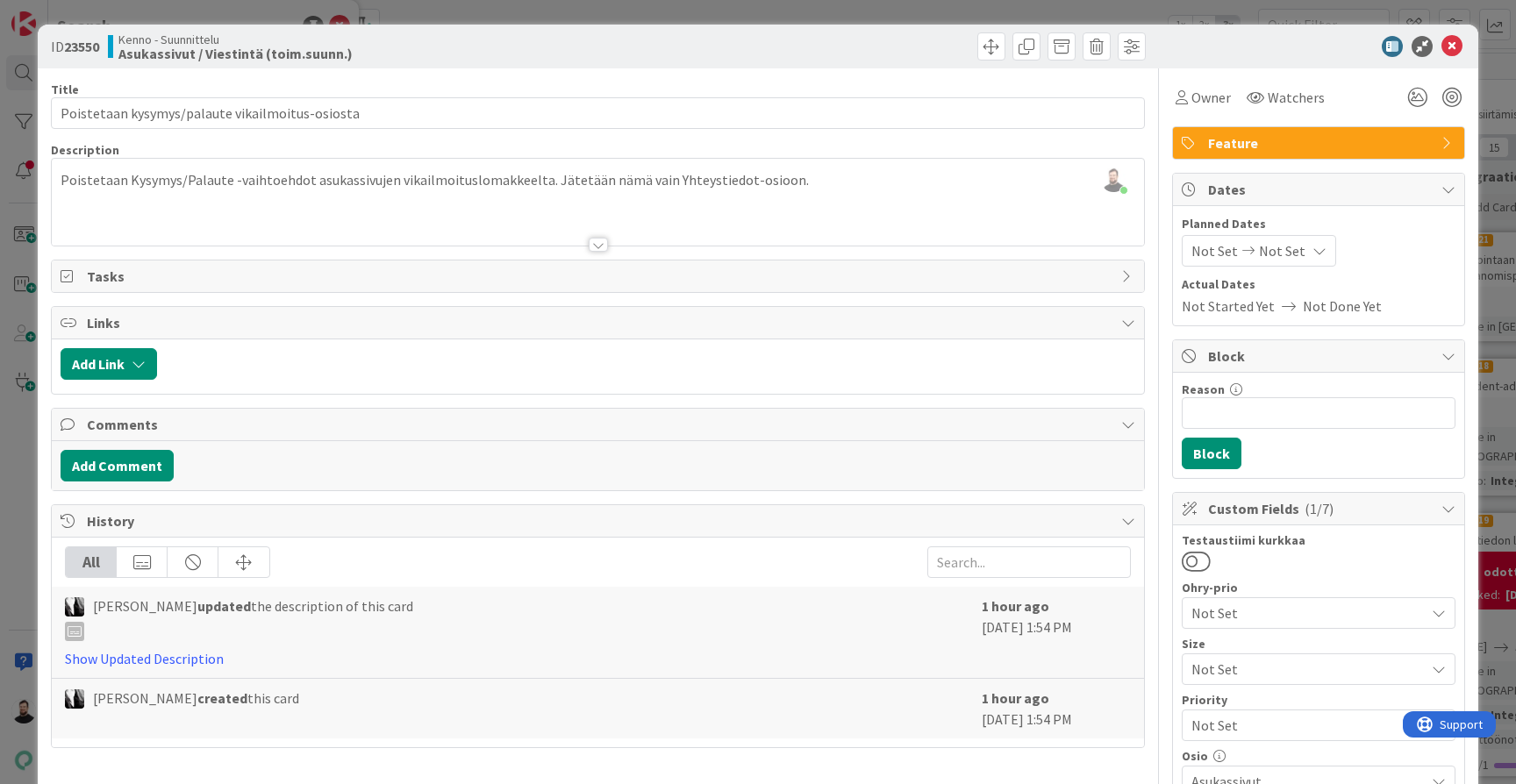
click at [13, 474] on div "ID 23550 Kenno - Suunnittelu Asukassivut / Viestintä (toim.suunn.) Title 47 / 1…" at bounding box center [758, 392] width 1516 height 784
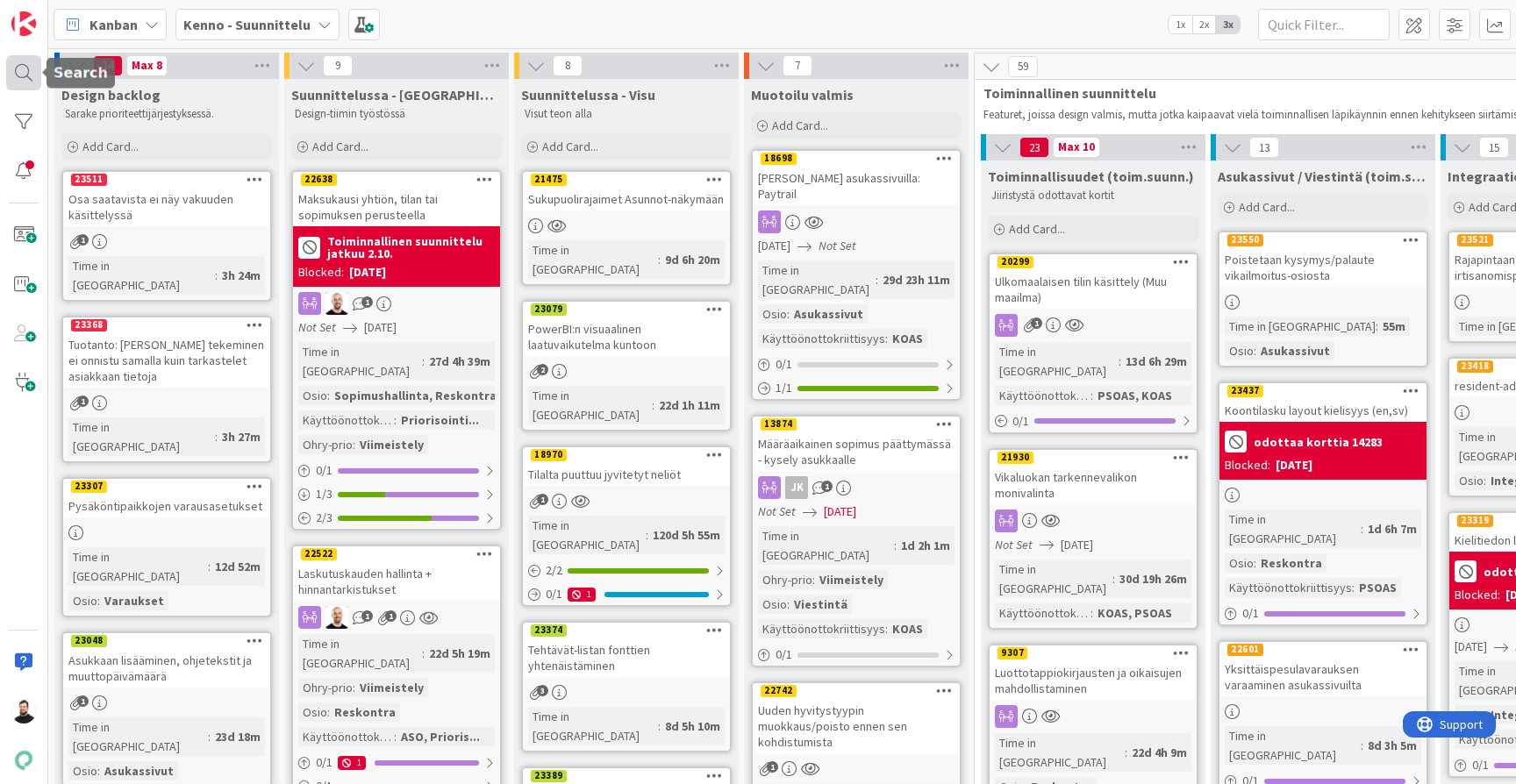
click at [13, 65] on div at bounding box center [23, 73] width 36 height 36
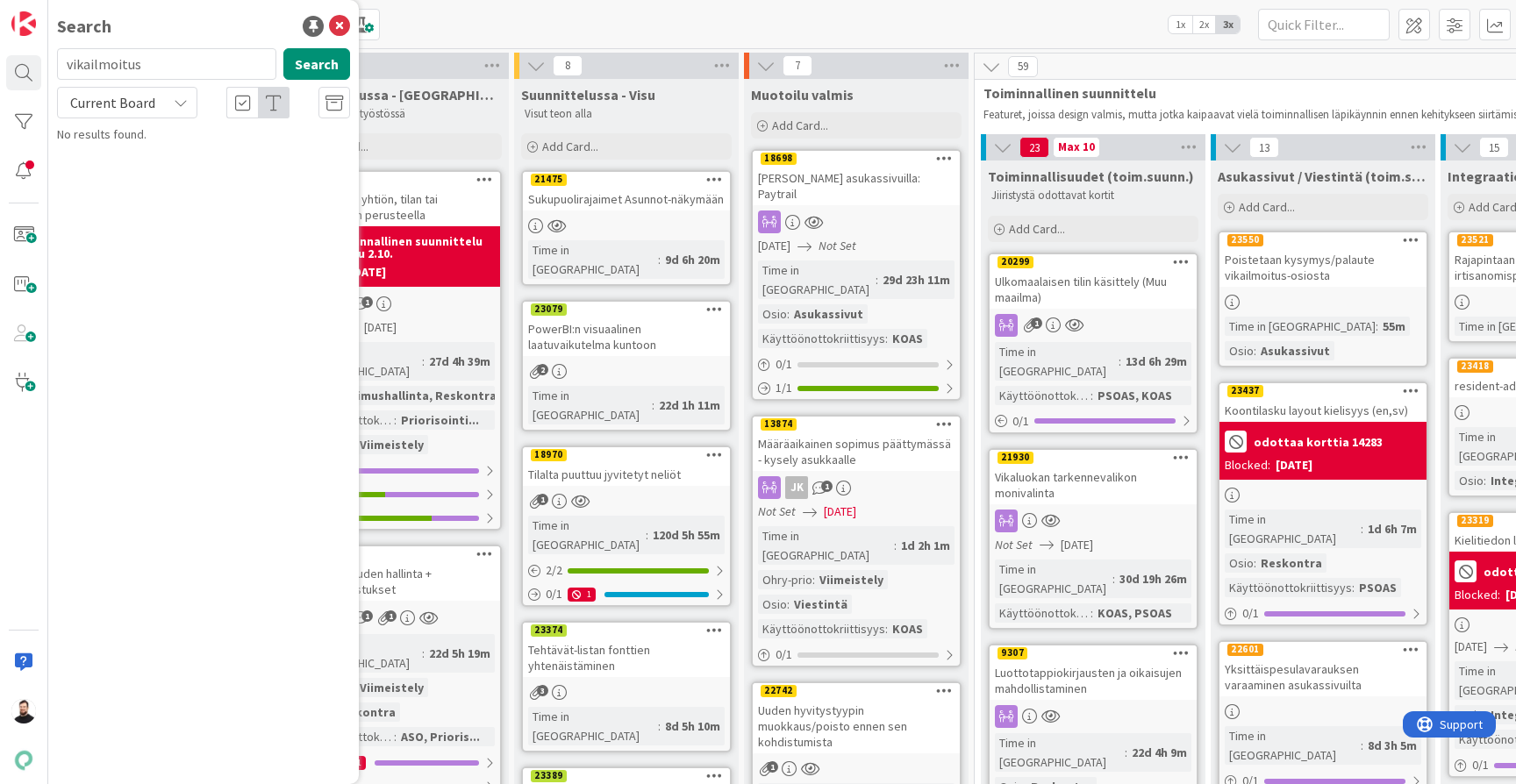
click at [137, 112] on span "Current Board" at bounding box center [111, 103] width 91 height 25
click at [134, 172] on span "All Boards" at bounding box center [157, 175] width 182 height 26
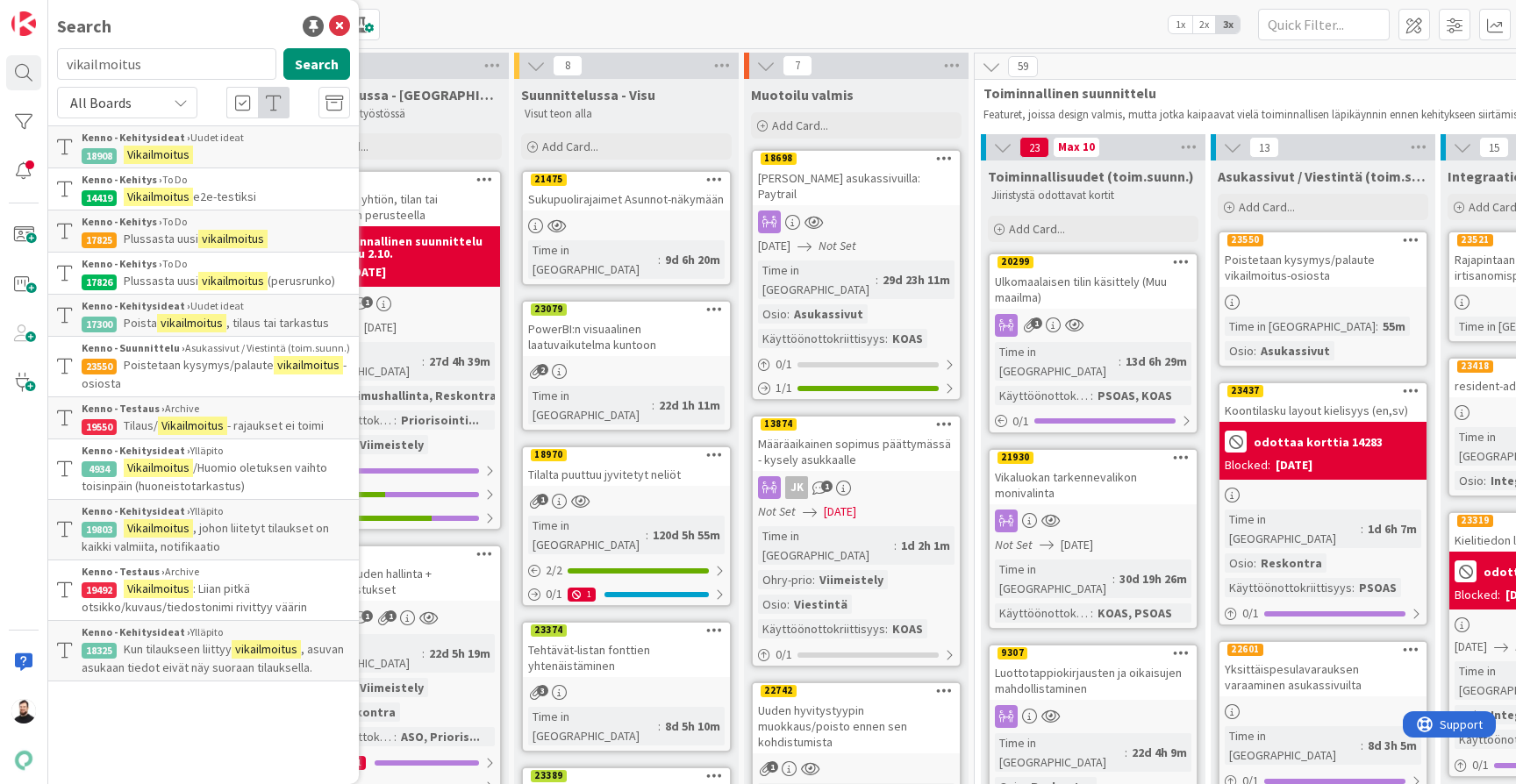
click at [316, 363] on mark "vikailmoitus" at bounding box center [308, 365] width 69 height 18
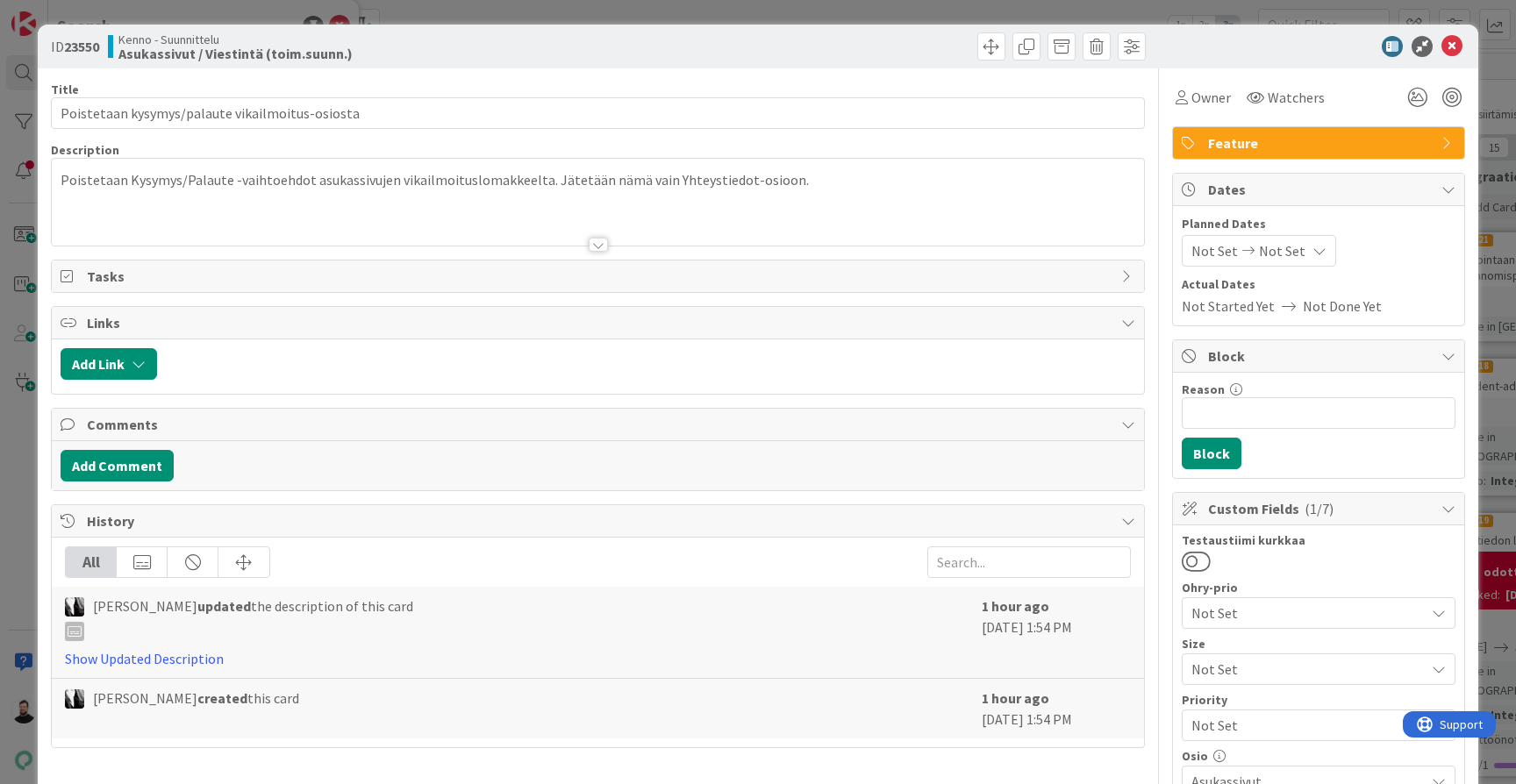
click at [609, 237] on div at bounding box center [597, 223] width 1092 height 45
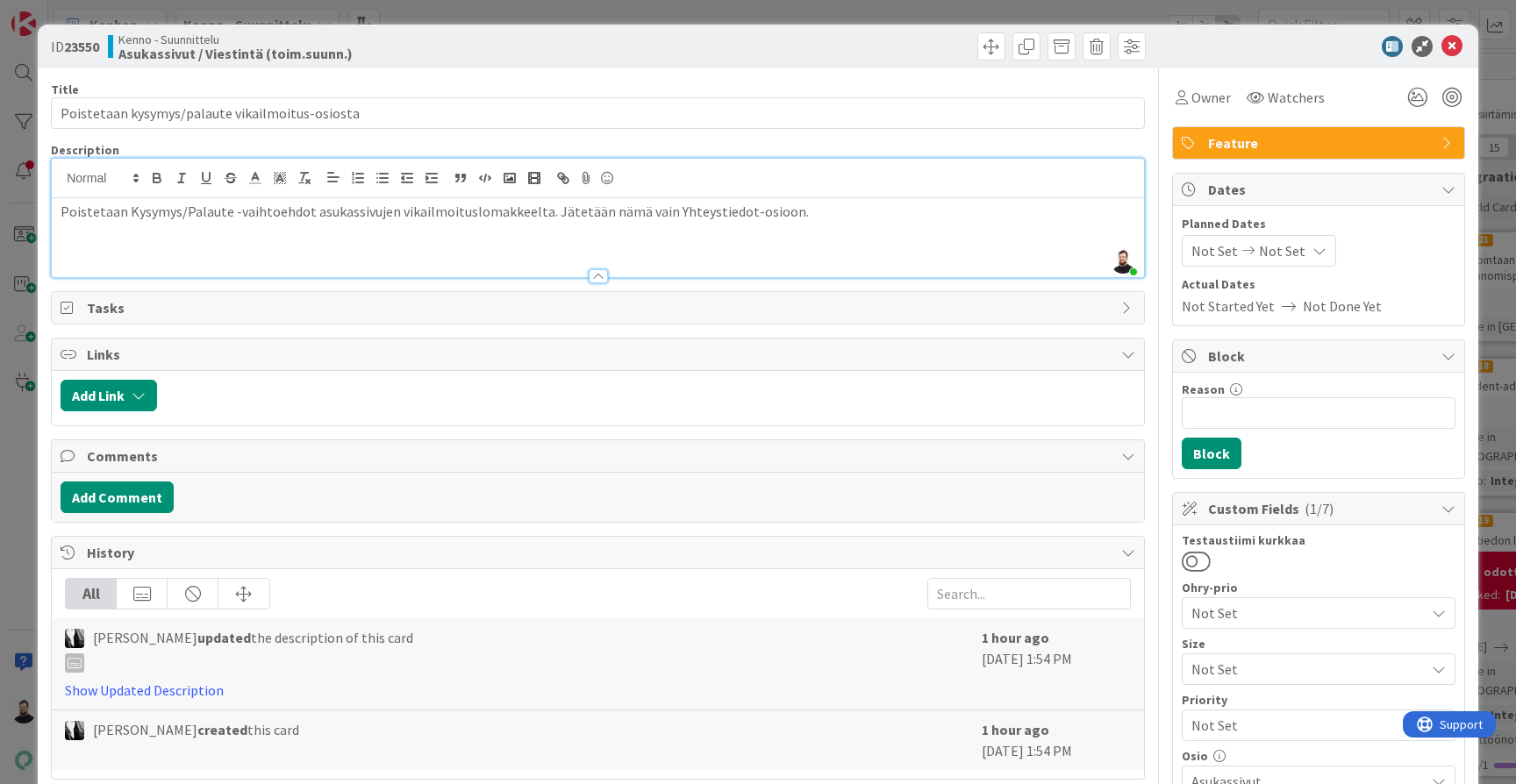
drag, startPoint x: 101, startPoint y: 46, endPoint x: 66, endPoint y: 46, distance: 35.0
click at [66, 46] on b "23550" at bounding box center [82, 46] width 36 height 17
copy span "23550"
click at [1452, 49] on icon at bounding box center [1452, 46] width 21 height 21
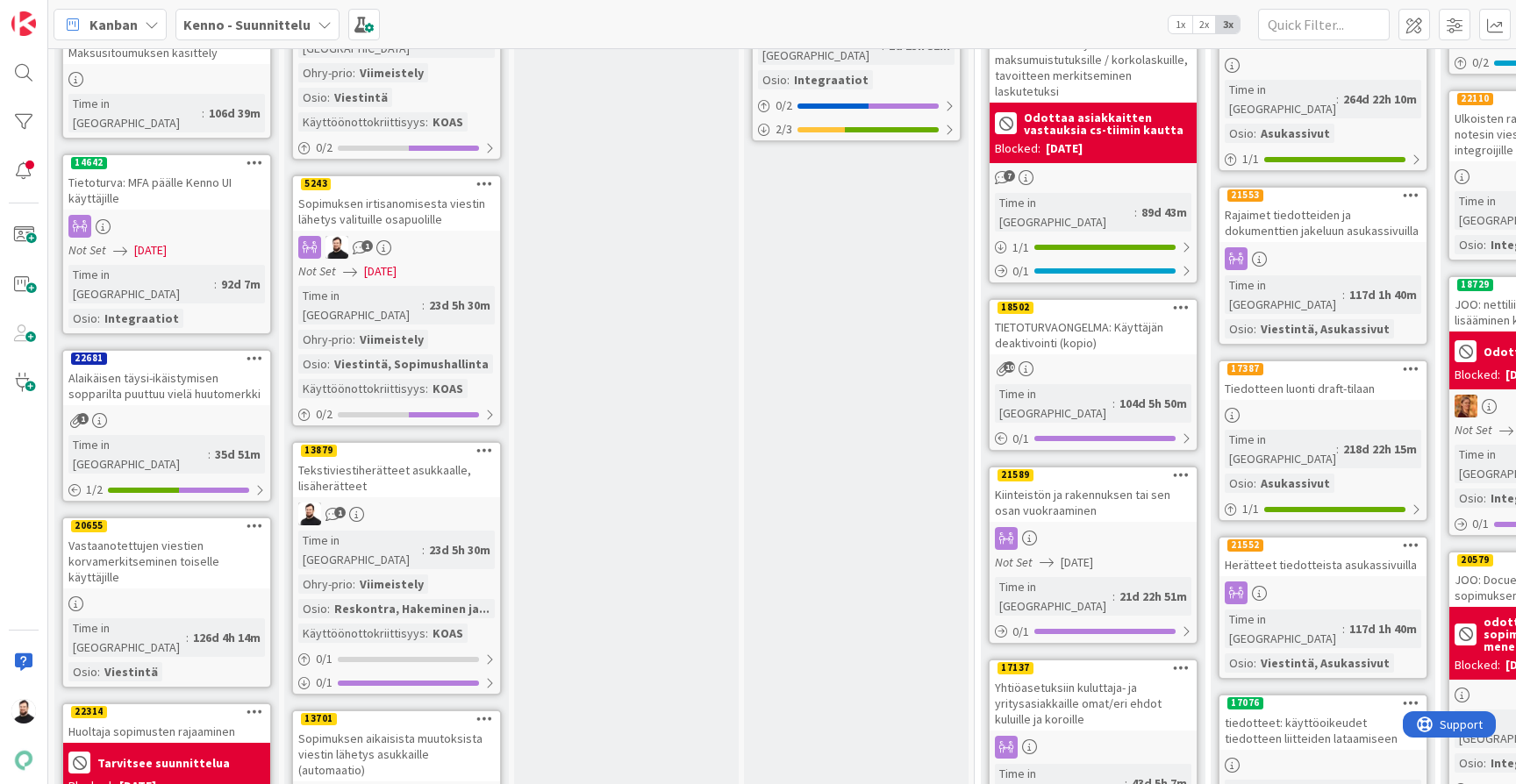
scroll to position [1530, 0]
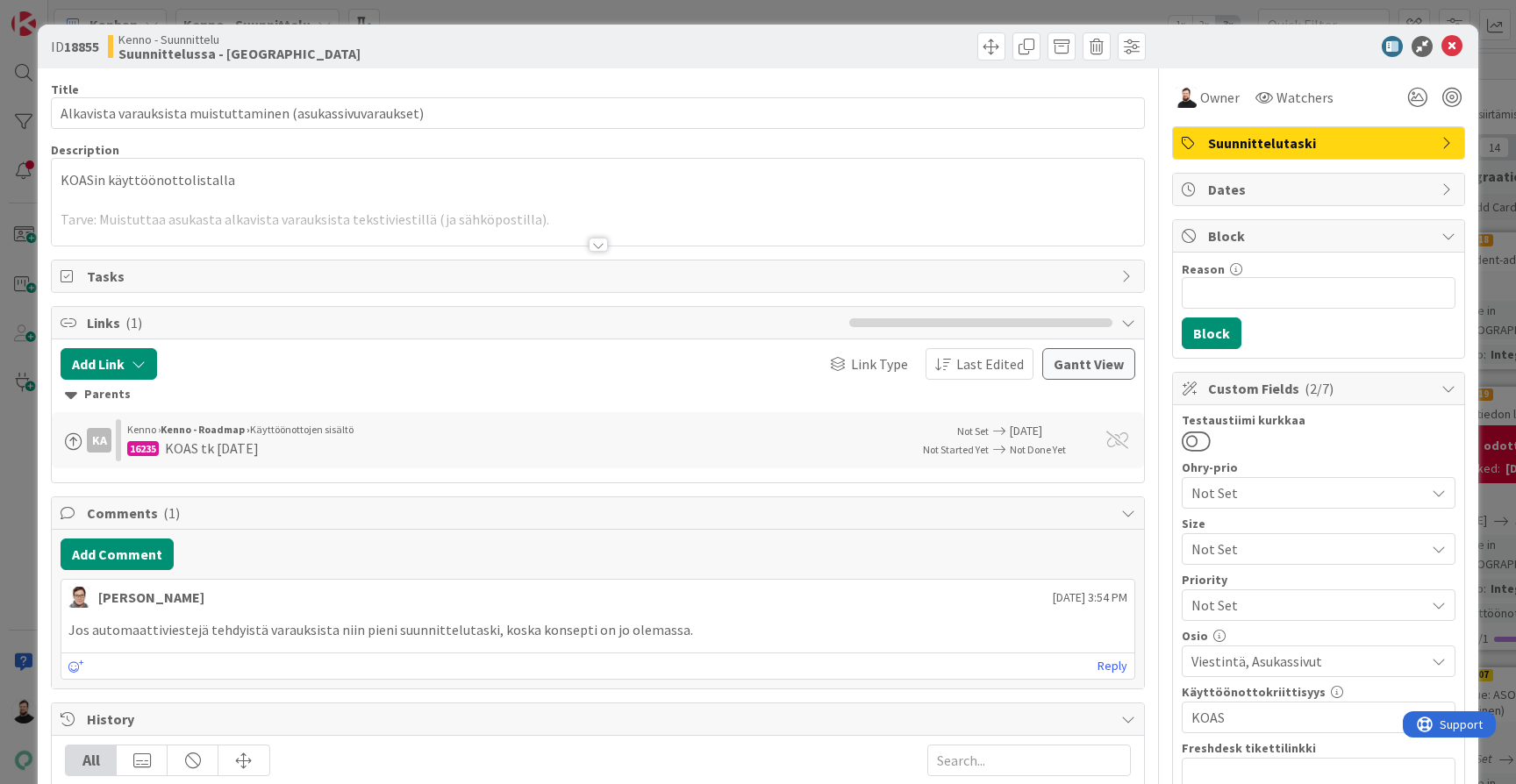
click at [605, 247] on div at bounding box center [598, 245] width 19 height 14
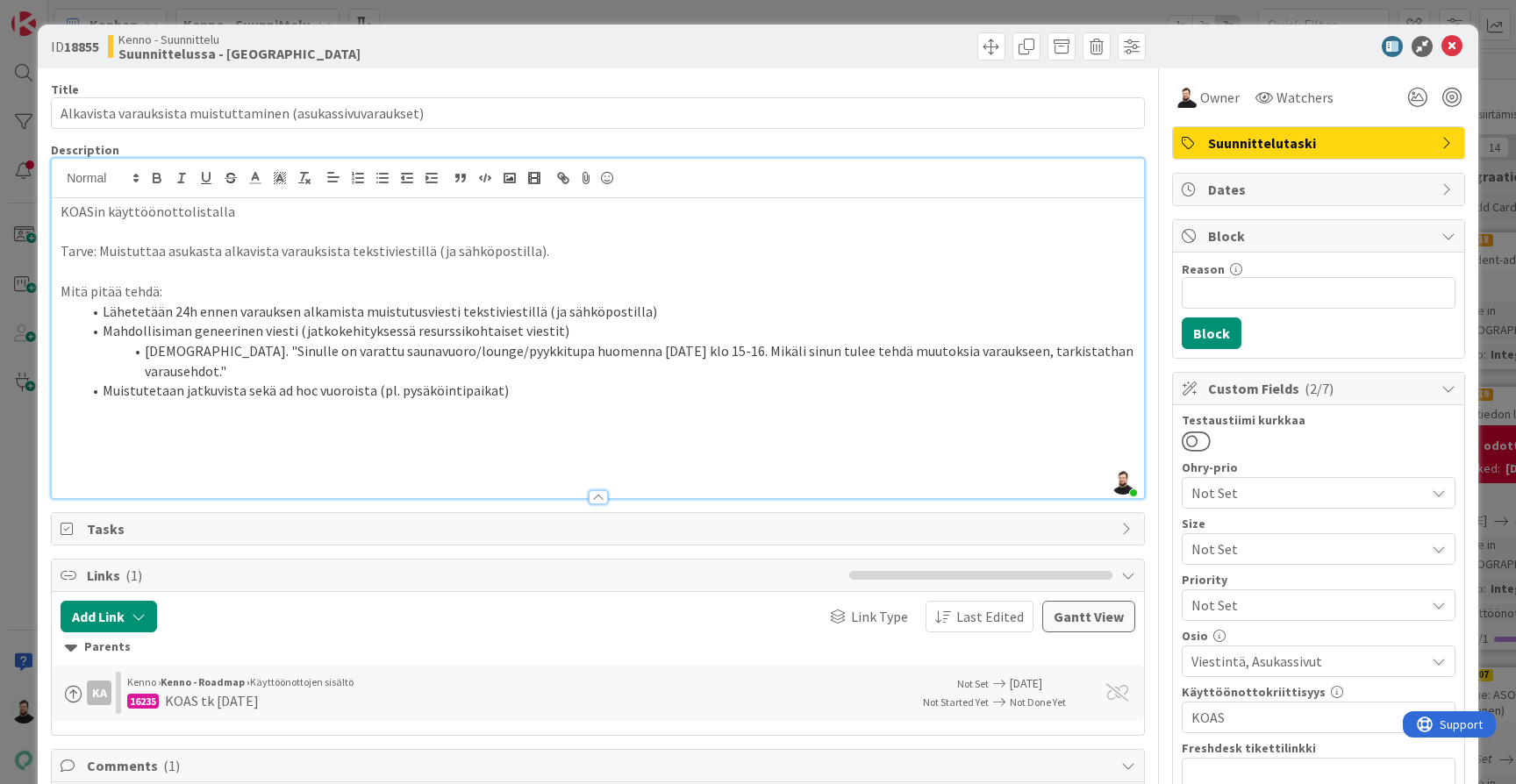
click at [392, 272] on p at bounding box center [597, 271] width 1074 height 20
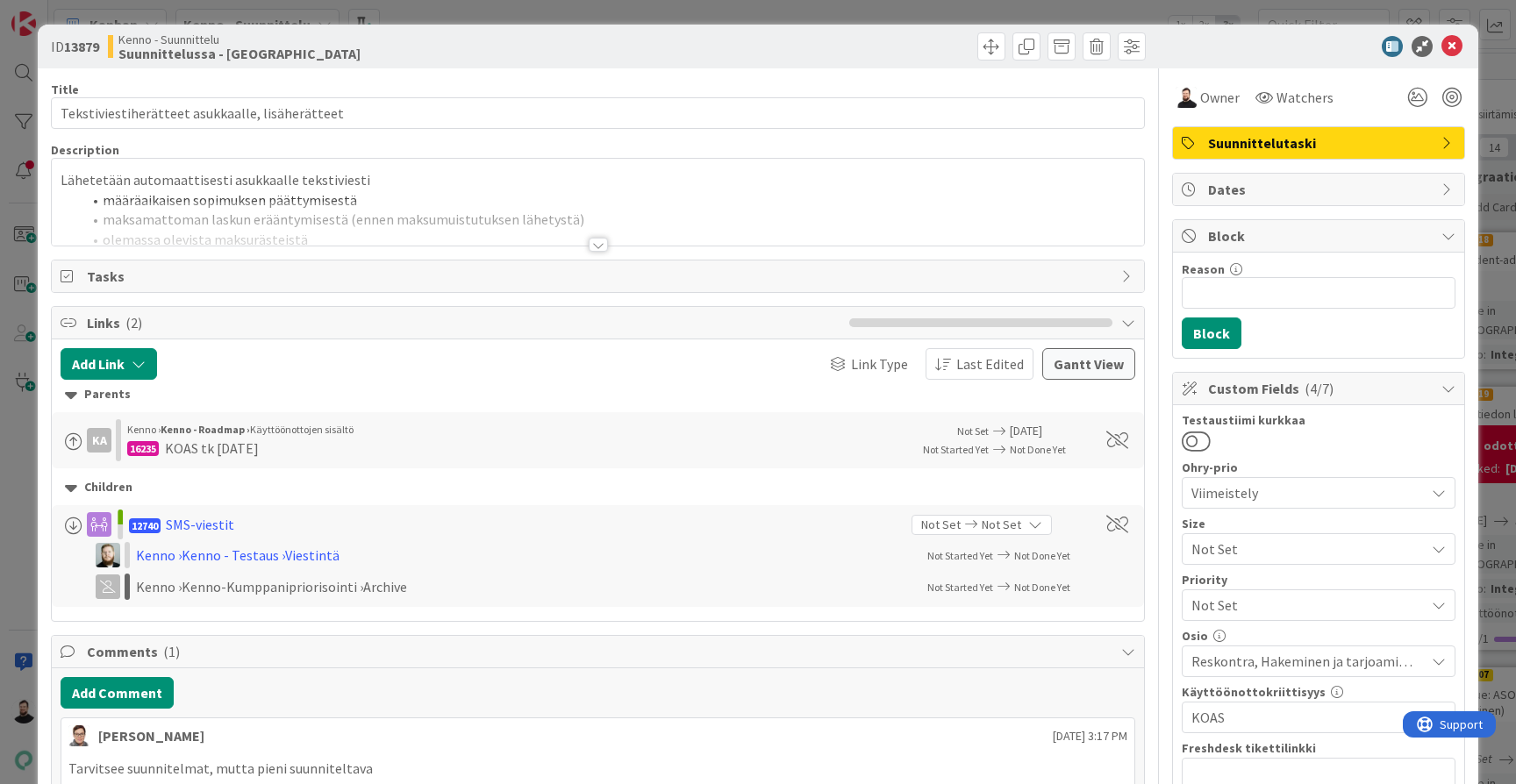
click at [595, 248] on div at bounding box center [598, 245] width 19 height 14
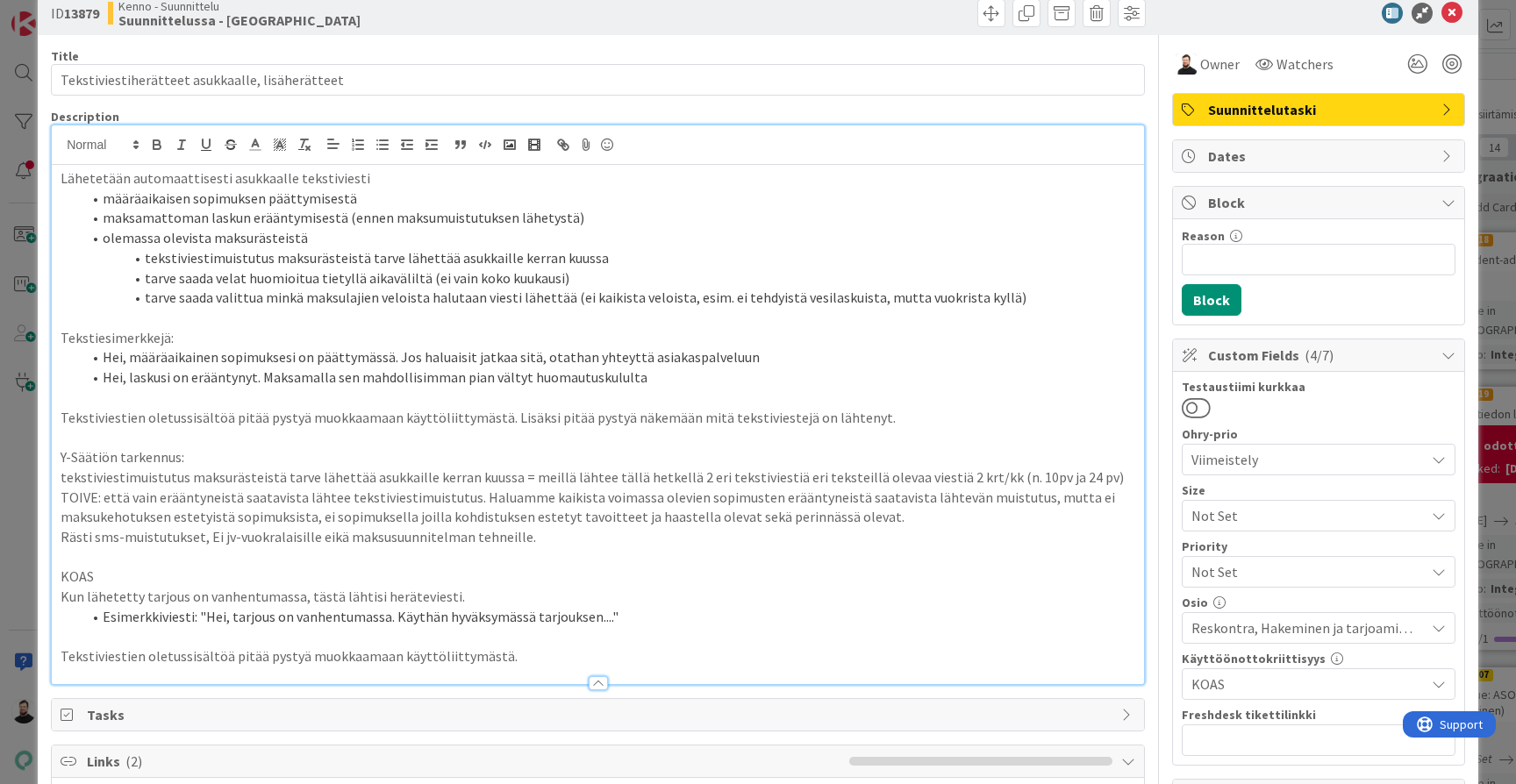
scroll to position [32, 0]
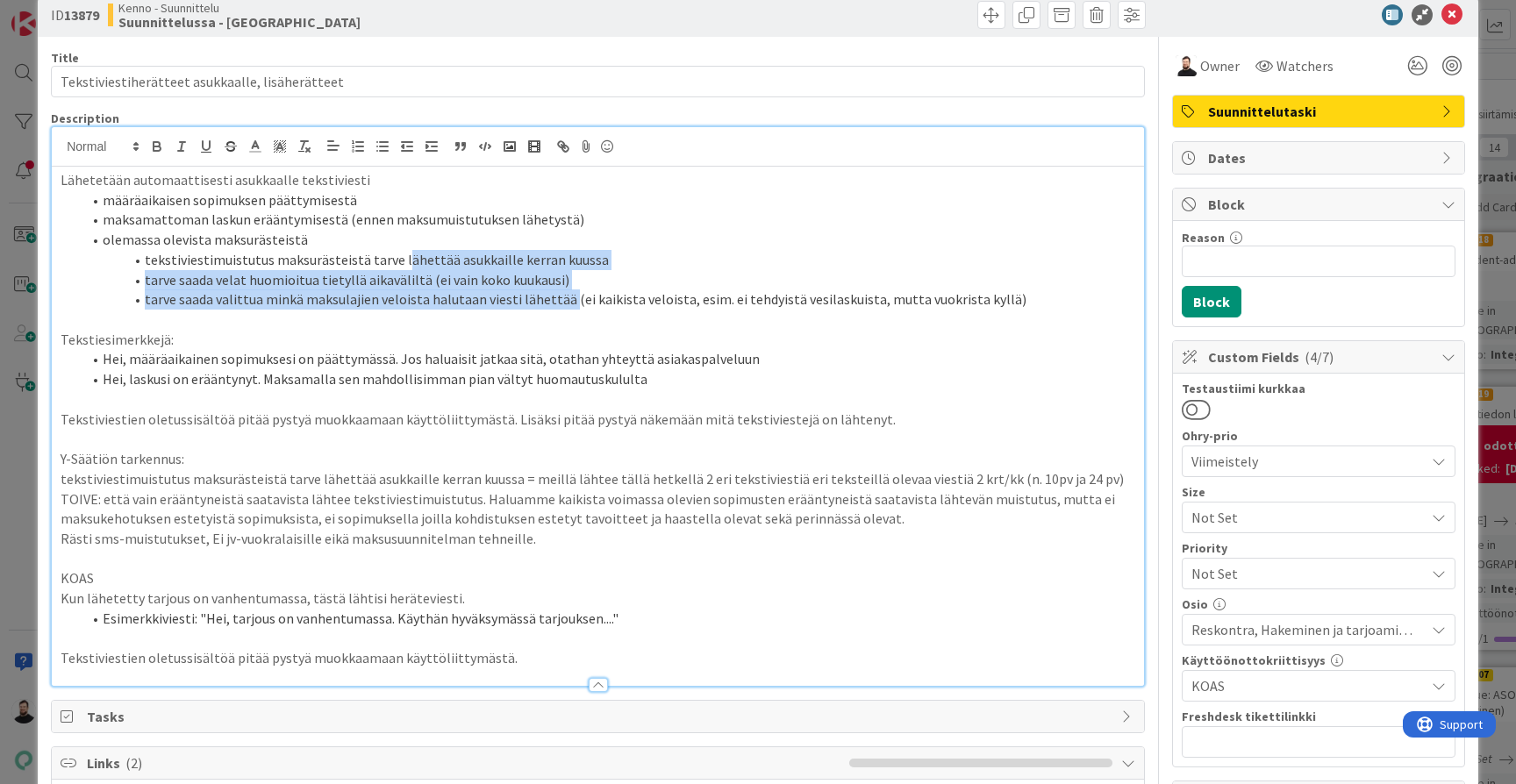
drag, startPoint x: 565, startPoint y: 297, endPoint x: 400, endPoint y: 254, distance: 170.5
click at [400, 254] on ol "määräaikaisen sopimuksen päättymisestä maksamattoman laskun erääntymisestä (enn…" at bounding box center [597, 249] width 1074 height 119
click at [613, 270] on li "tarve saada velat huomioitua tietyllä aikaväliltä (ei vain koko kuukausi)" at bounding box center [608, 279] width 1053 height 20
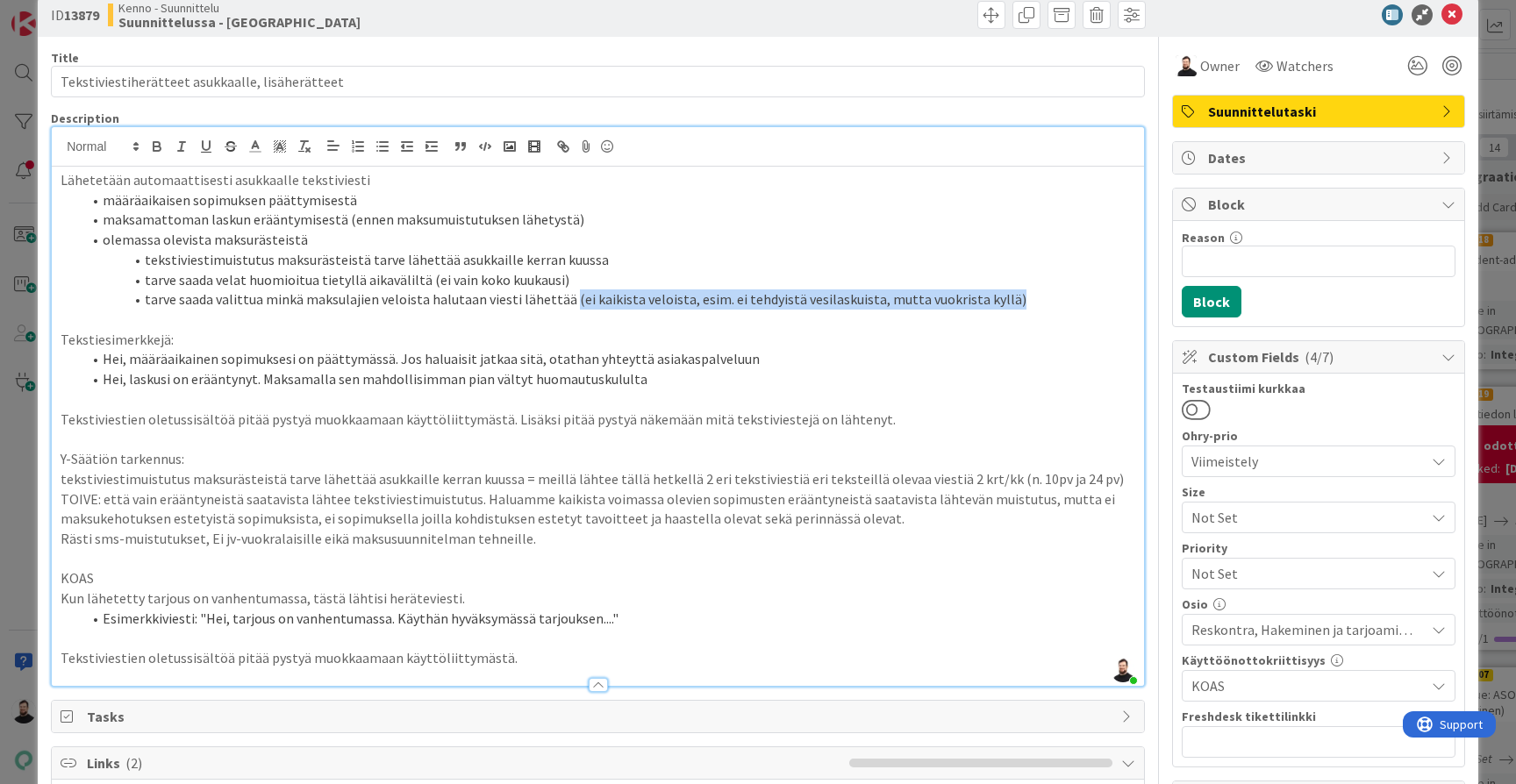
drag, startPoint x: 1000, startPoint y: 300, endPoint x: 563, endPoint y: 302, distance: 437.0
click at [563, 302] on li "tarve saada valittua minkä maksulajien veloista halutaan viesti lähettää (ei ka…" at bounding box center [608, 298] width 1053 height 20
click at [1024, 293] on li "tarve saada valittua minkä maksulajien veloista halutaan viesti lähettää (ei ka…" at bounding box center [608, 298] width 1053 height 20
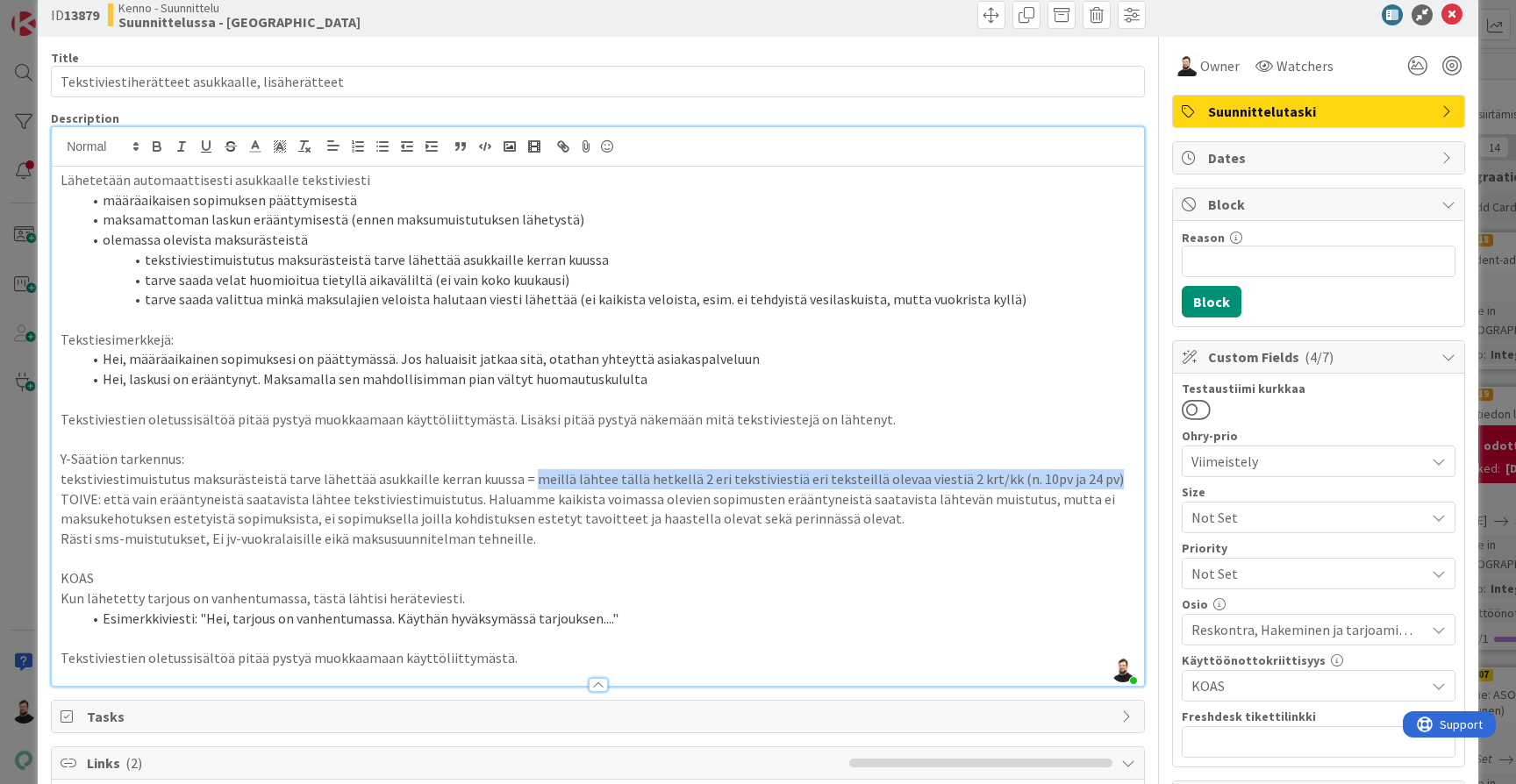
drag, startPoint x: 519, startPoint y: 468, endPoint x: 1080, endPoint y: 474, distance: 561.0
click at [1080, 474] on p "tekstiviestimuistutus maksurästeistä tarve lähettää asukkaille kerran kuussa = …" at bounding box center [597, 479] width 1074 height 20
drag, startPoint x: 1080, startPoint y: 474, endPoint x: 681, endPoint y: 470, distance: 399.0
click at [681, 470] on p "tekstiviestimuistutus maksurästeistä tarve lähettää asukkaille kerran kuussa = …" at bounding box center [597, 479] width 1074 height 20
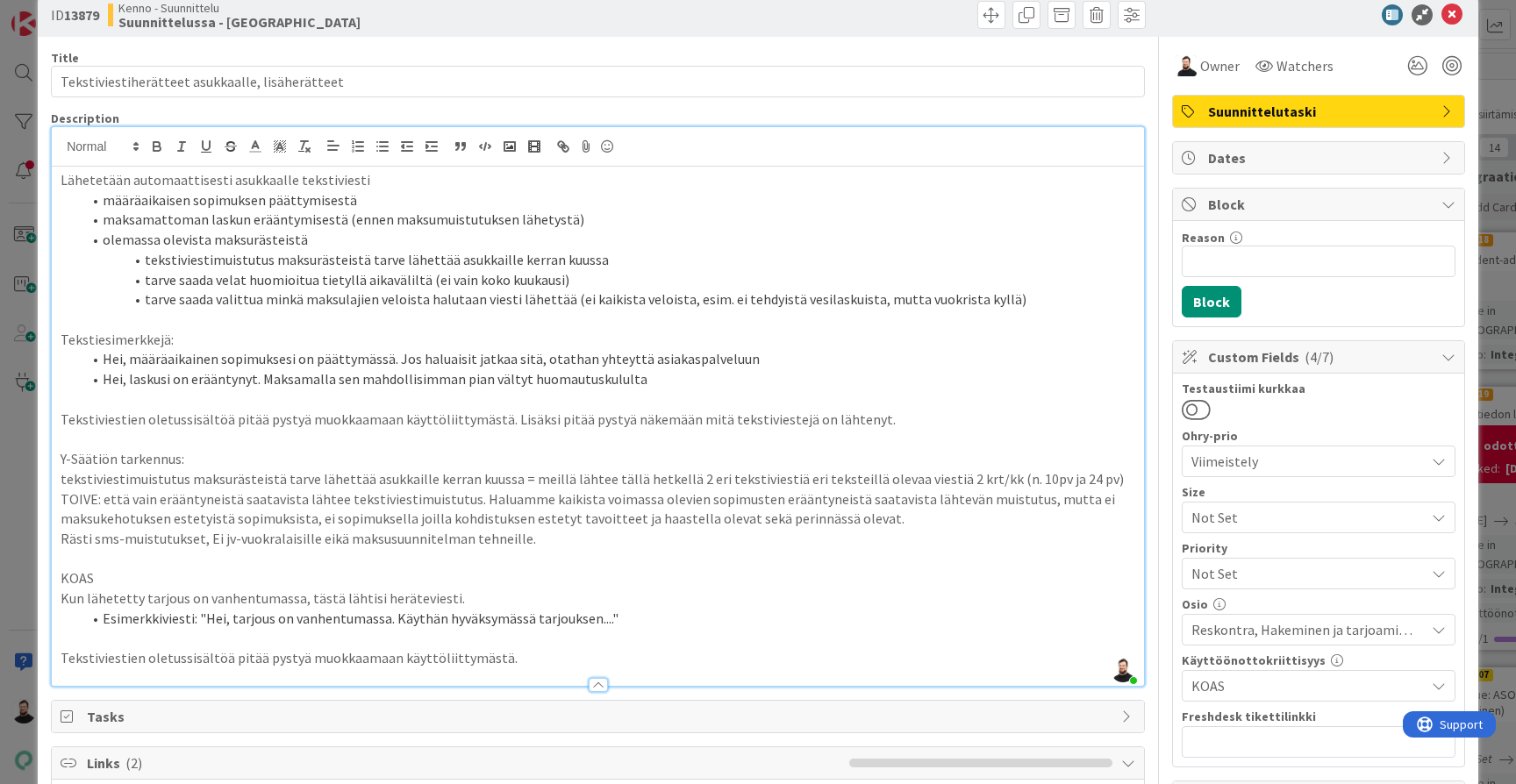
click at [867, 549] on p at bounding box center [597, 558] width 1074 height 20
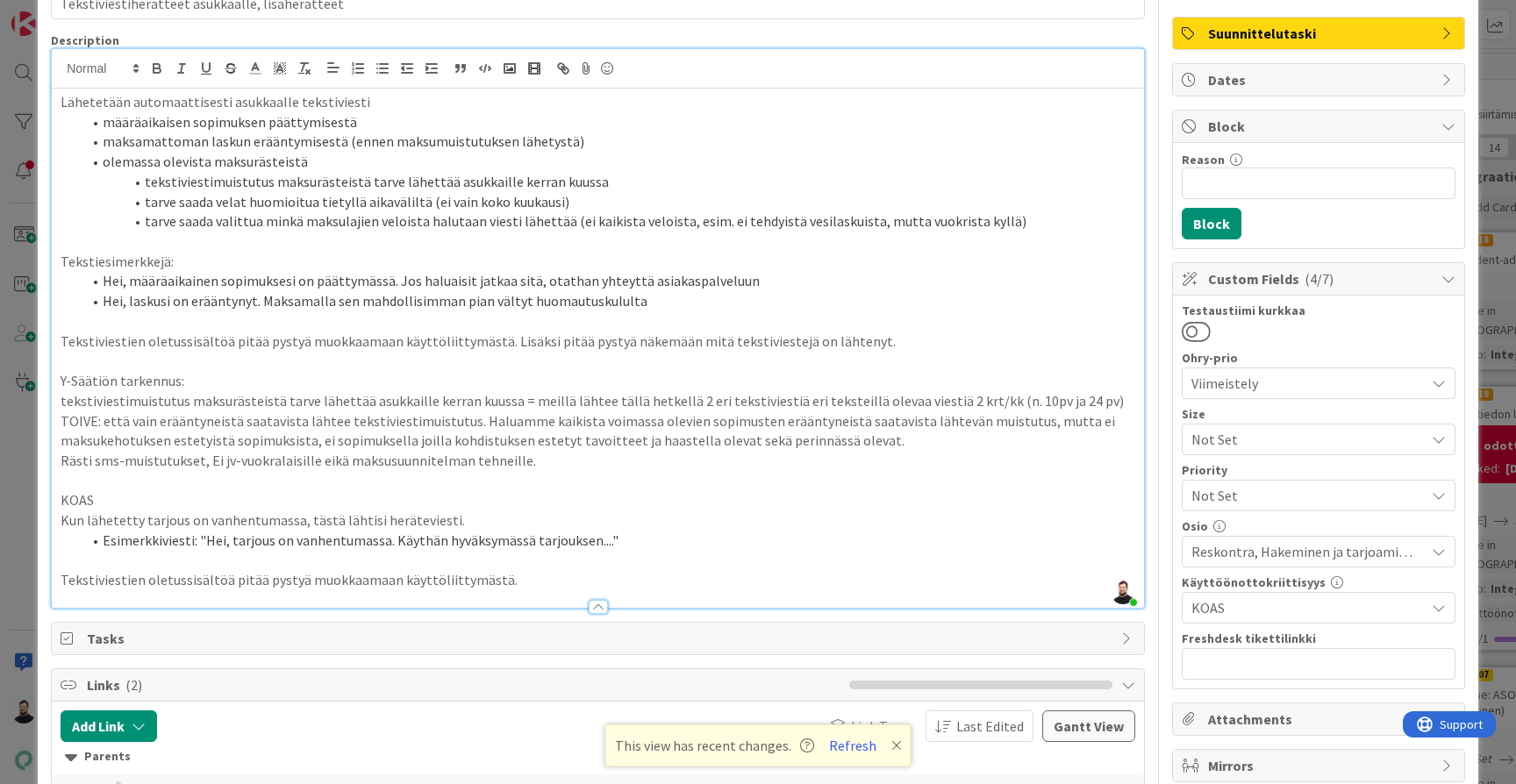
scroll to position [110, 0]
click at [29, 632] on div "ID 13879 Kenno - Suunnittelu Suunnittelussa - Rautalangat Title 47 / 128 Teksti…" at bounding box center [758, 392] width 1516 height 784
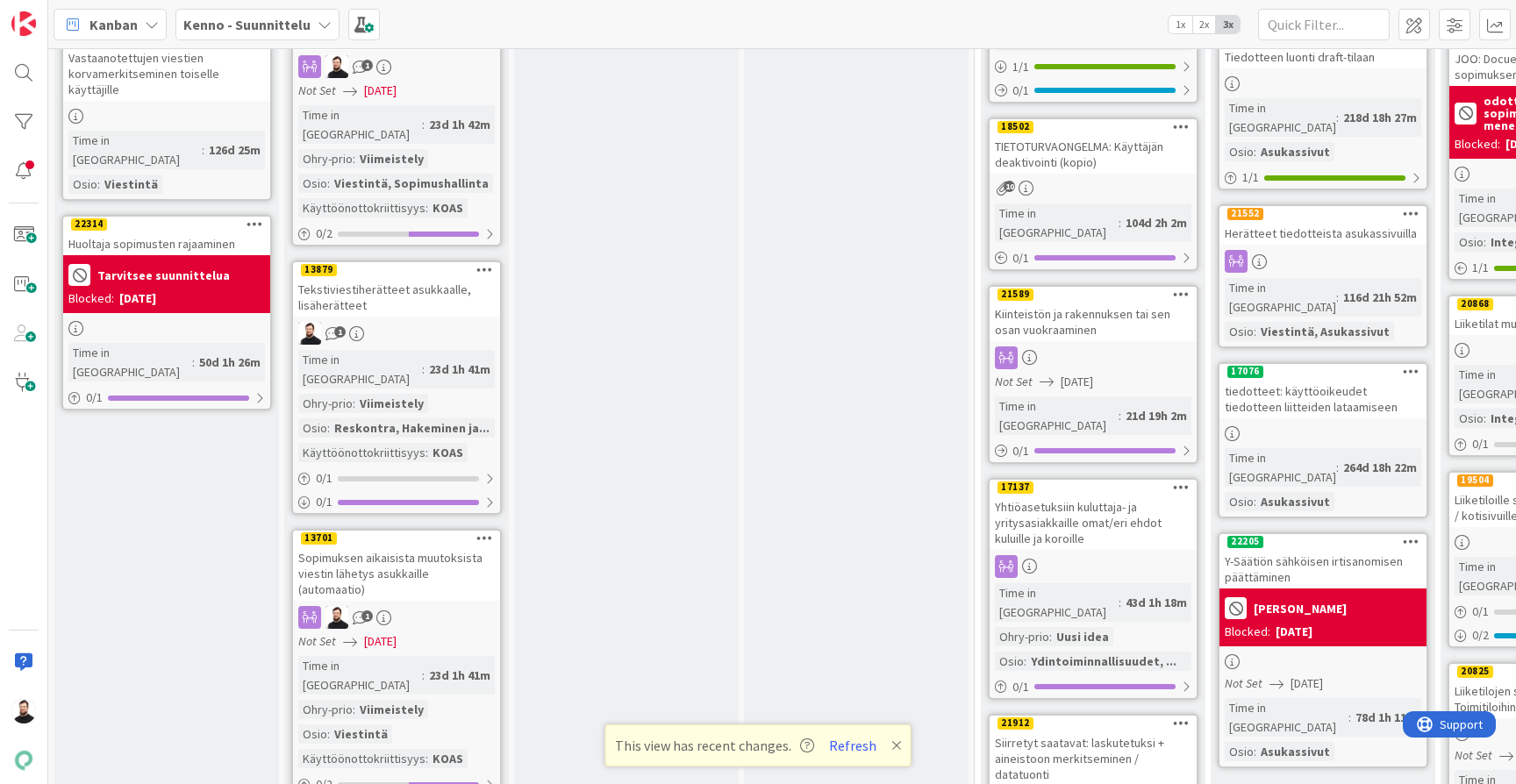
scroll to position [1707, 0]
click at [415, 546] on div "Sopimuksen aikaisista muutoksista viestin lähetys asukkaille (automaatio)" at bounding box center [397, 573] width 207 height 55
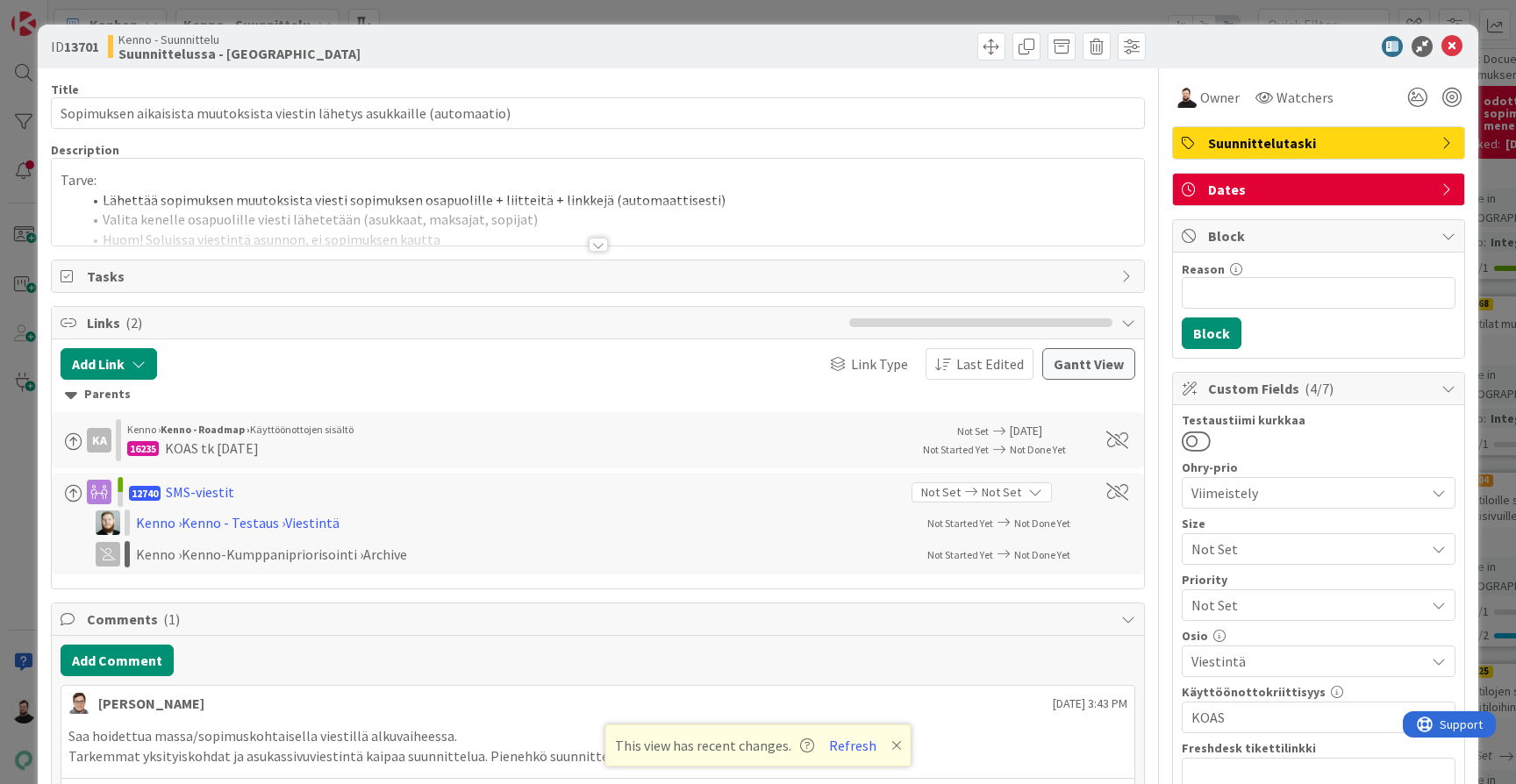
click at [600, 246] on div at bounding box center [598, 245] width 19 height 14
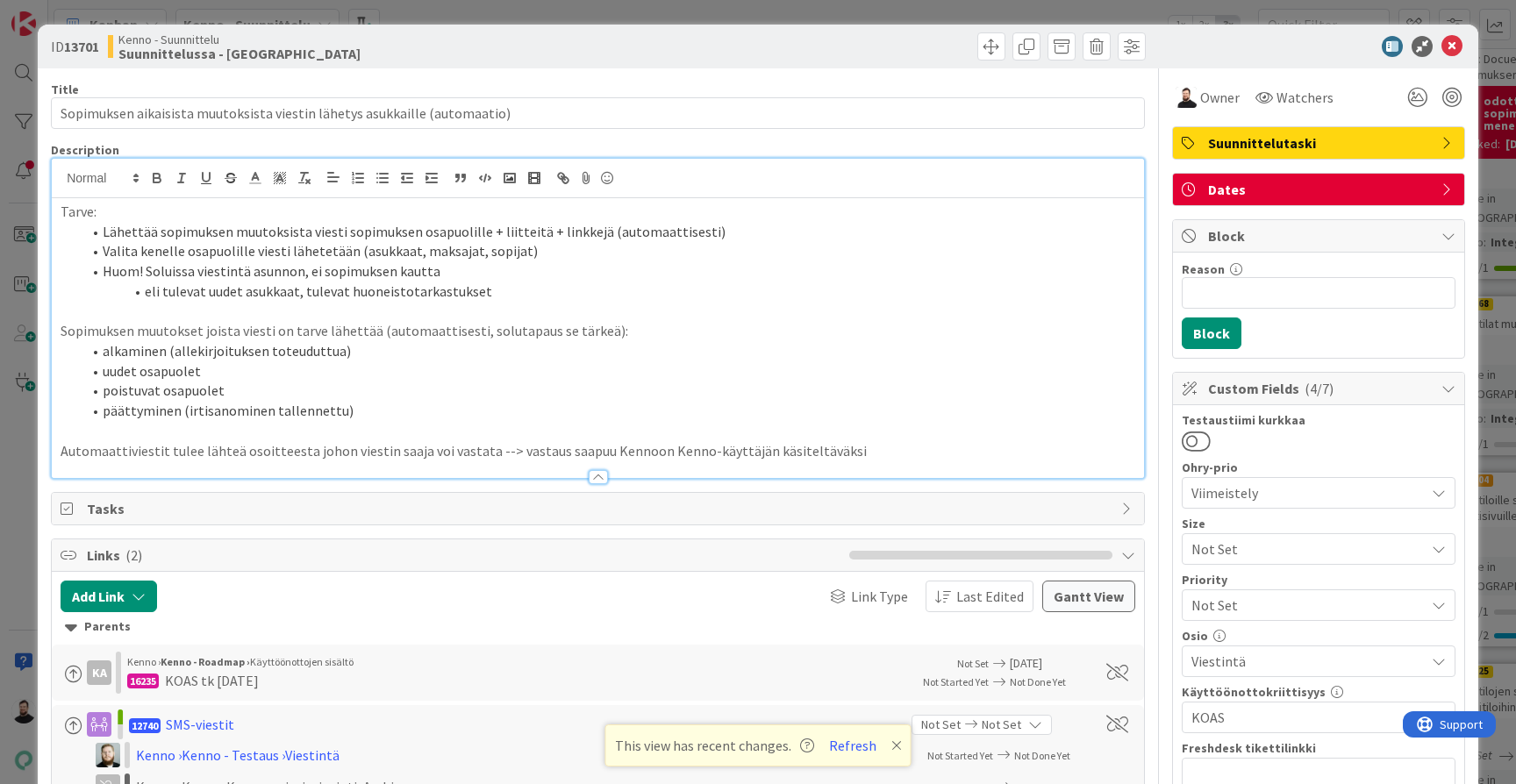
click at [598, 261] on li "Huom! Soluissa viestintä asunnon, ei sopimuksen kautta" at bounding box center [608, 271] width 1053 height 20
click at [690, 233] on li "Lähettää sopimuksen muutoksista viesti sopimuksen osapuolille + liitteitä + lin…" at bounding box center [608, 231] width 1053 height 20
click at [750, 235] on li "Lähettää sopimuksen muutoksista viesti sopimuksen osapuolille + liitteitä + lin…" at bounding box center [608, 231] width 1053 height 20
click at [792, 264] on li "Huom! Soluissa viestintä asunnon, ei sopimuksen kautta" at bounding box center [608, 271] width 1053 height 20
click at [827, 252] on li "Valita kenelle osapuolille viesti lähetetään (asukkaat, maksajat, sopijat)" at bounding box center [608, 250] width 1053 height 20
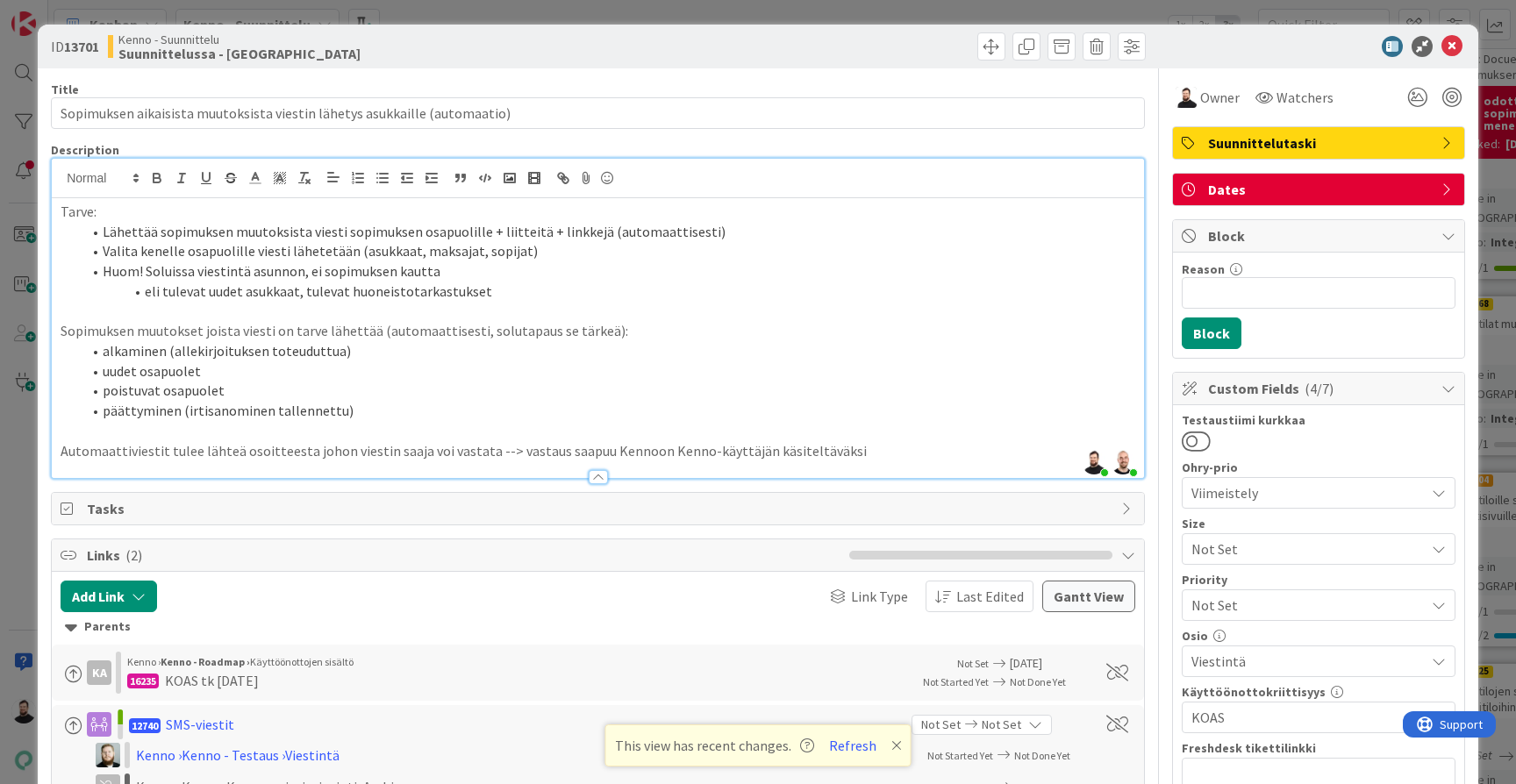
click at [919, 228] on li "Lähettää sopimuksen muutoksista viesti sopimuksen osapuolille + liitteitä + lin…" at bounding box center [608, 231] width 1053 height 20
click at [896, 261] on li "Huom! Soluissa viestintä asunnon, ei sopimuksen kautta" at bounding box center [608, 271] width 1053 height 20
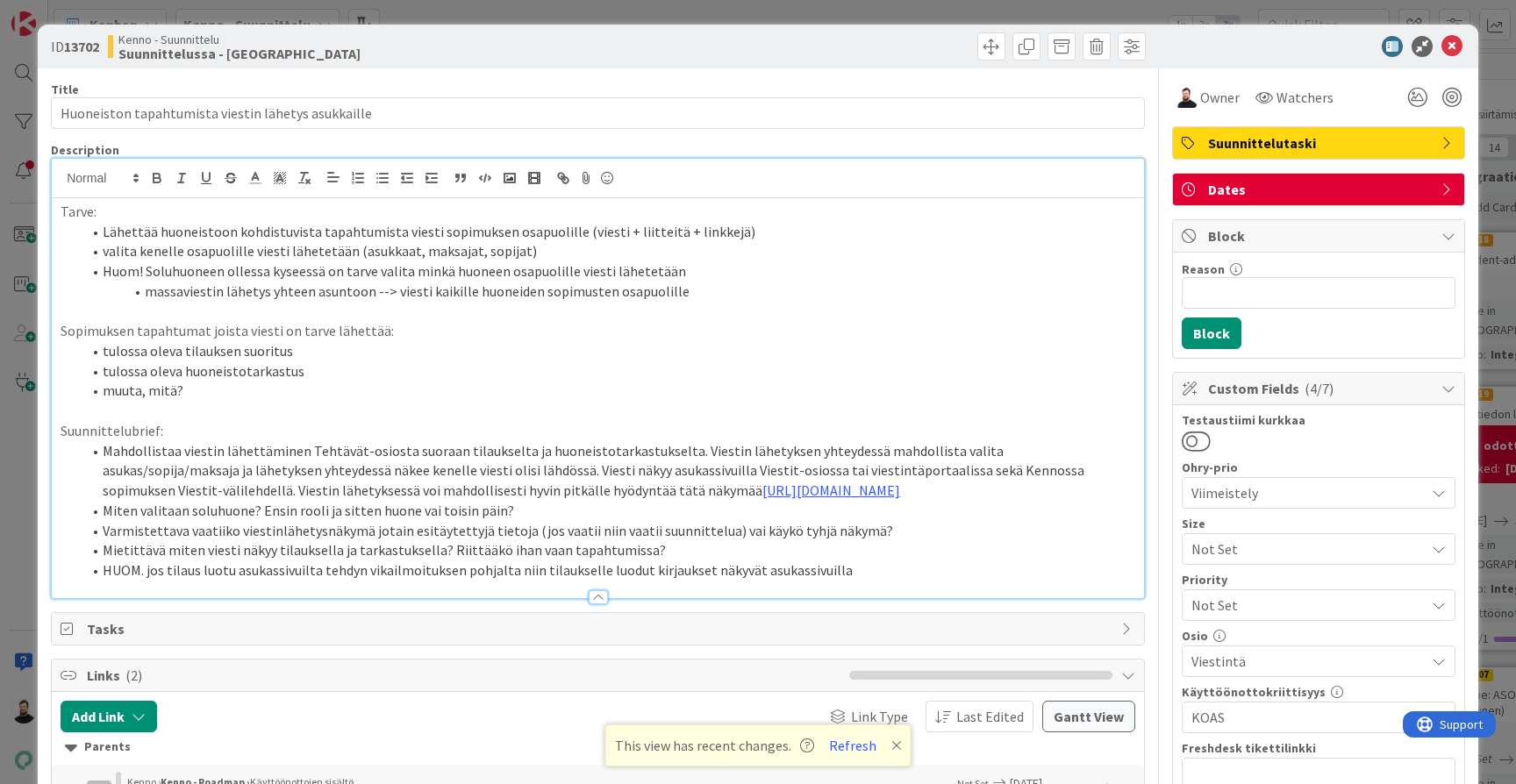
click at [735, 292] on li "massaviestin lähetys yhteen asuntoon --> viesti kaikille huoneiden sopimusten o…" at bounding box center [608, 291] width 1053 height 20
click at [756, 269] on li "Huom! Soluhuoneen ollessa kyseessä on tarve valita minkä huoneen osapuolille vi…" at bounding box center [608, 271] width 1053 height 20
click at [785, 243] on li "valita kenelle osapuolille viesti lähetetään (asukkaat, maksajat, sopijat)" at bounding box center [608, 250] width 1053 height 20
click at [786, 270] on li "Huom! Soluhuoneen ollessa kyseessä on tarve valita minkä huoneen osapuolille vi…" at bounding box center [608, 271] width 1053 height 20
click at [791, 301] on p at bounding box center [597, 311] width 1074 height 20
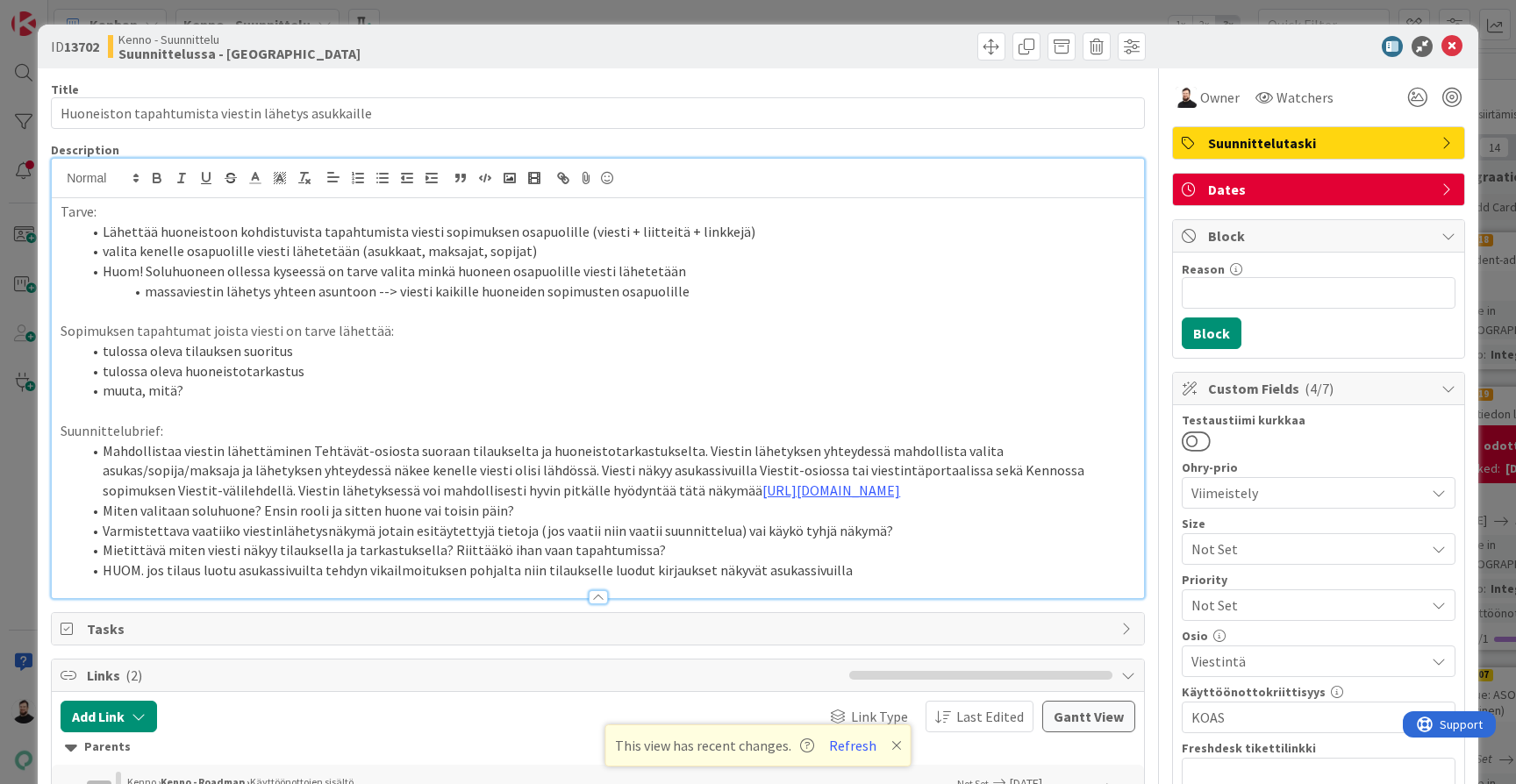
click at [1289, 182] on span "Dates" at bounding box center [1320, 189] width 225 height 21
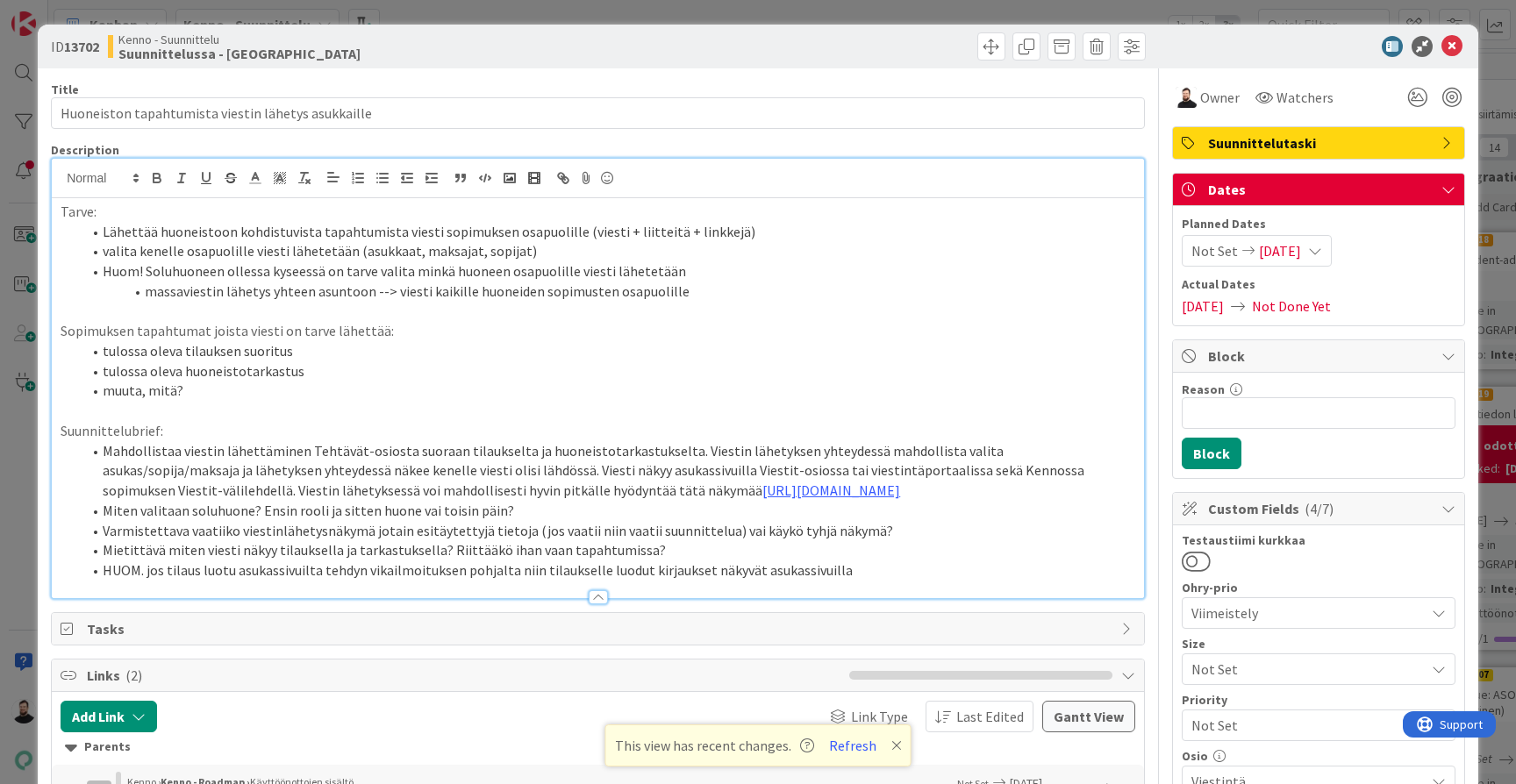
click at [1289, 182] on span "Dates" at bounding box center [1320, 189] width 225 height 21
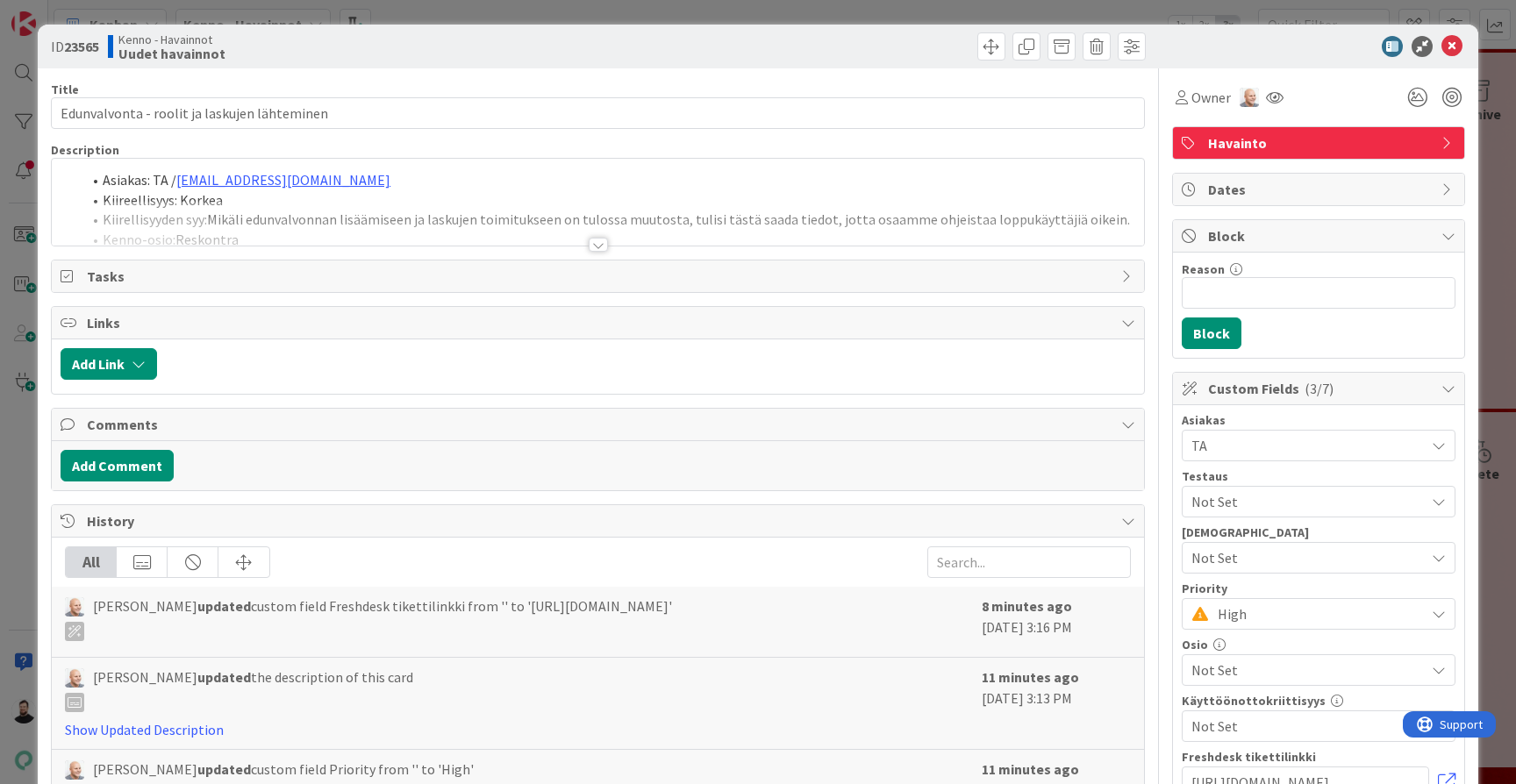
click at [602, 246] on div at bounding box center [598, 245] width 19 height 14
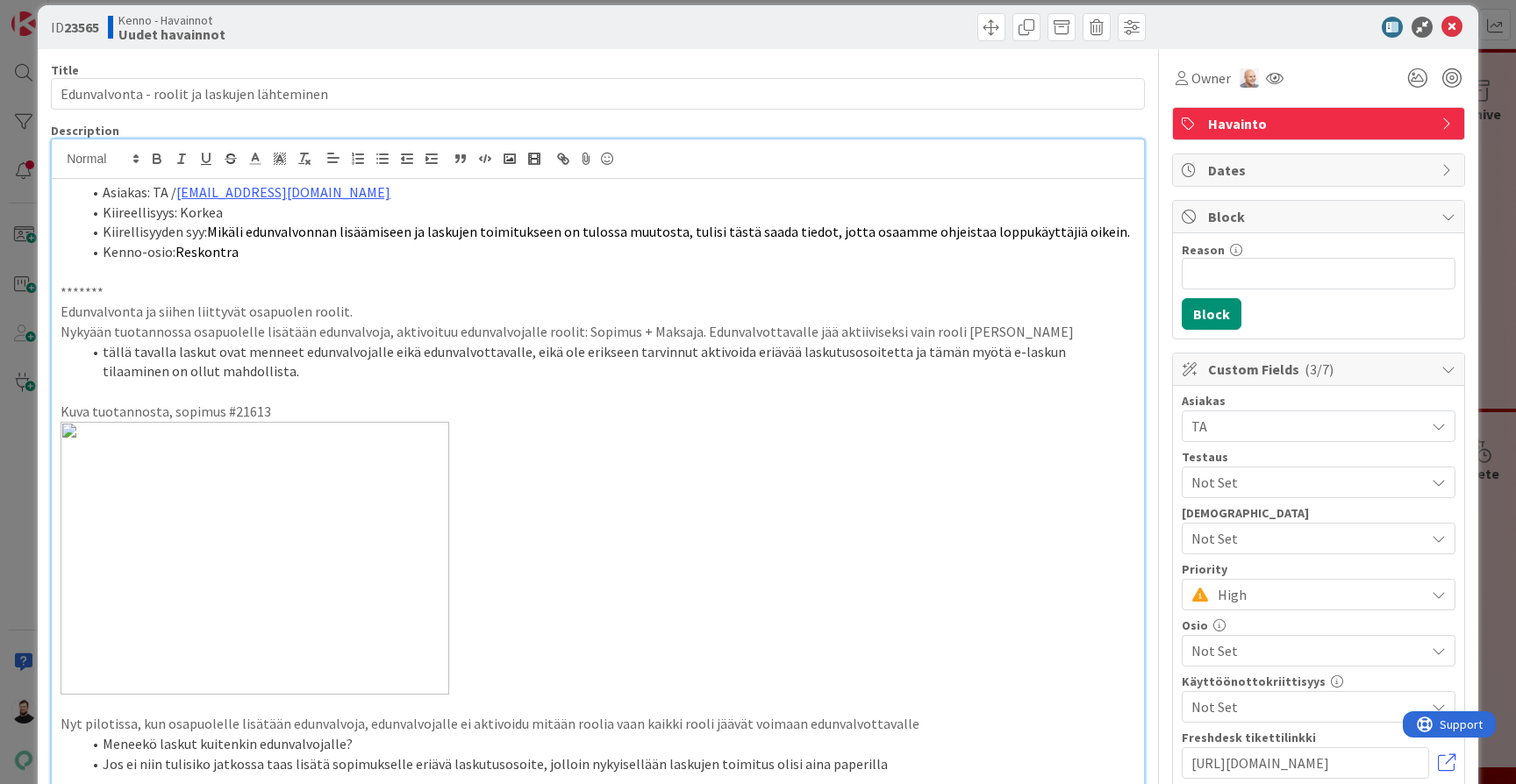
scroll to position [23, 0]
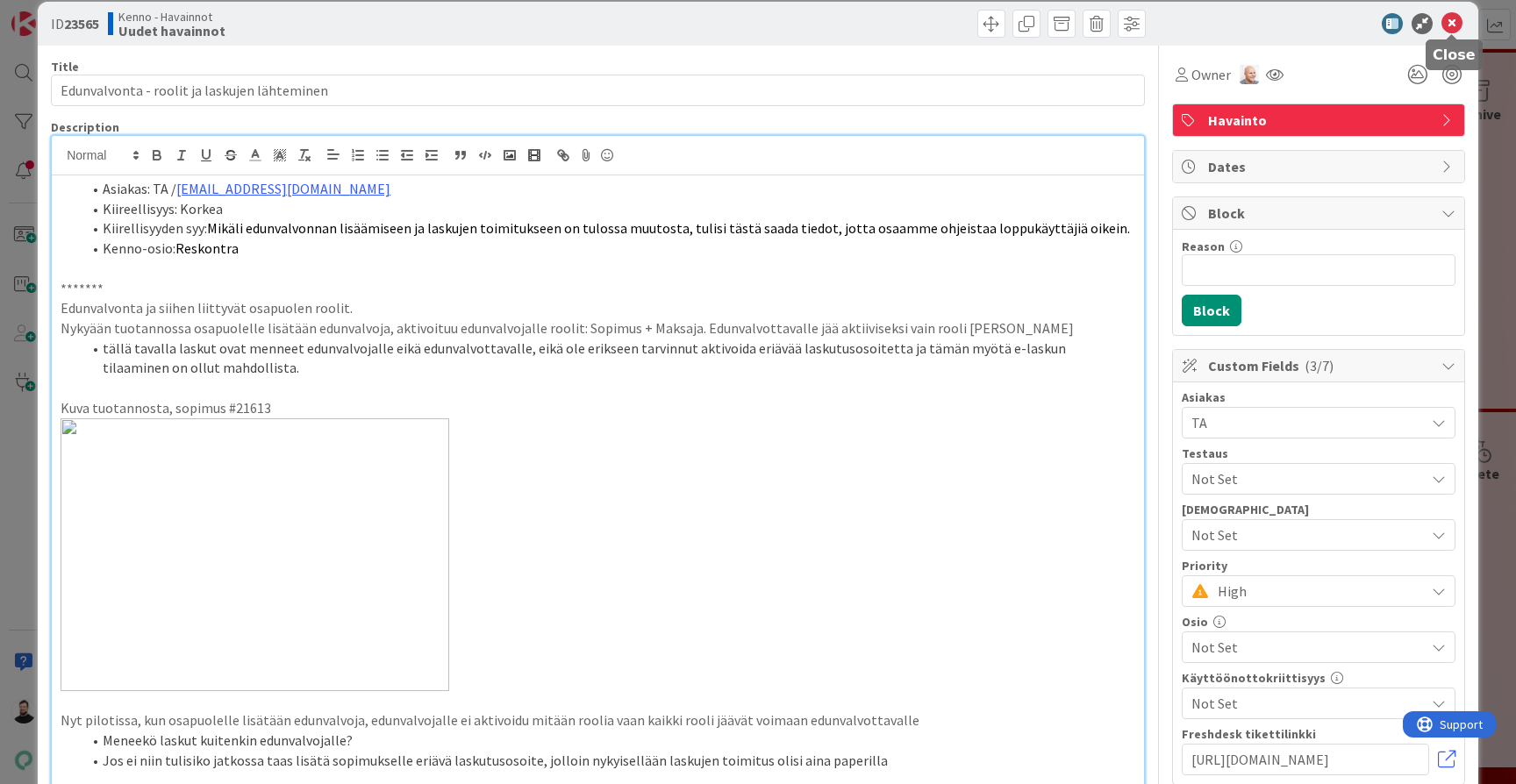
click at [1456, 25] on icon at bounding box center [1452, 24] width 21 height 21
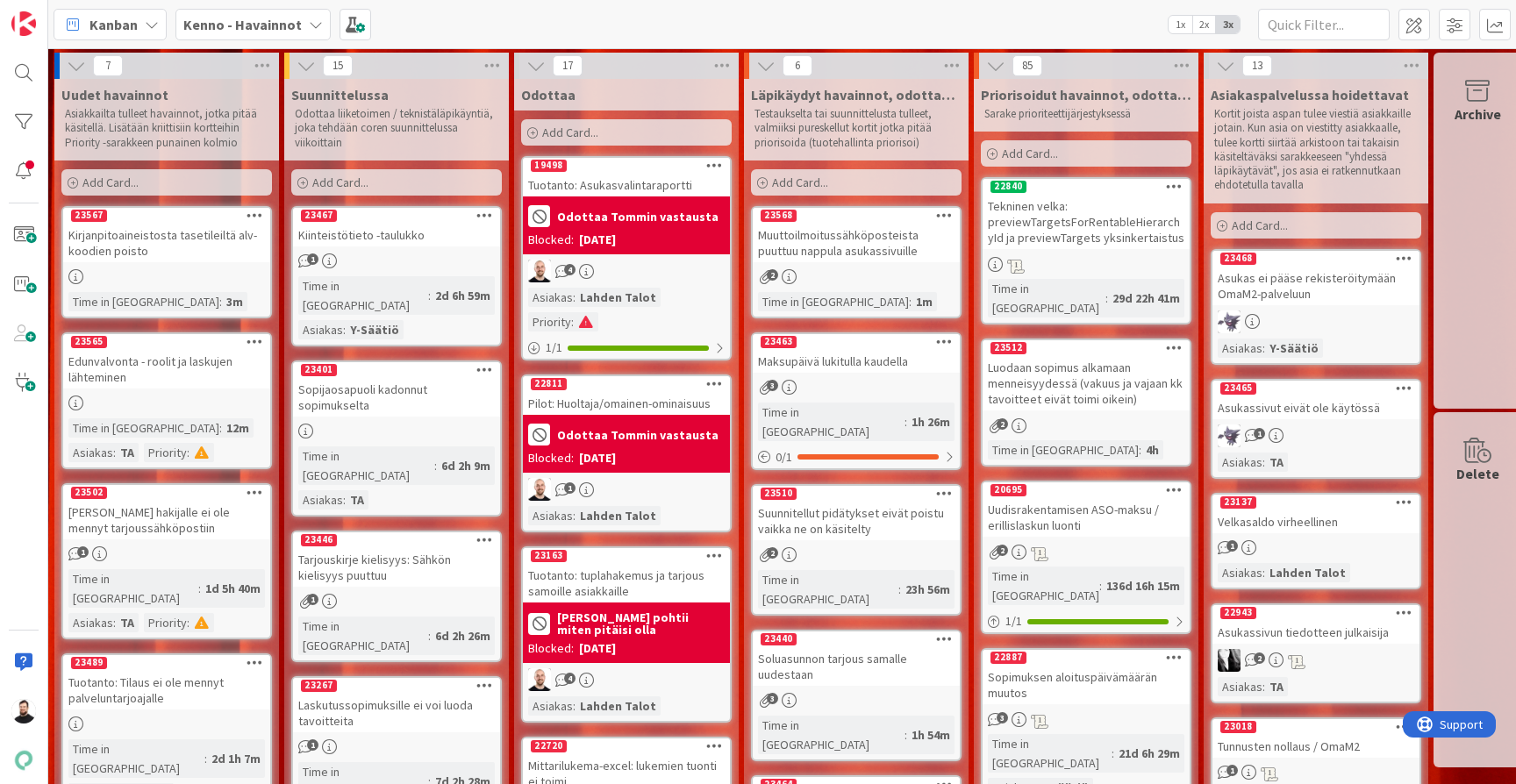
click at [246, 19] on b "Kenno - Havainnot" at bounding box center [242, 24] width 118 height 17
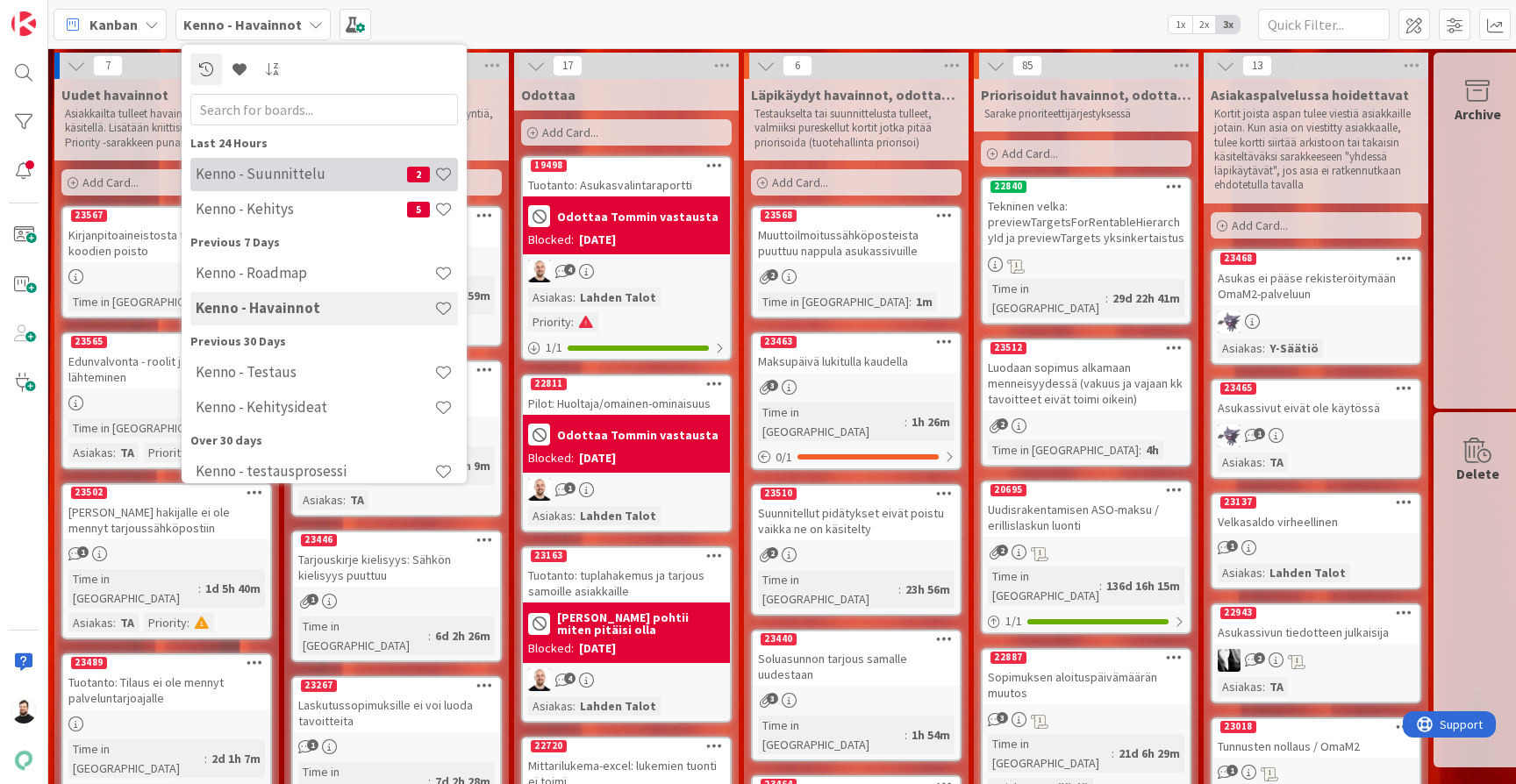
click at [277, 166] on h4 "Kenno - Suunnittelu" at bounding box center [301, 174] width 211 height 17
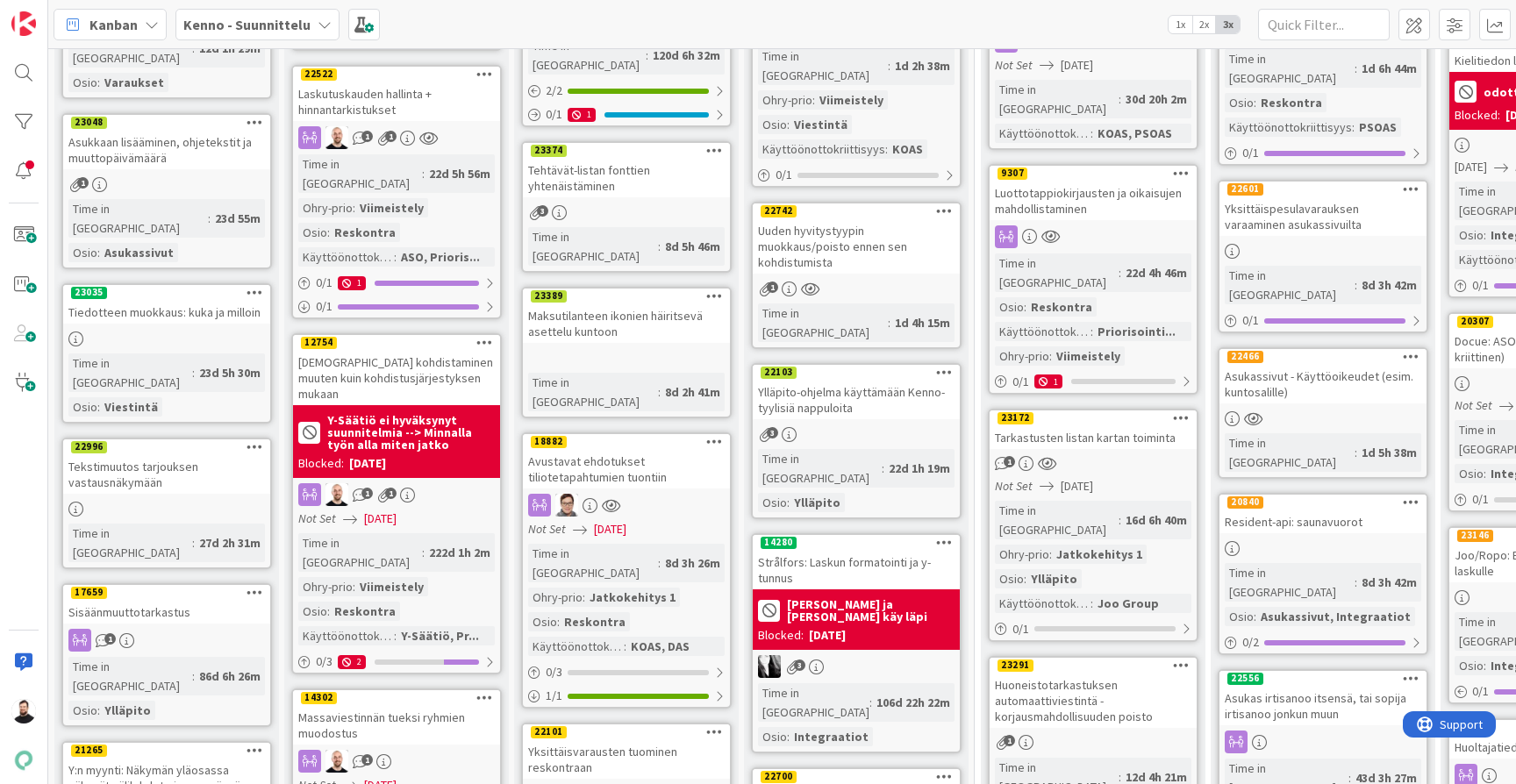
scroll to position [477, 0]
